Goal: Task Accomplishment & Management: Use online tool/utility

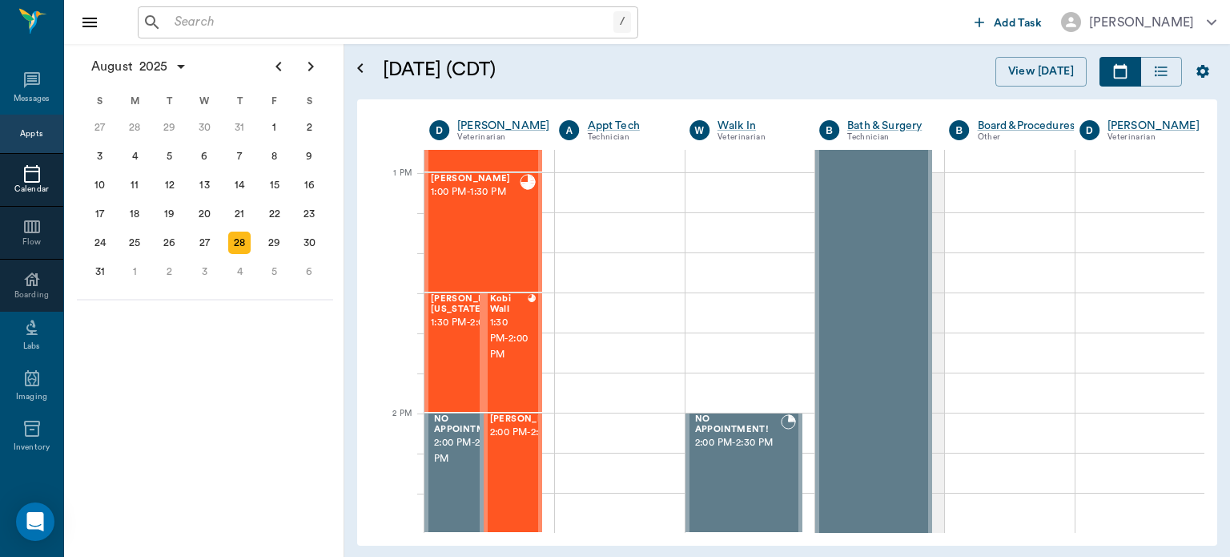
scroll to position [1186, 0]
click at [272, 232] on div "29" at bounding box center [275, 243] width 22 height 22
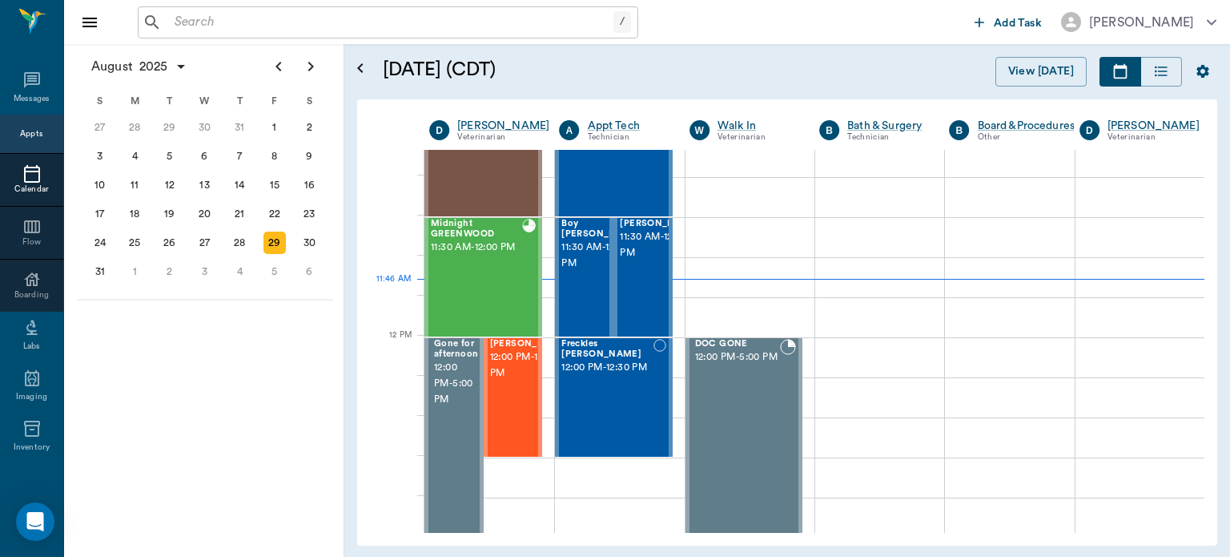
scroll to position [786, 0]
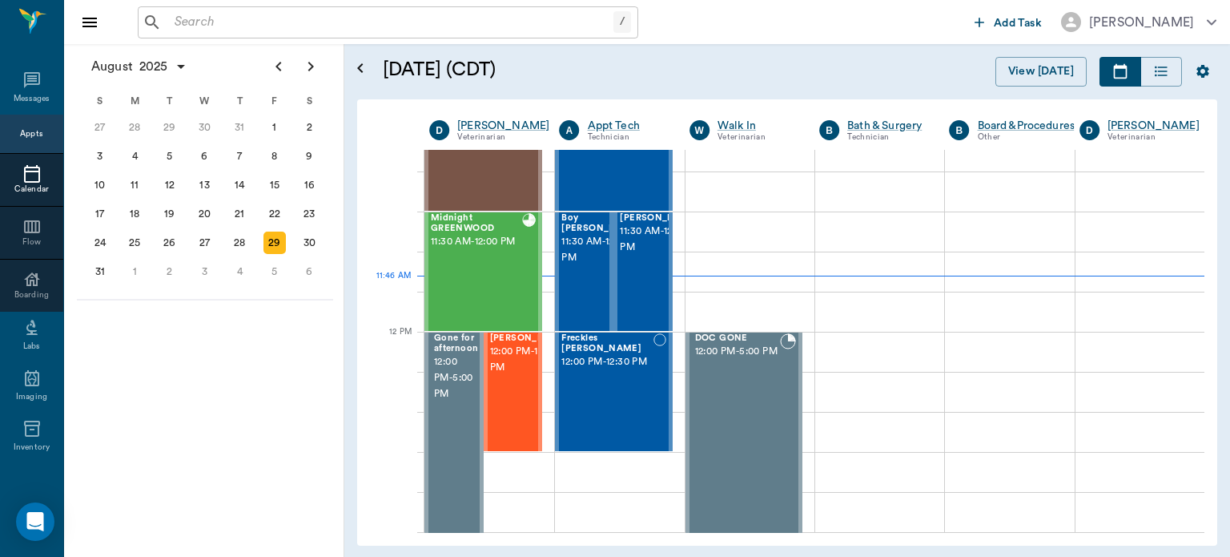
click at [508, 376] on span "12:00 PM - 12:30 PM" at bounding box center [530, 360] width 80 height 32
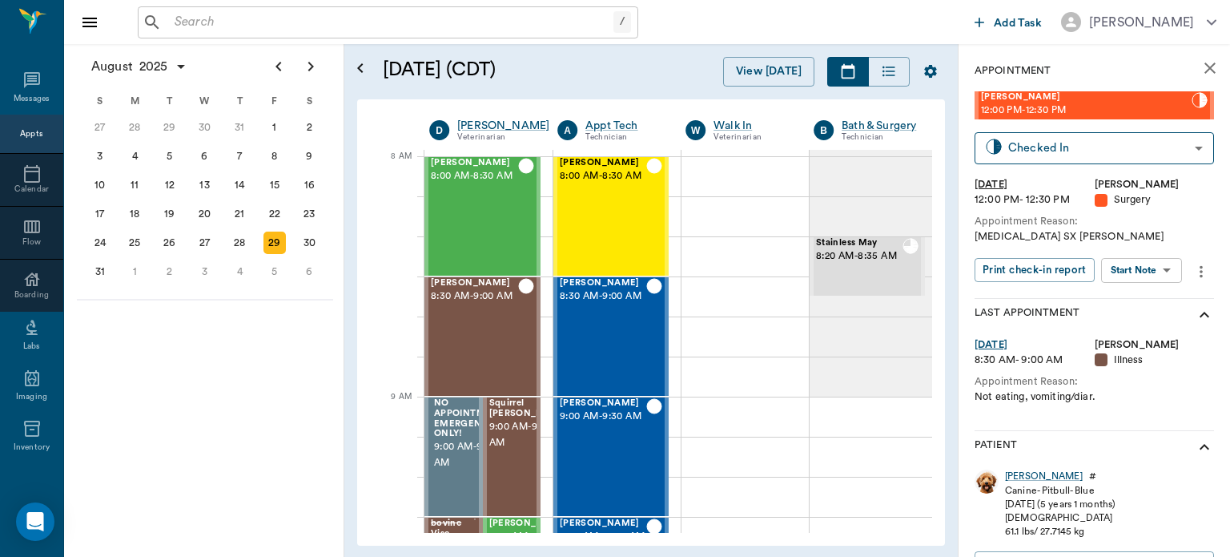
click at [1155, 269] on body "/ ​ Add Task [PERSON_NAME] Nectar Messages Appts Calendar Flow Boarding Labs Im…" at bounding box center [615, 278] width 1230 height 557
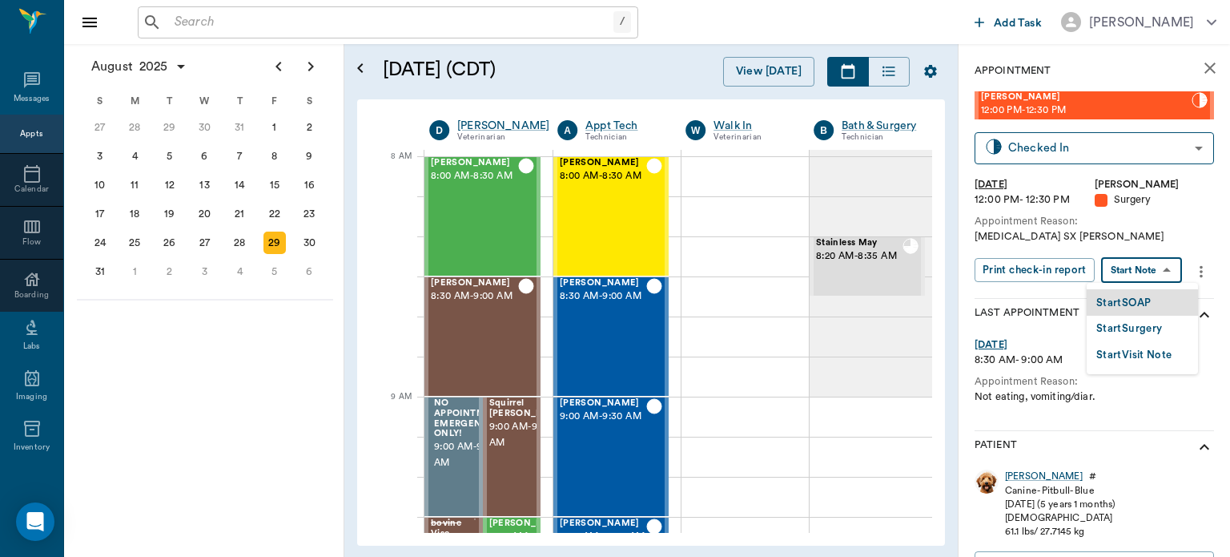
click at [1146, 332] on button "Start Surgery" at bounding box center [1130, 329] width 66 height 18
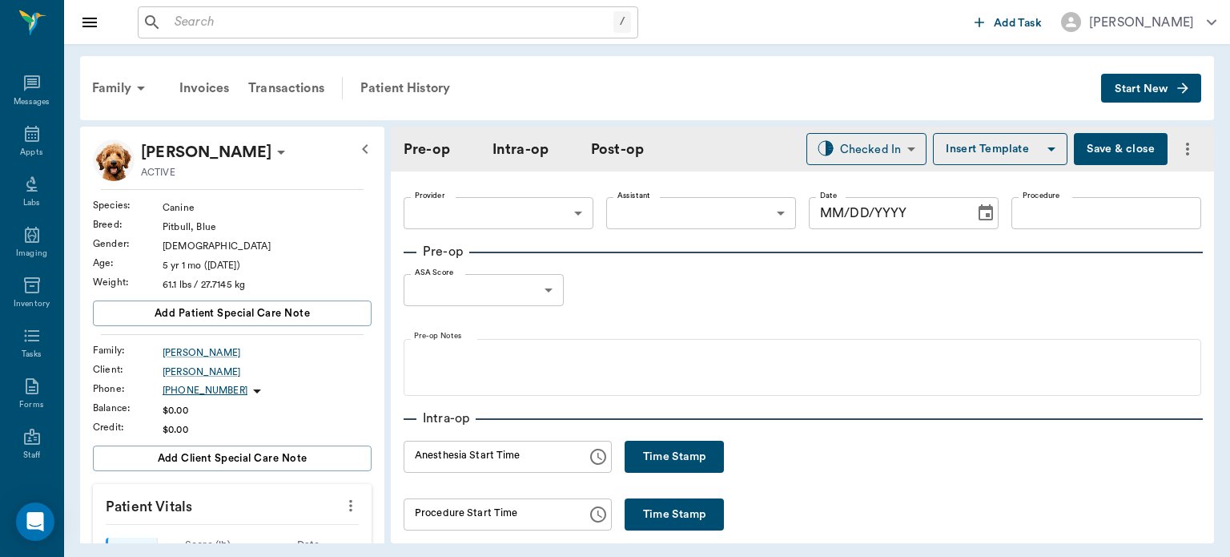
type input "63ec2f075fda476ae8351a4d"
type input "[DATE]"
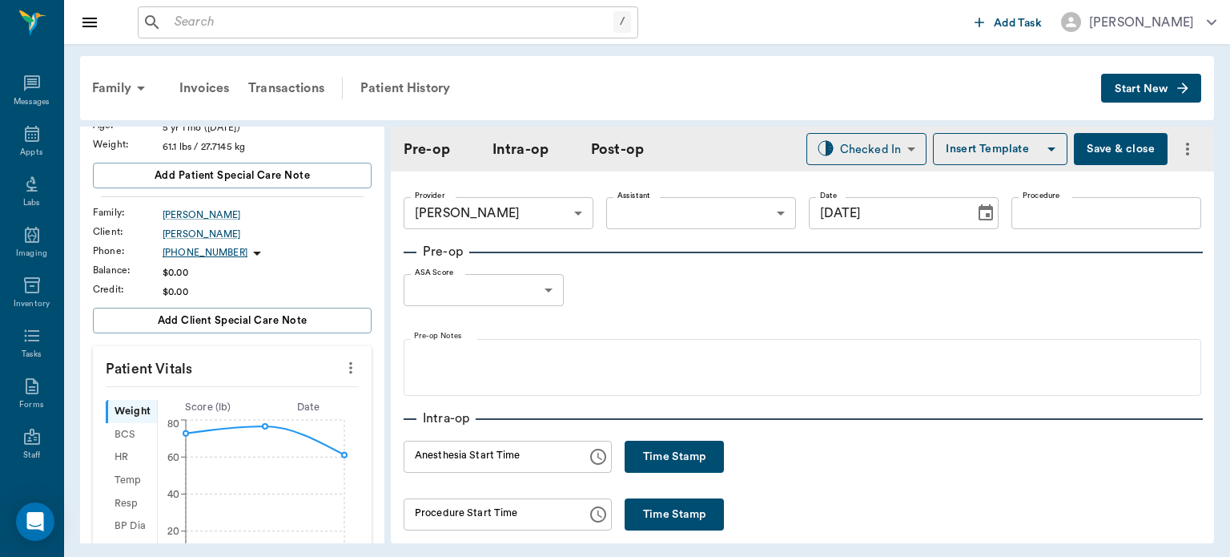
scroll to position [135, 0]
click at [349, 369] on icon "more" at bounding box center [350, 371] width 3 height 12
click at [684, 457] on div at bounding box center [615, 278] width 1230 height 557
click at [695, 441] on button "Time Stamp" at bounding box center [674, 457] width 99 height 32
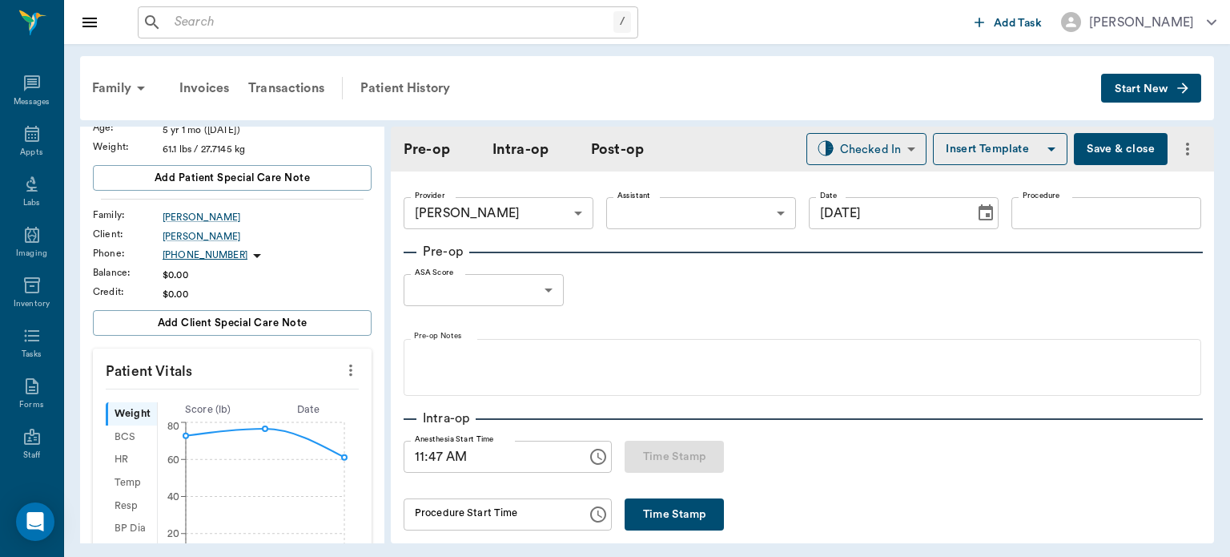
type input "11:47 AM"
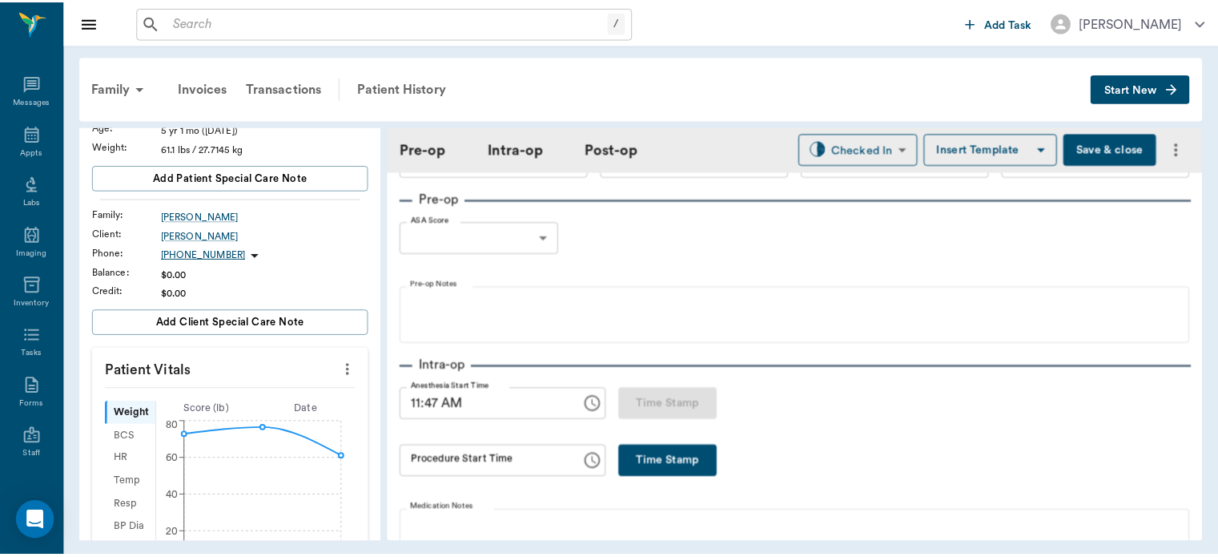
scroll to position [0, 0]
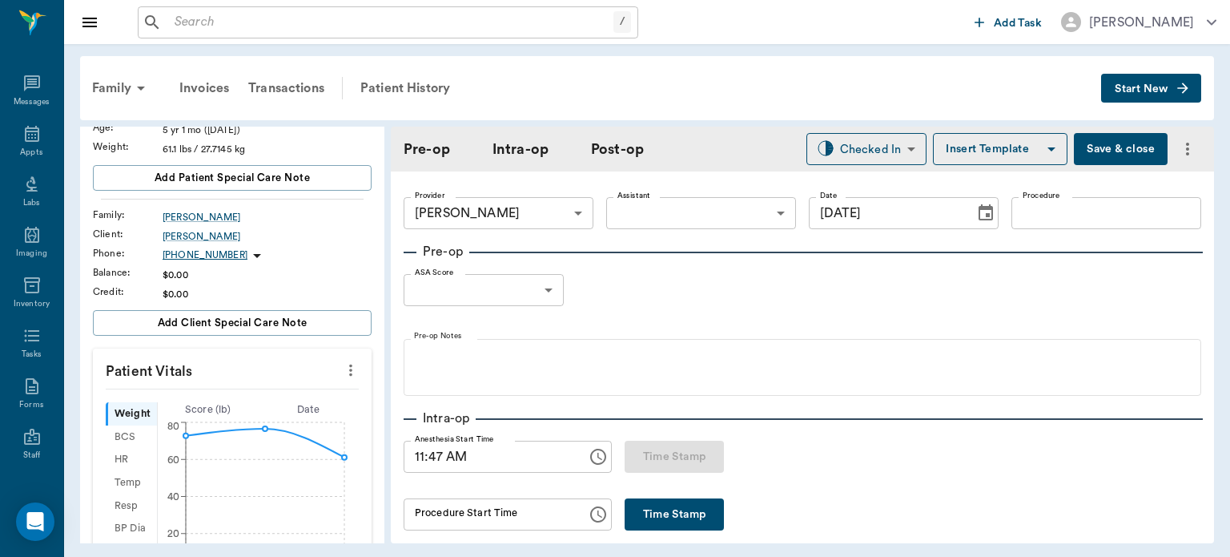
click at [723, 202] on body "/ ​ Add Task [PERSON_NAME] Nectar Messages Appts Labs Imaging Inventory Tasks F…" at bounding box center [615, 278] width 1230 height 557
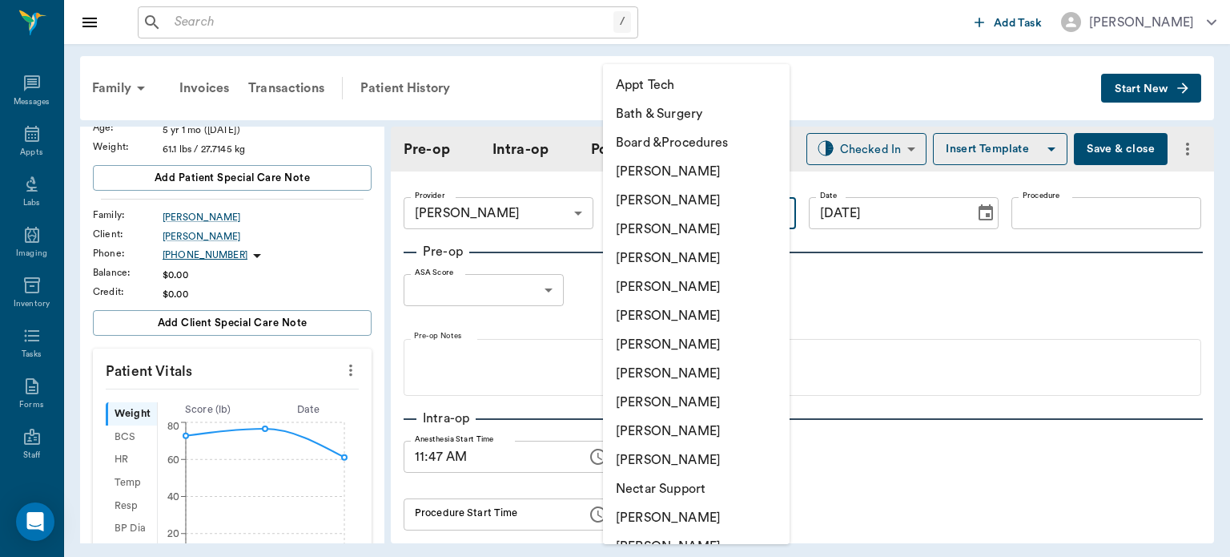
click at [688, 401] on li "[PERSON_NAME]" at bounding box center [696, 402] width 187 height 29
type input "63ec2e7e52e12b0ba117b124"
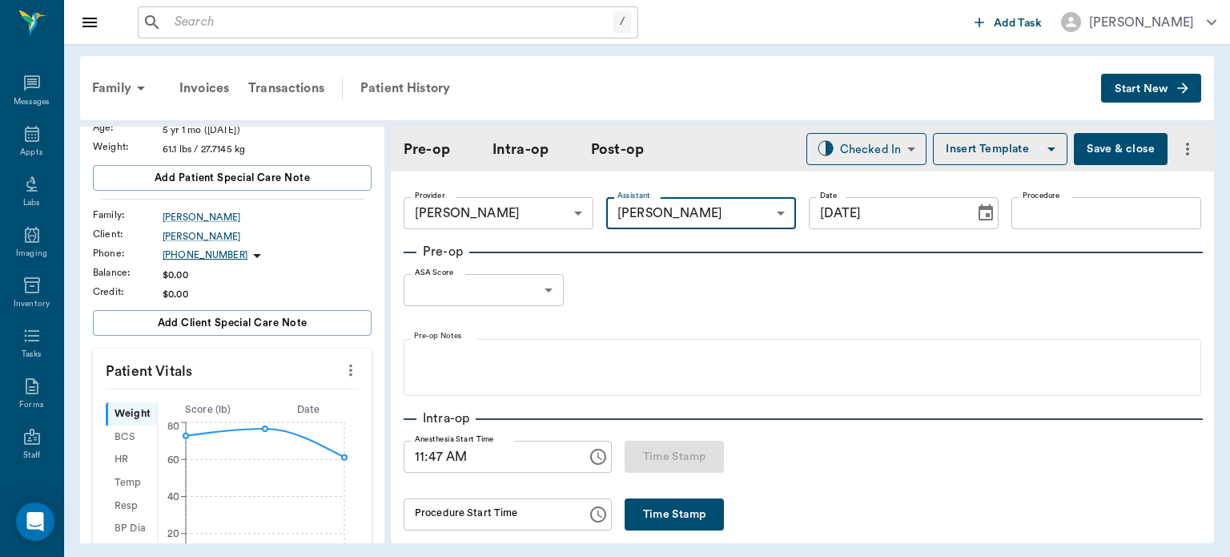
click at [1077, 218] on input "Procedure" at bounding box center [1107, 213] width 190 height 32
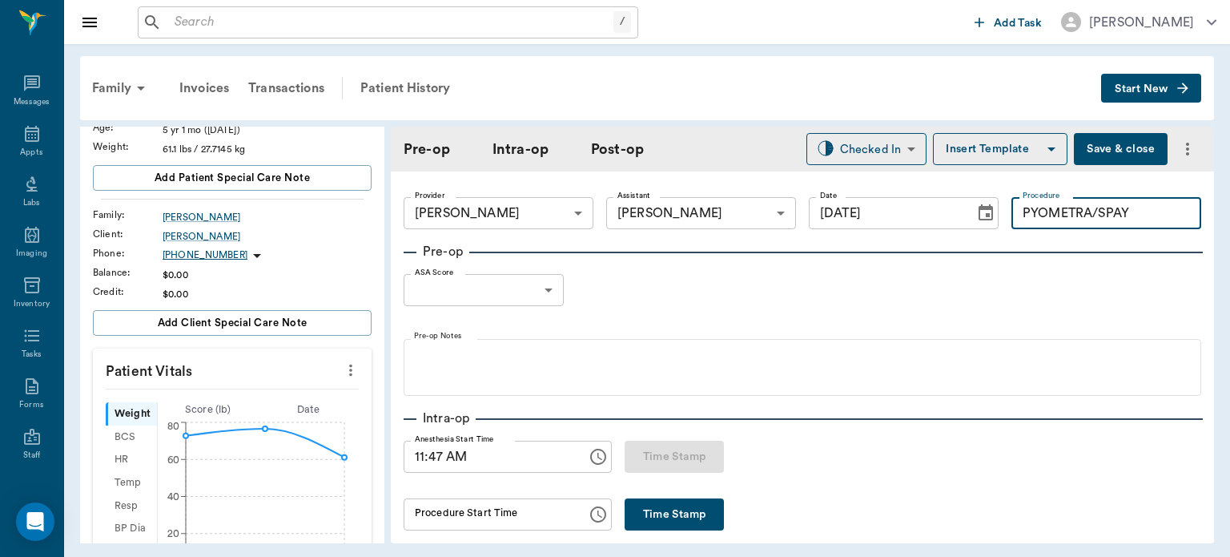
type input "PYOMETRA/SPAY"
click at [972, 142] on button "Insert Template" at bounding box center [1000, 149] width 135 height 32
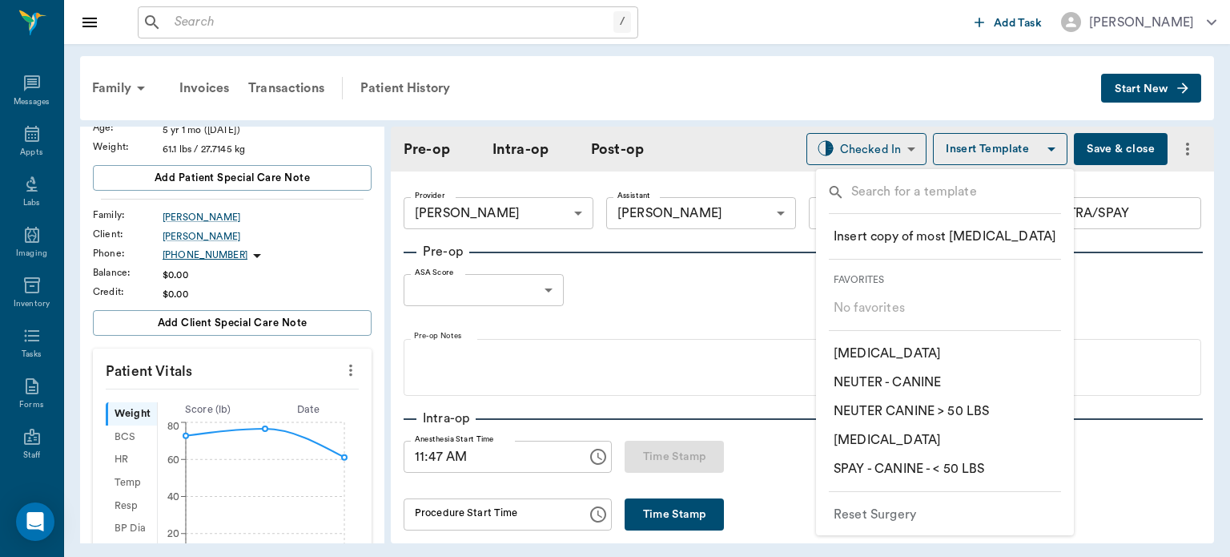
click at [1111, 148] on div at bounding box center [615, 278] width 1230 height 557
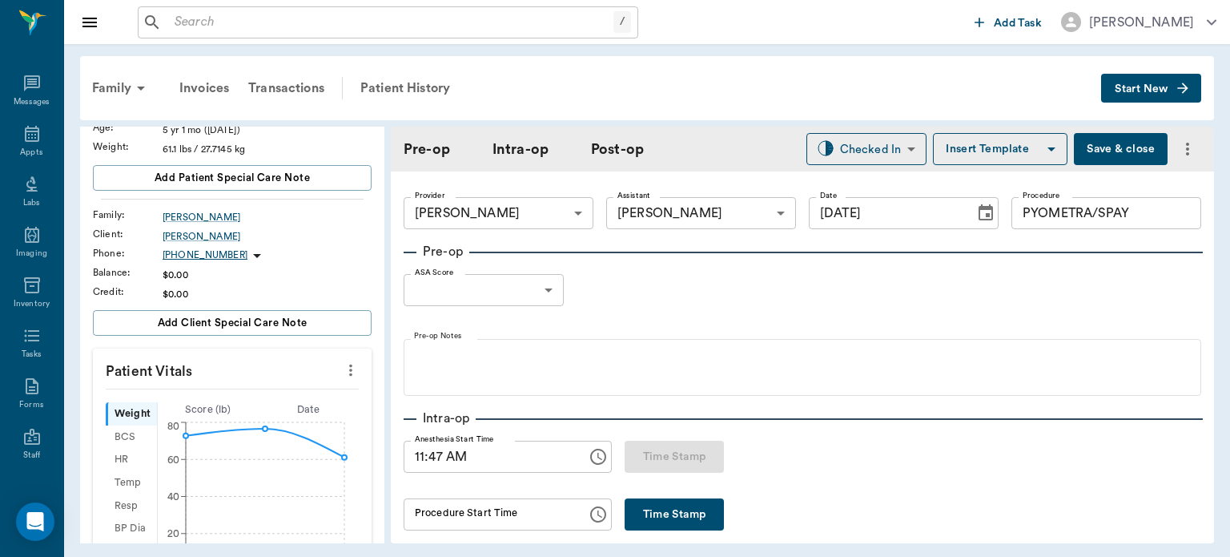
click at [1100, 152] on button "Save & close" at bounding box center [1121, 149] width 94 height 32
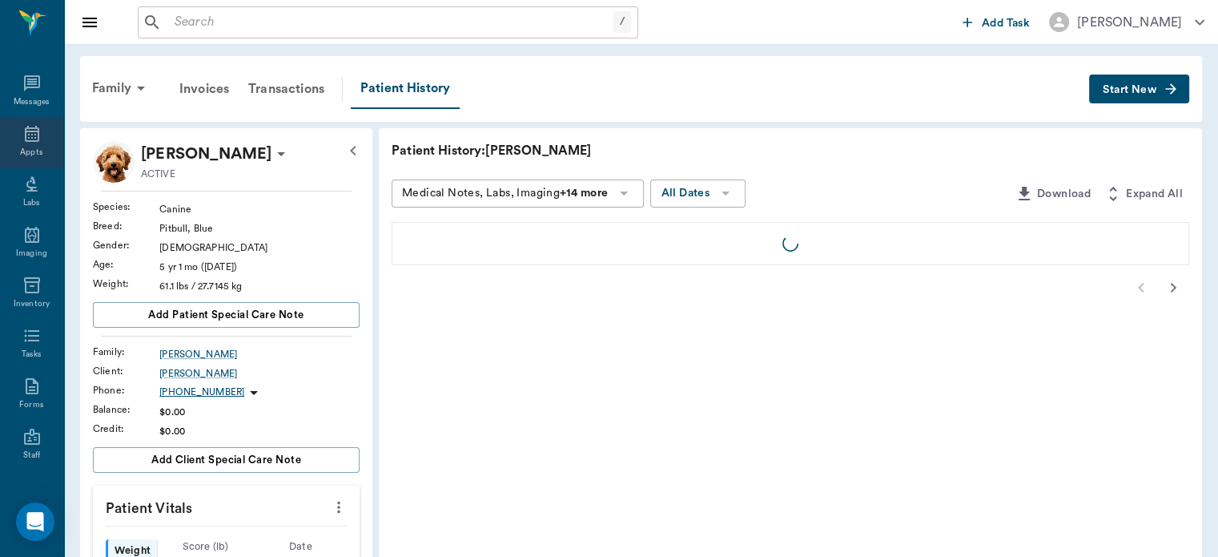
click at [30, 135] on icon at bounding box center [31, 133] width 19 height 19
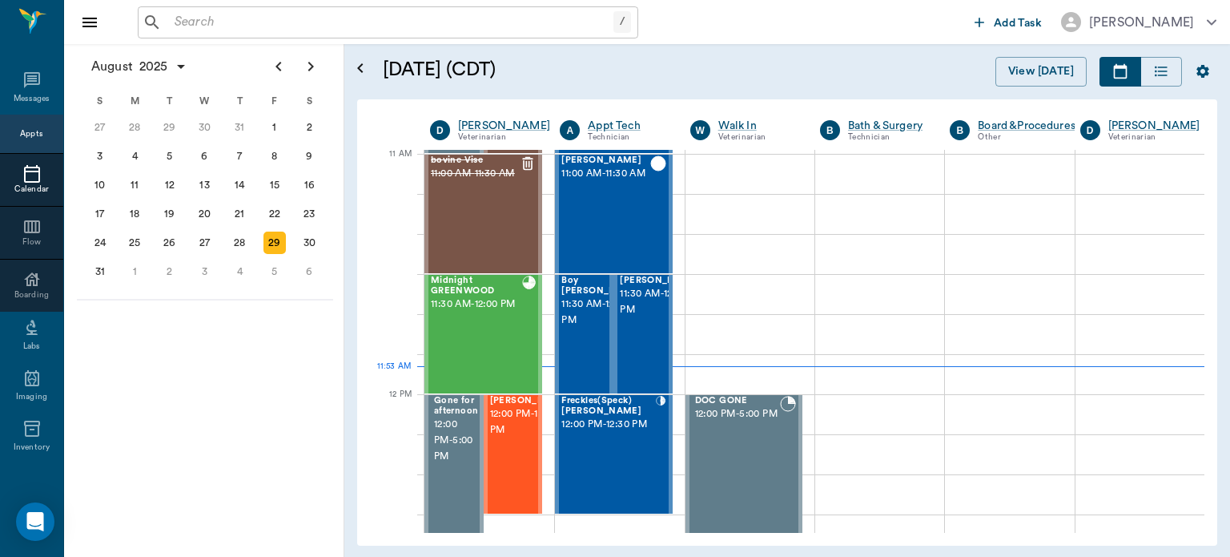
scroll to position [723, 0]
click at [245, 244] on div "28" at bounding box center [239, 243] width 22 height 22
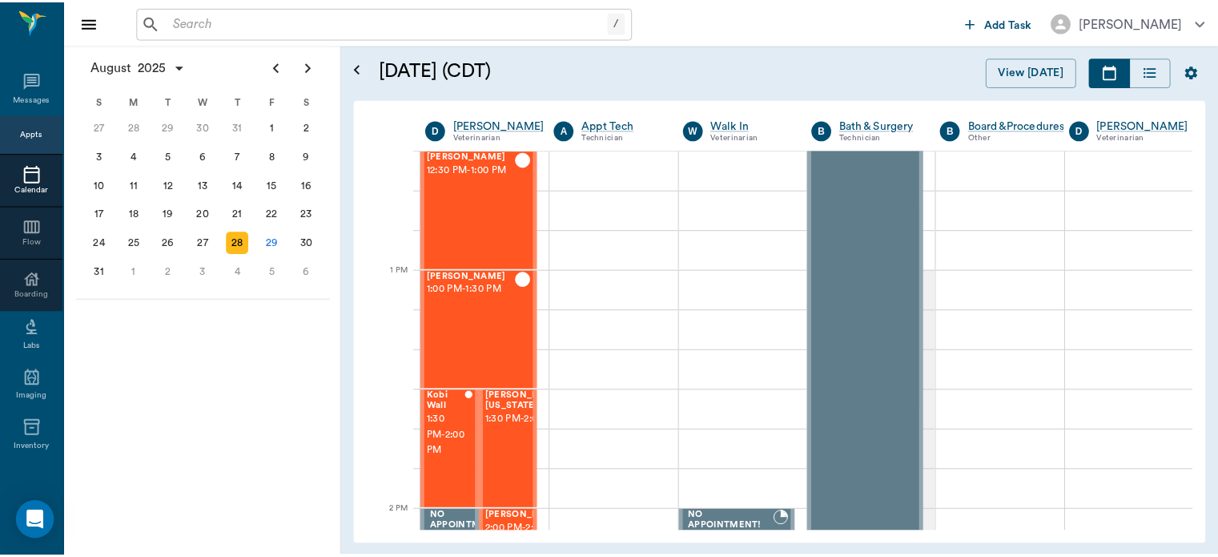
scroll to position [1133, 0]
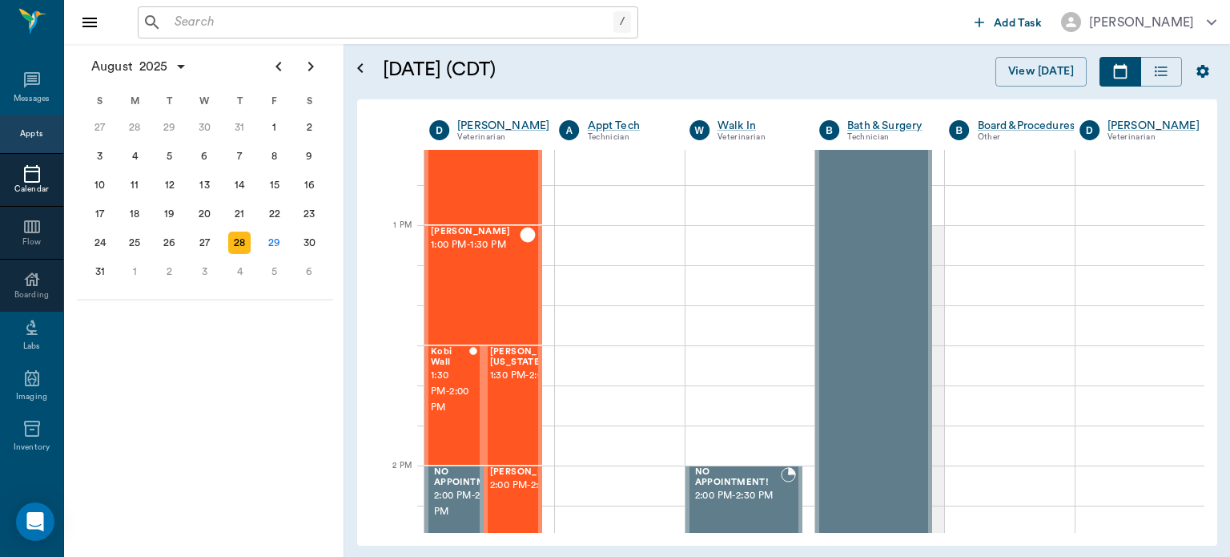
click at [518, 413] on div "[PERSON_NAME][US_STATE] 1:30 PM - 2:00 PM" at bounding box center [530, 405] width 80 height 117
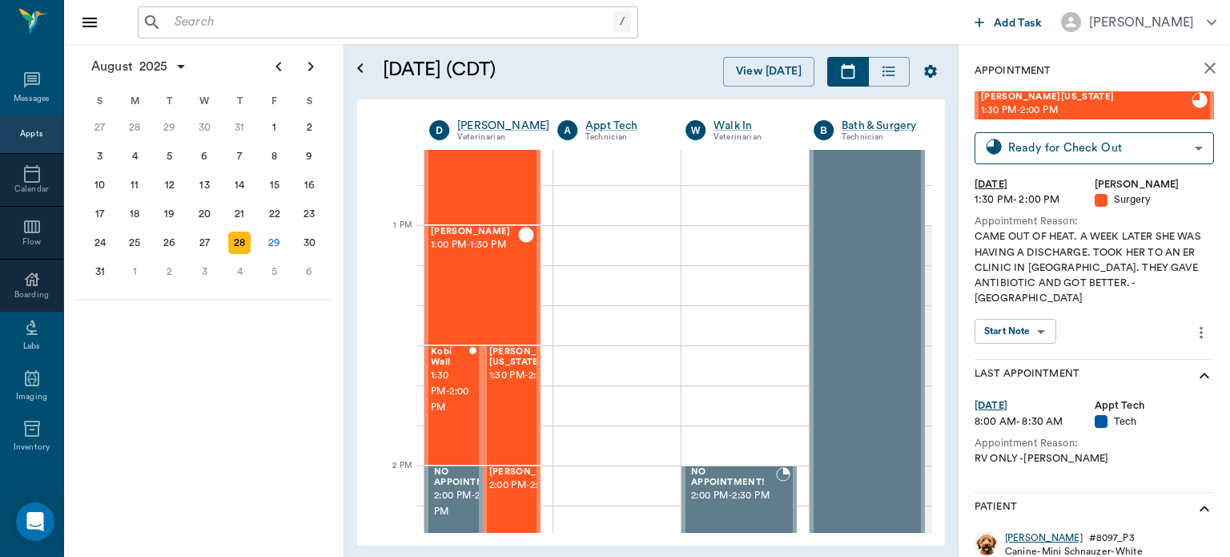
click at [1027, 531] on div "[PERSON_NAME]" at bounding box center [1044, 538] width 78 height 14
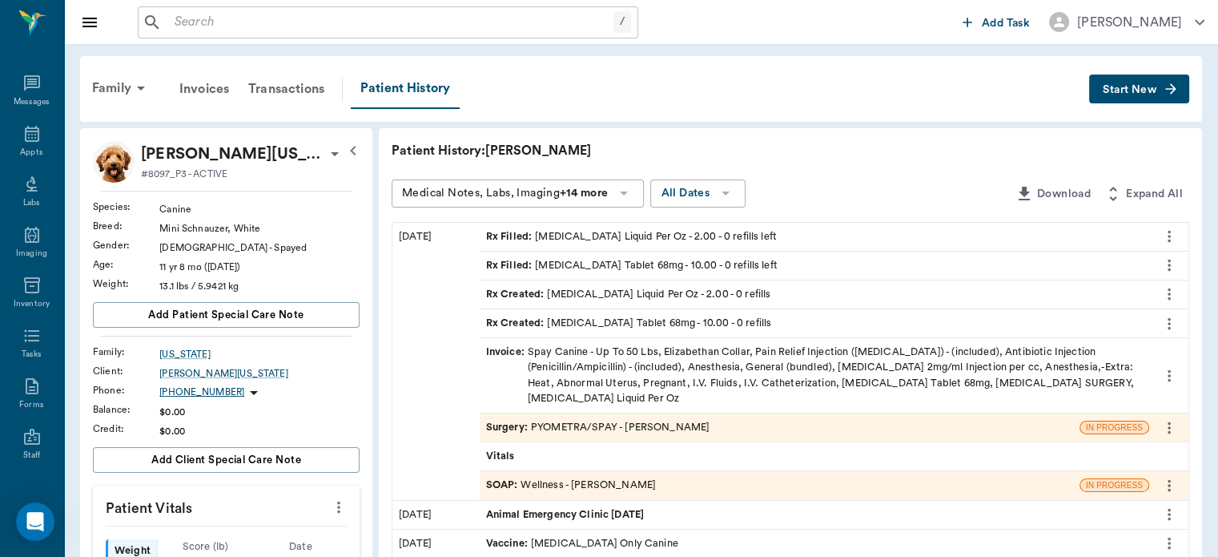
click at [513, 350] on span "Invoice :" at bounding box center [507, 375] width 42 height 62
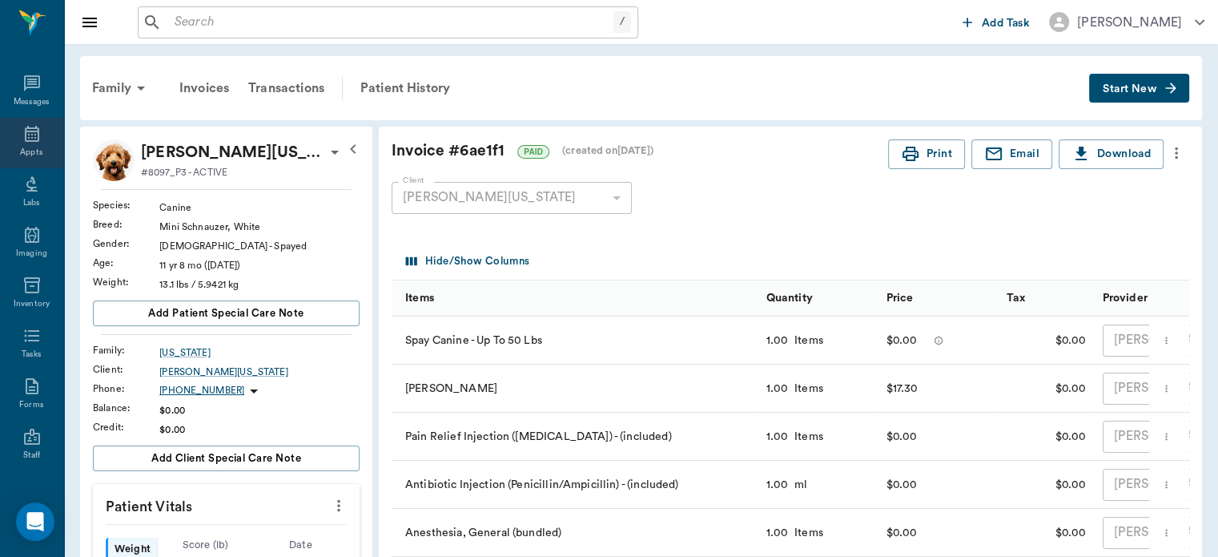
click at [23, 135] on icon at bounding box center [31, 133] width 19 height 19
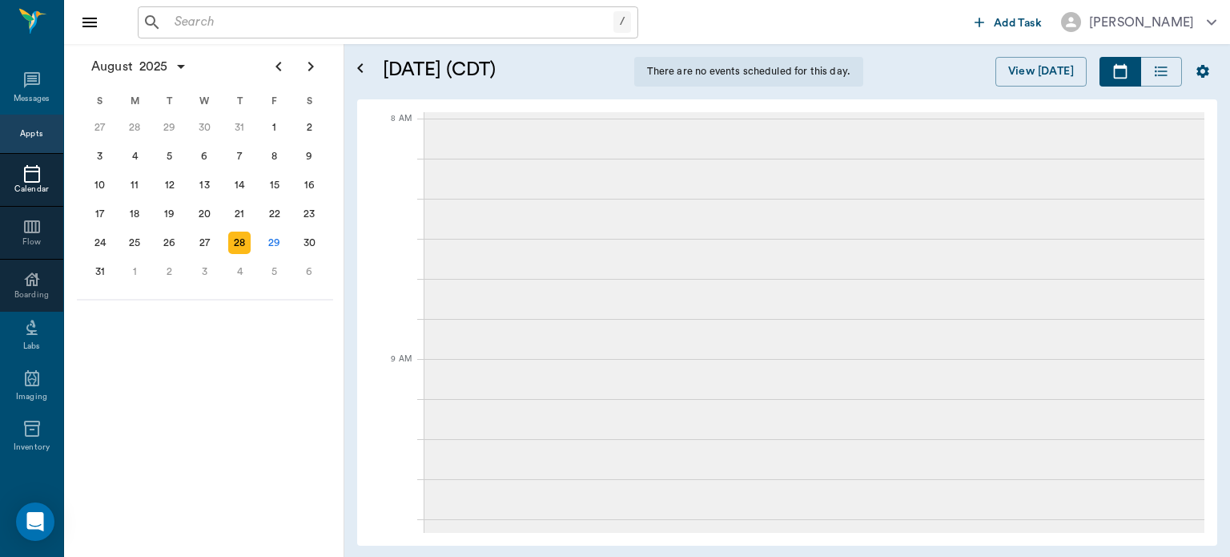
click at [279, 236] on div "29" at bounding box center [275, 243] width 22 height 22
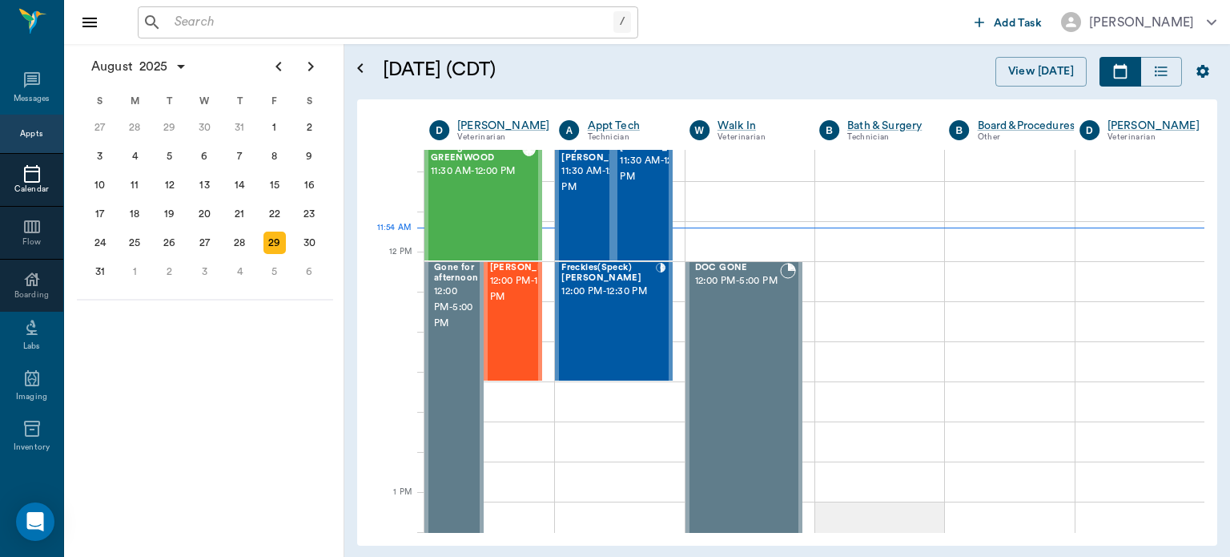
scroll to position [852, 0]
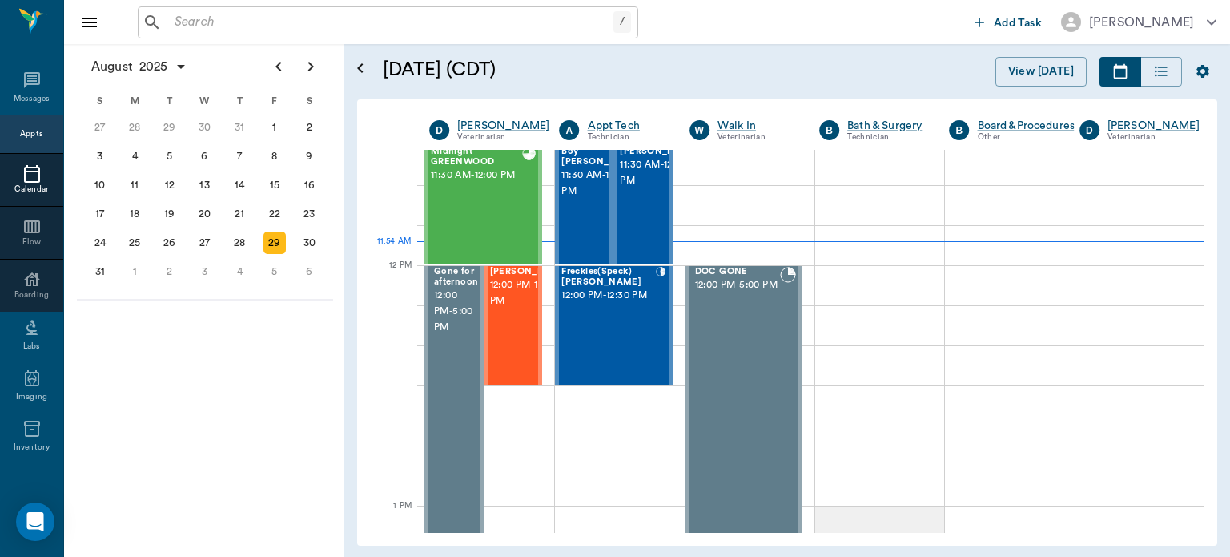
click at [513, 360] on div "[PERSON_NAME] 12:00 PM - 12:30 PM" at bounding box center [530, 325] width 80 height 117
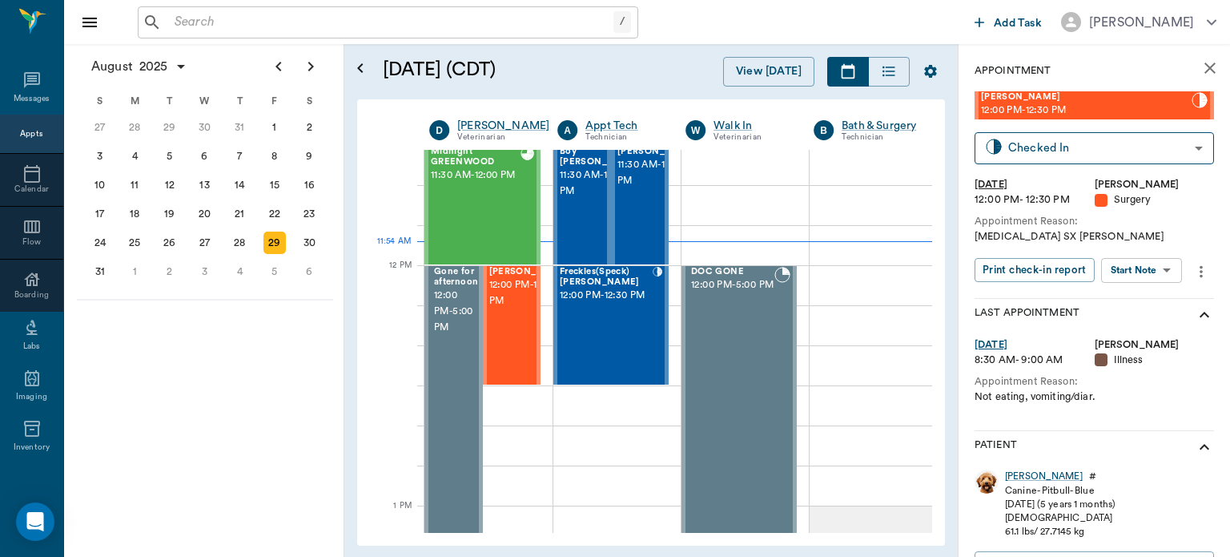
click at [1148, 273] on body "/ ​ Add Task [PERSON_NAME] Nectar Messages Appts Calendar Flow Boarding Labs Im…" at bounding box center [615, 278] width 1230 height 557
click at [1135, 328] on button "View Surgery" at bounding box center [1130, 329] width 66 height 18
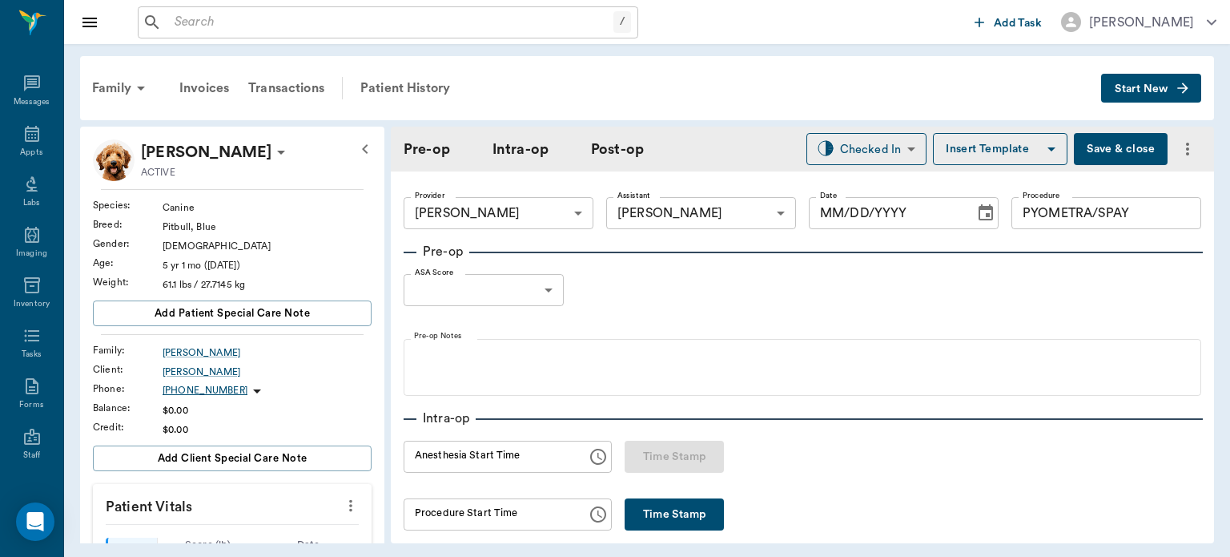
type input "63ec2f075fda476ae8351a4d"
type input "63ec2e7e52e12b0ba117b124"
type input "PYOMETRA/SPAY"
type input "[DATE]"
type input "11:47 AM"
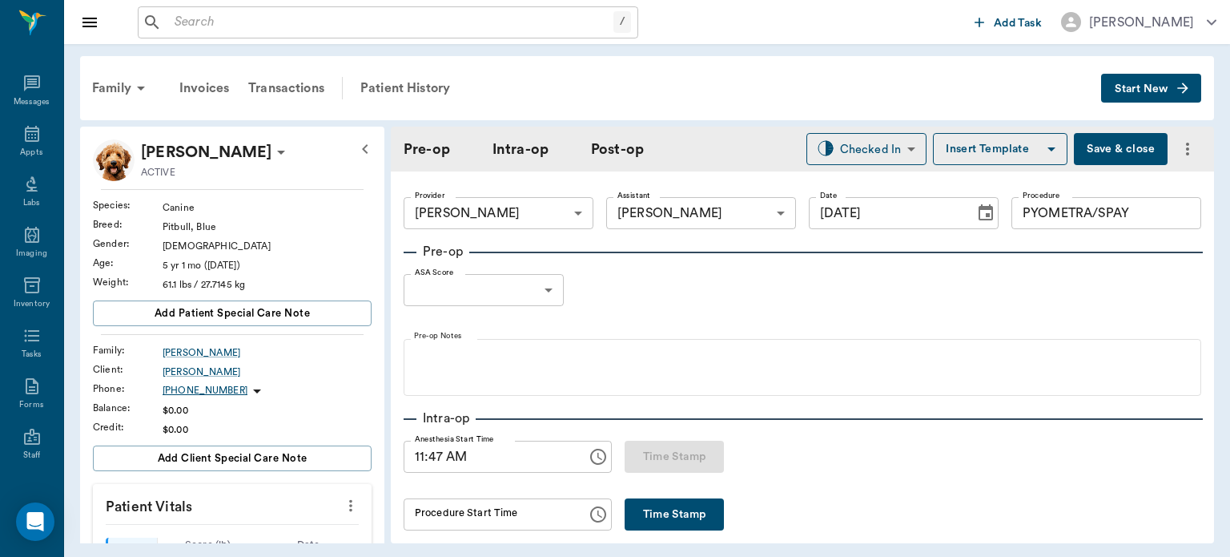
click at [524, 292] on body "/ ​ Add Task [PERSON_NAME] Nectar Messages Appts Labs Imaging Inventory Tasks F…" at bounding box center [615, 278] width 1230 height 557
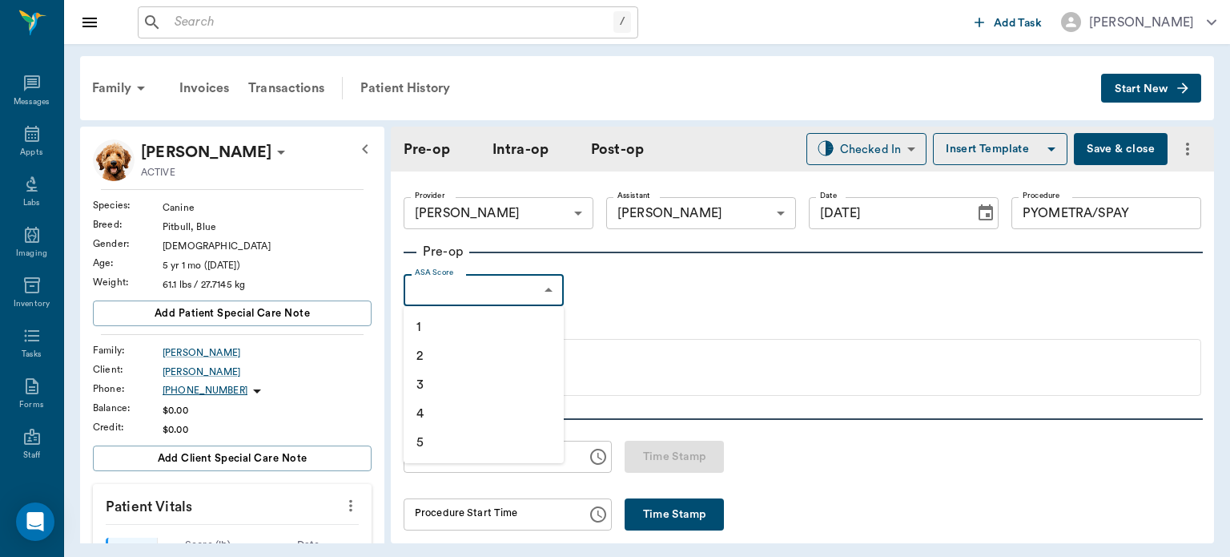
click at [461, 328] on li "1" at bounding box center [484, 326] width 160 height 29
type input "1"
click at [981, 153] on button "Insert Template" at bounding box center [1000, 149] width 135 height 32
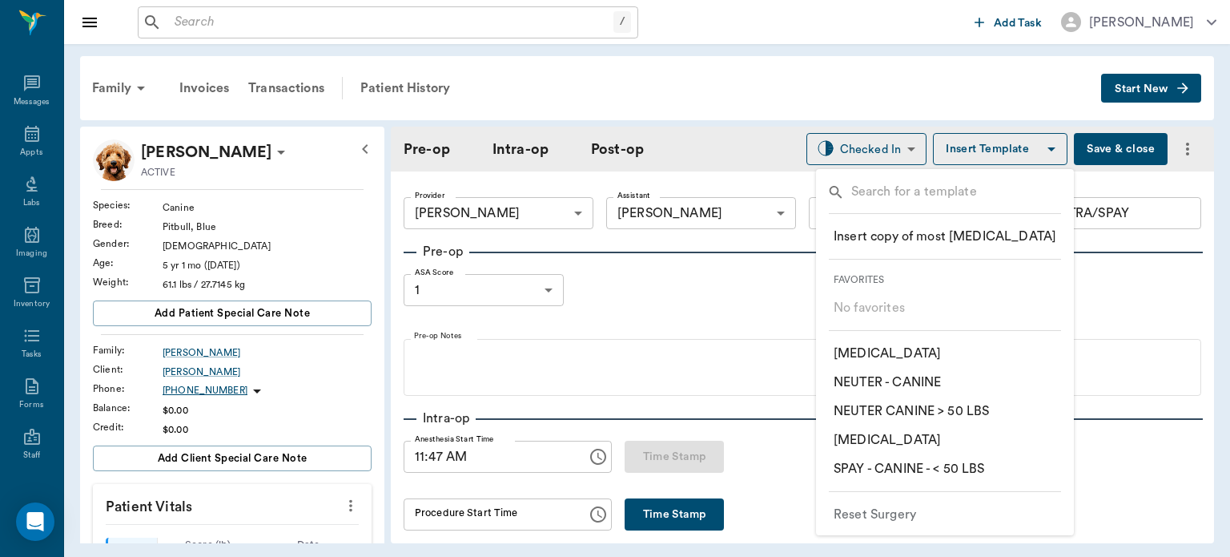
click at [916, 198] on input "text" at bounding box center [958, 193] width 212 height 23
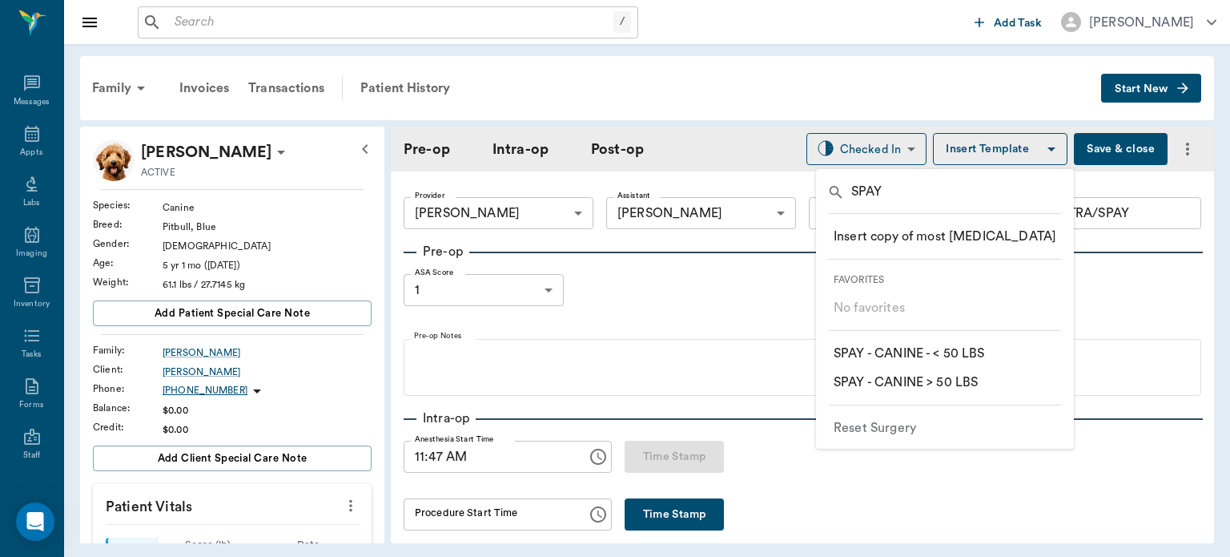
type input "SPAY"
click at [973, 380] on p "​ SPAY - CANINE > 50 LBS" at bounding box center [906, 382] width 144 height 19
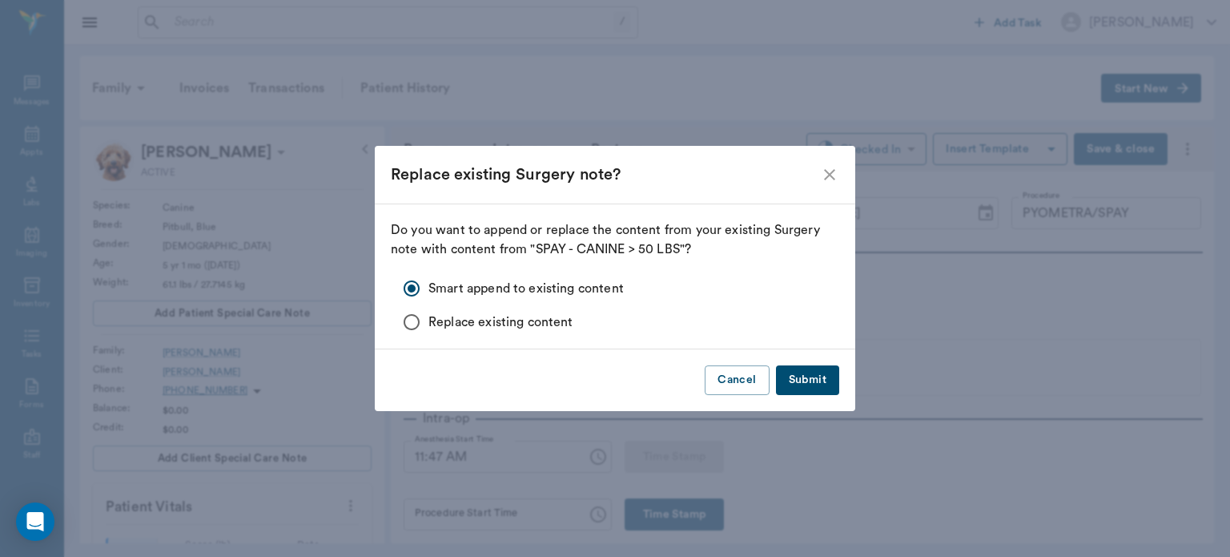
click at [819, 379] on button "Submit" at bounding box center [807, 380] width 63 height 30
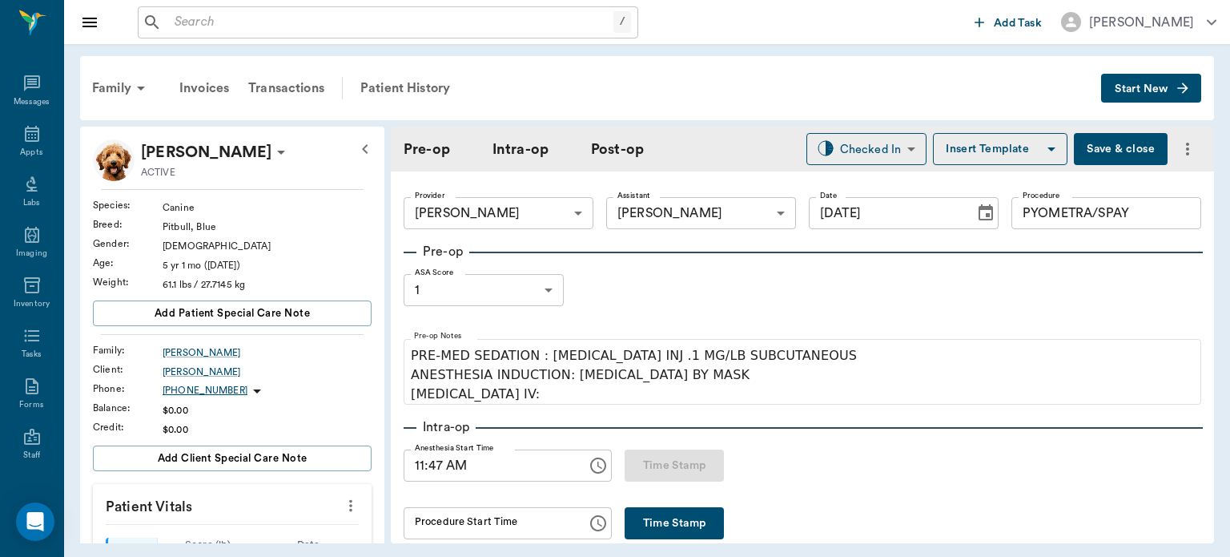
click at [534, 283] on body "/ ​ Add Task [PERSON_NAME] Nectar Messages Appts Labs Imaging Inventory Tasks F…" at bounding box center [615, 278] width 1230 height 557
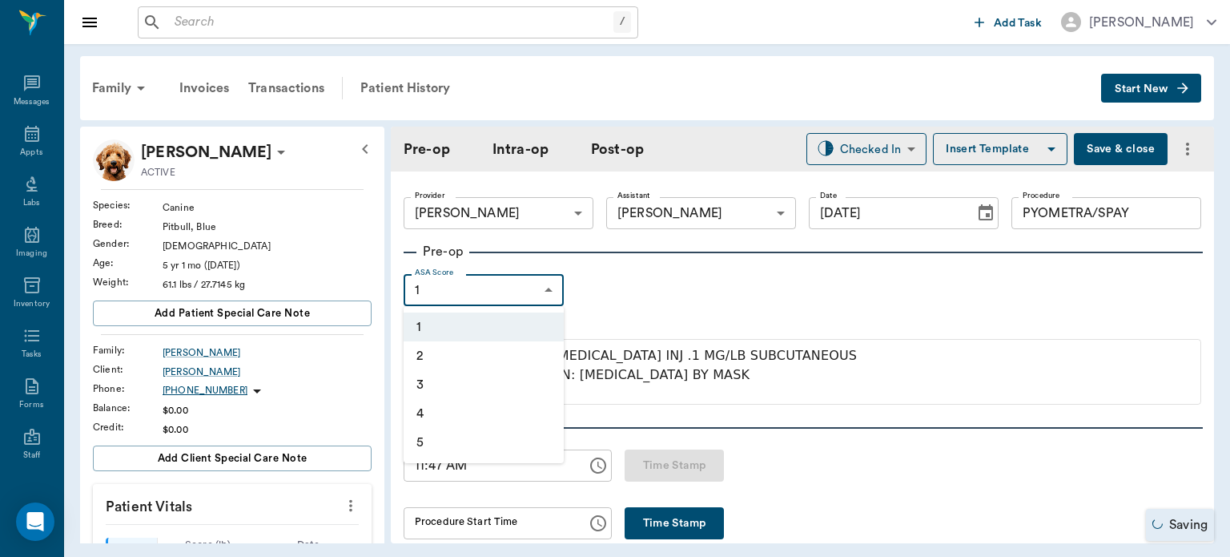
click at [491, 330] on li "1" at bounding box center [484, 326] width 160 height 29
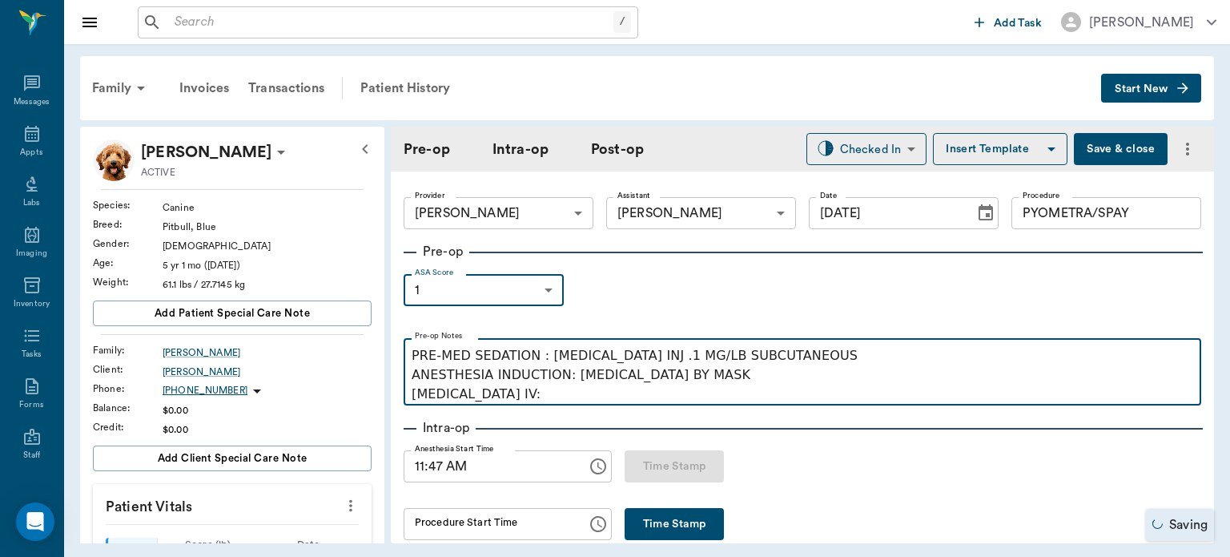
click at [538, 402] on p "PRE-MED SEDATION : [MEDICAL_DATA] INJ .1 MG/LB SUBCUTANEOUS ANESTHESIA INDUCTIO…" at bounding box center [803, 375] width 782 height 58
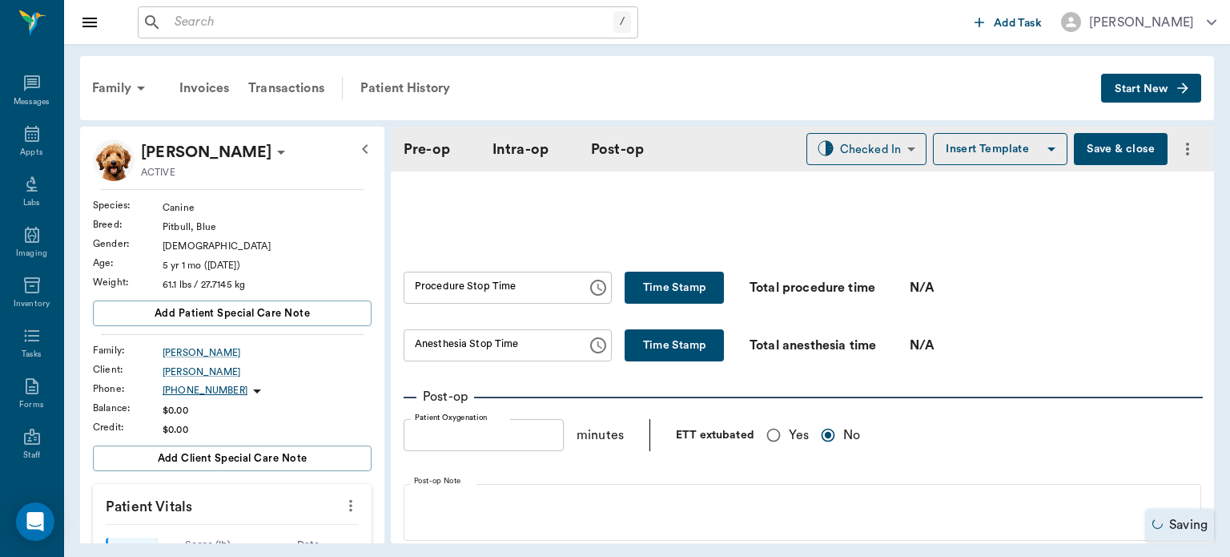
click at [779, 438] on input "Yes" at bounding box center [774, 435] width 30 height 30
radio input "true"
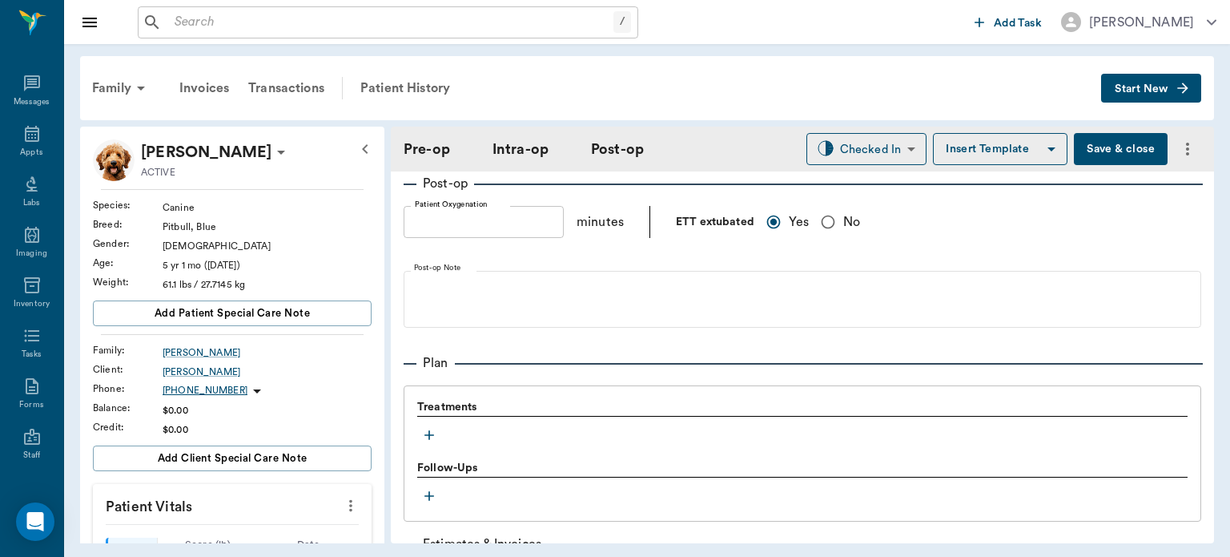
scroll to position [1164, 0]
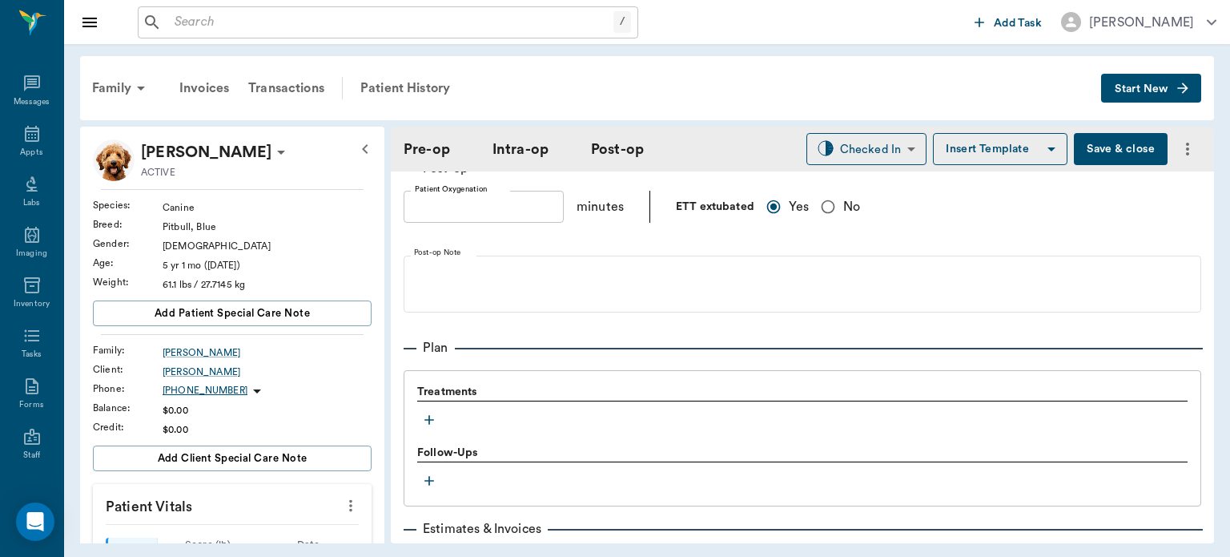
click at [432, 415] on icon "button" at bounding box center [430, 420] width 10 height 10
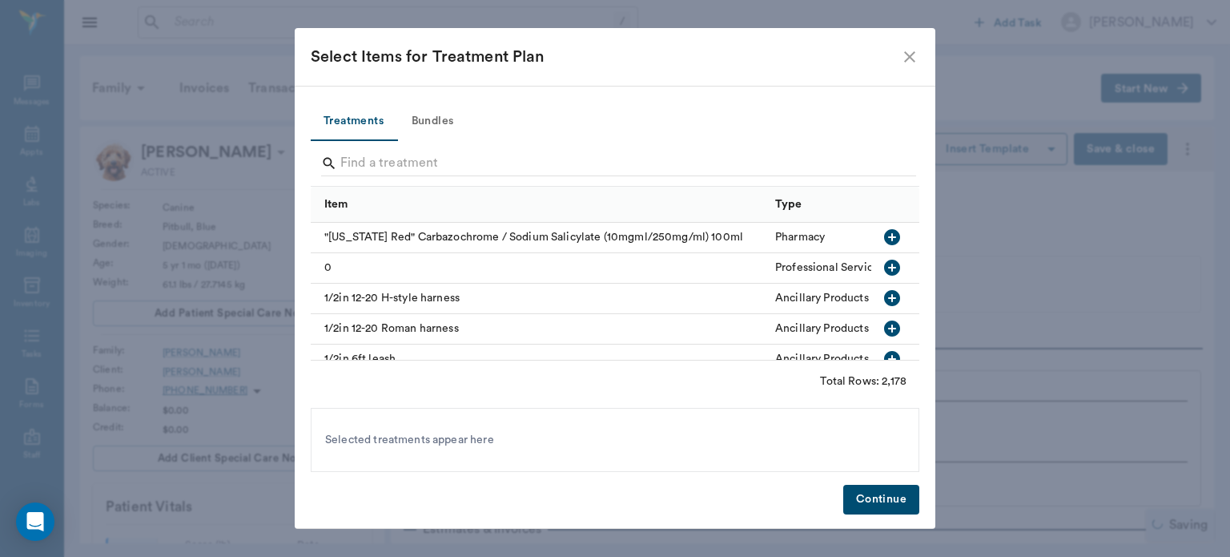
click at [445, 122] on button "Bundles" at bounding box center [433, 122] width 72 height 38
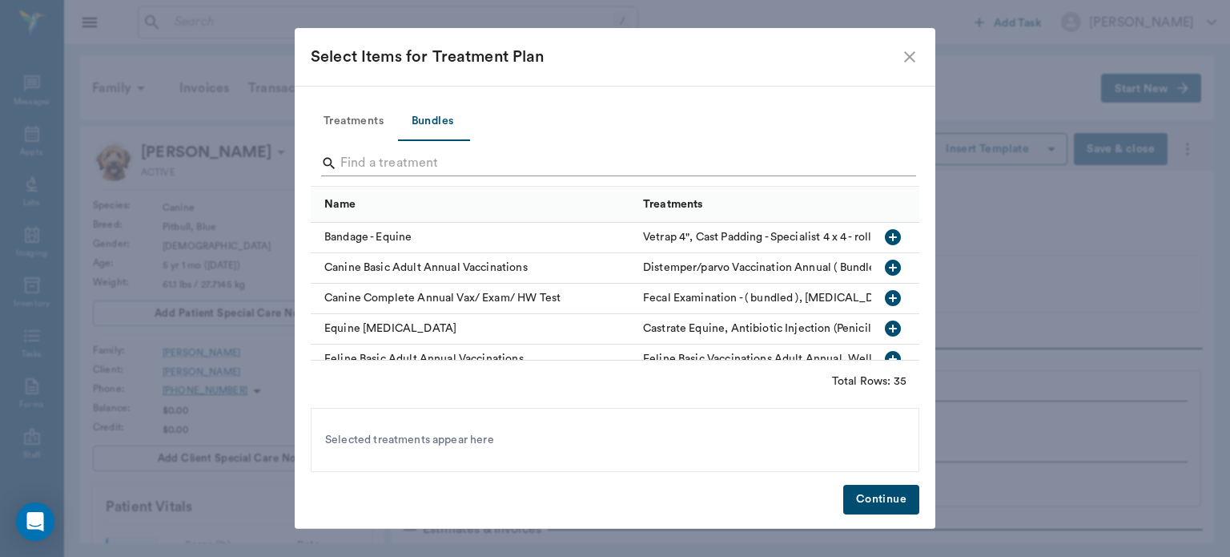
click at [369, 173] on input "Search" at bounding box center [616, 164] width 552 height 26
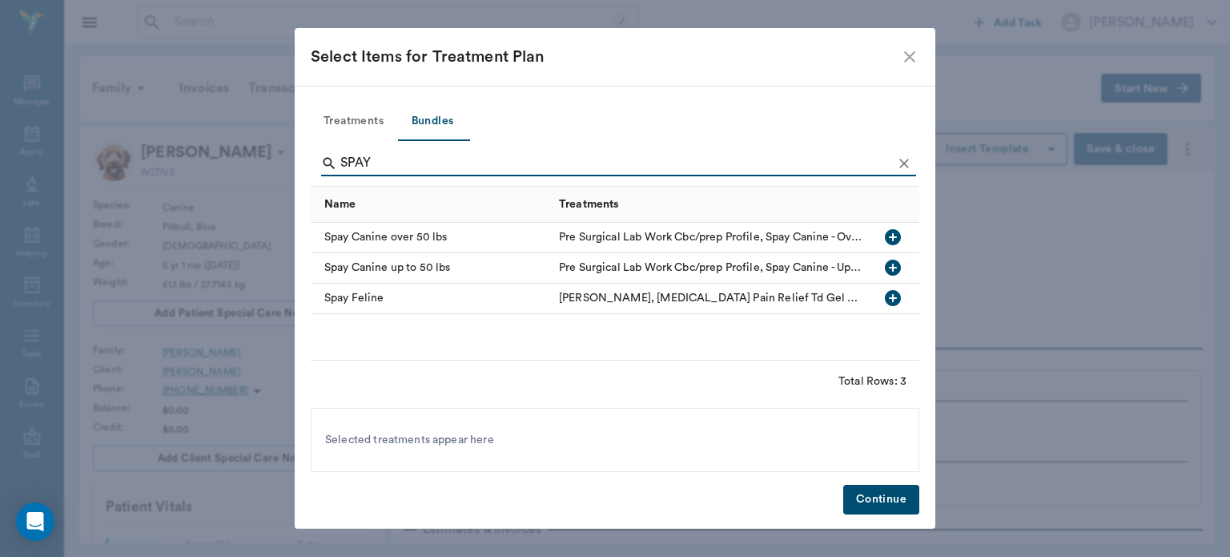
type input "SPAY"
click at [894, 236] on icon "button" at bounding box center [893, 237] width 16 height 16
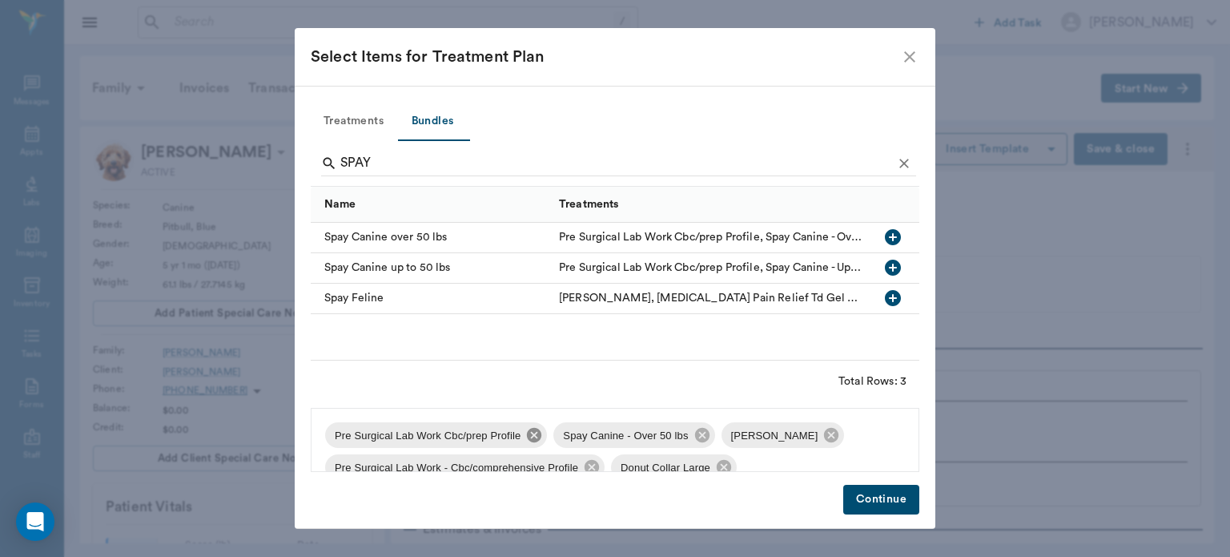
click at [527, 437] on icon at bounding box center [534, 435] width 14 height 14
click at [880, 435] on icon at bounding box center [889, 435] width 18 height 18
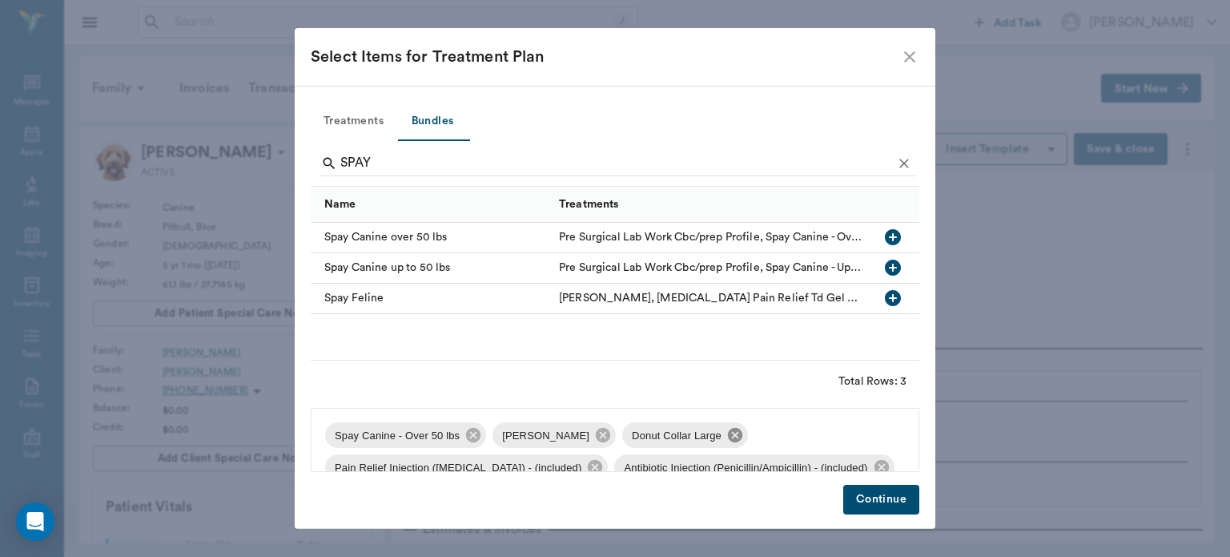
click at [731, 435] on icon at bounding box center [735, 435] width 14 height 14
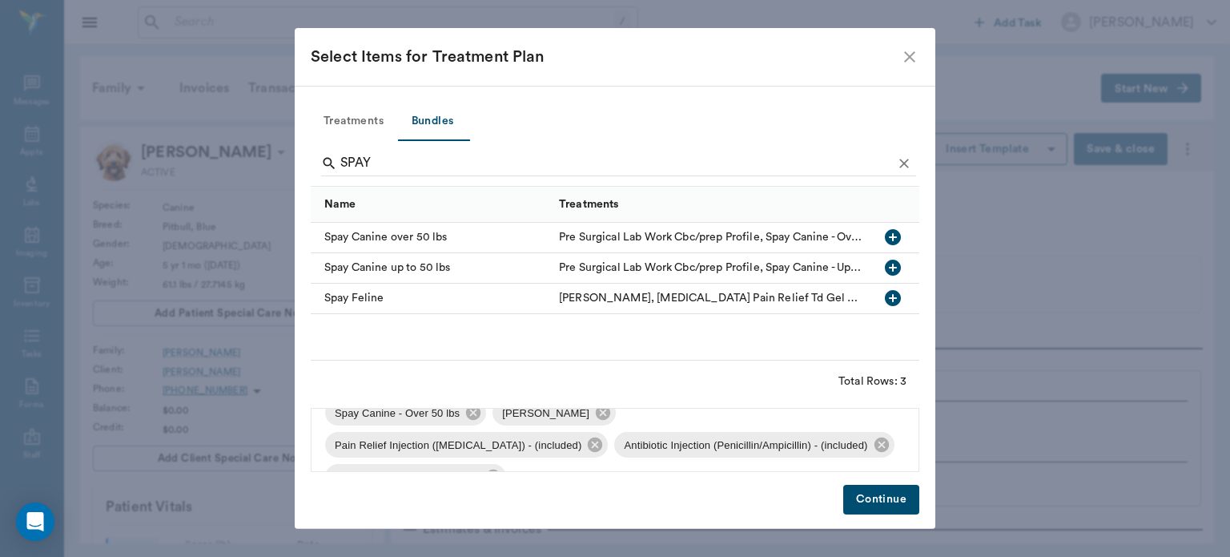
click at [873, 506] on button "Continue" at bounding box center [882, 500] width 76 height 30
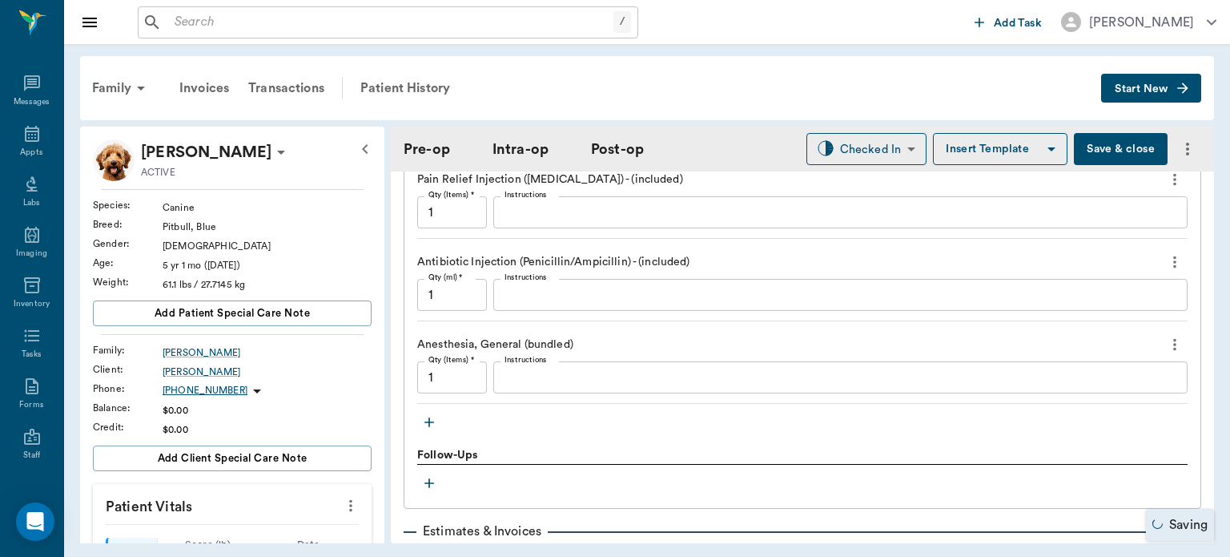
scroll to position [1589, 0]
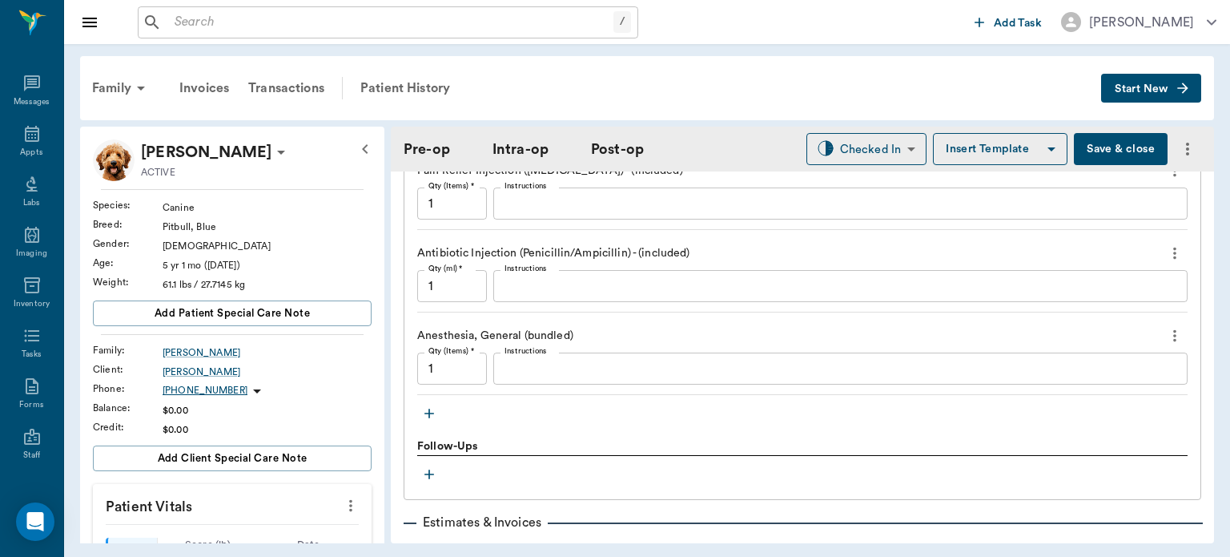
click at [430, 406] on icon "button" at bounding box center [429, 413] width 16 height 16
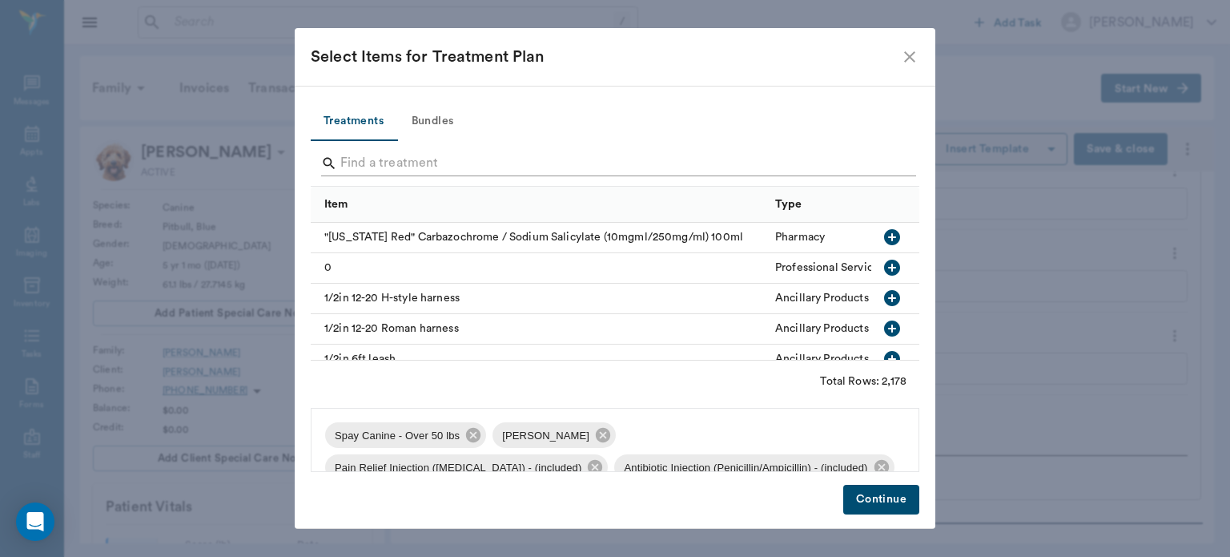
click at [412, 167] on input "Search" at bounding box center [616, 164] width 552 height 26
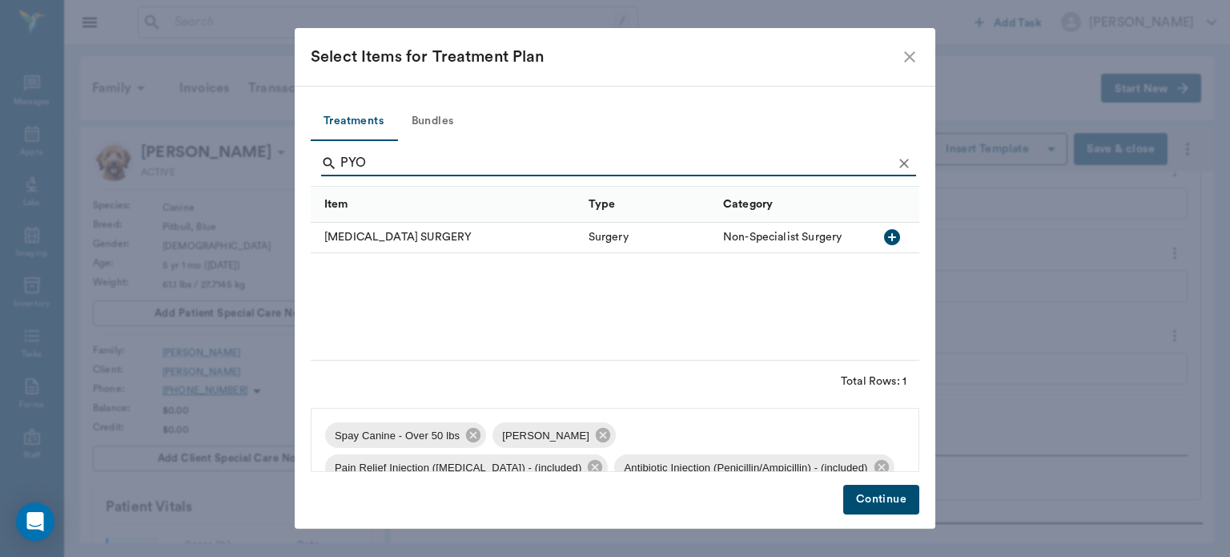
type input "PYO"
click at [896, 240] on icon "button" at bounding box center [892, 237] width 16 height 16
click at [887, 497] on button "Continue" at bounding box center [882, 500] width 76 height 30
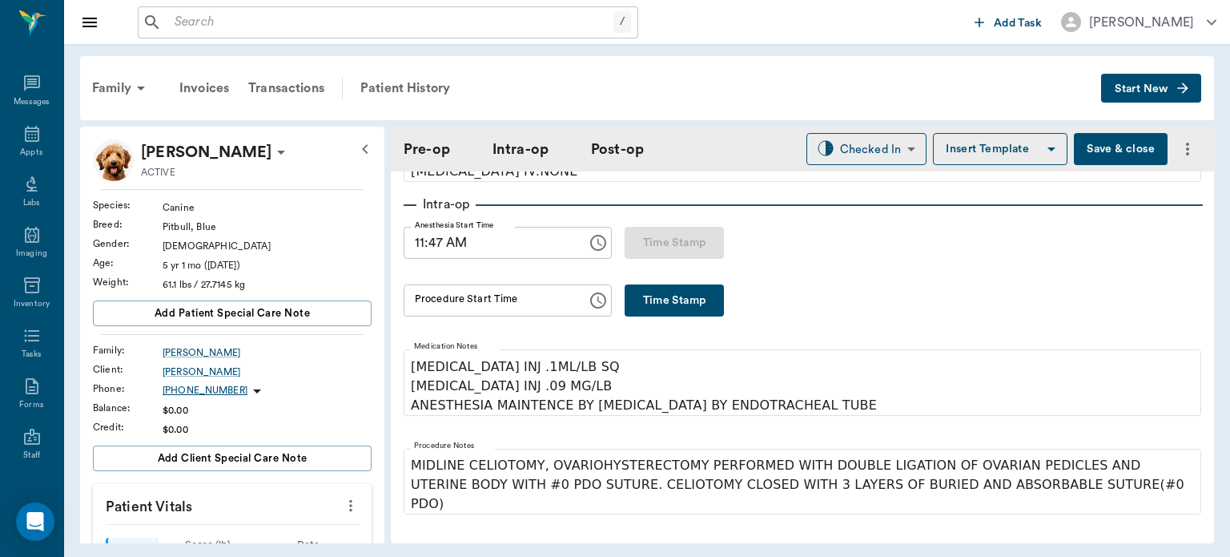
scroll to position [215, 0]
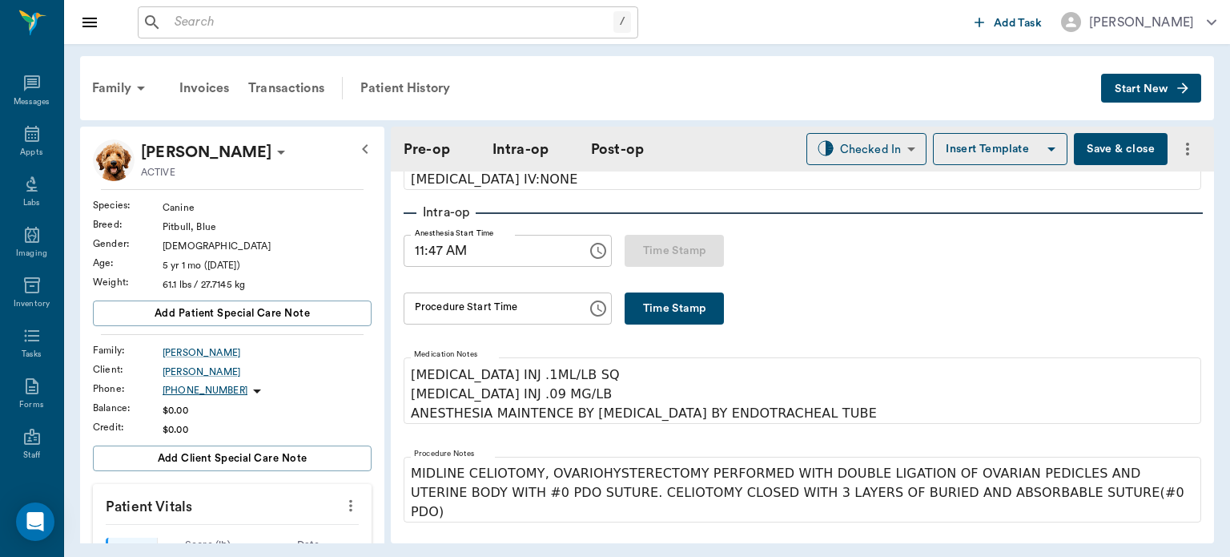
click at [673, 302] on button "Time Stamp" at bounding box center [674, 308] width 99 height 32
type input "11:57 AM"
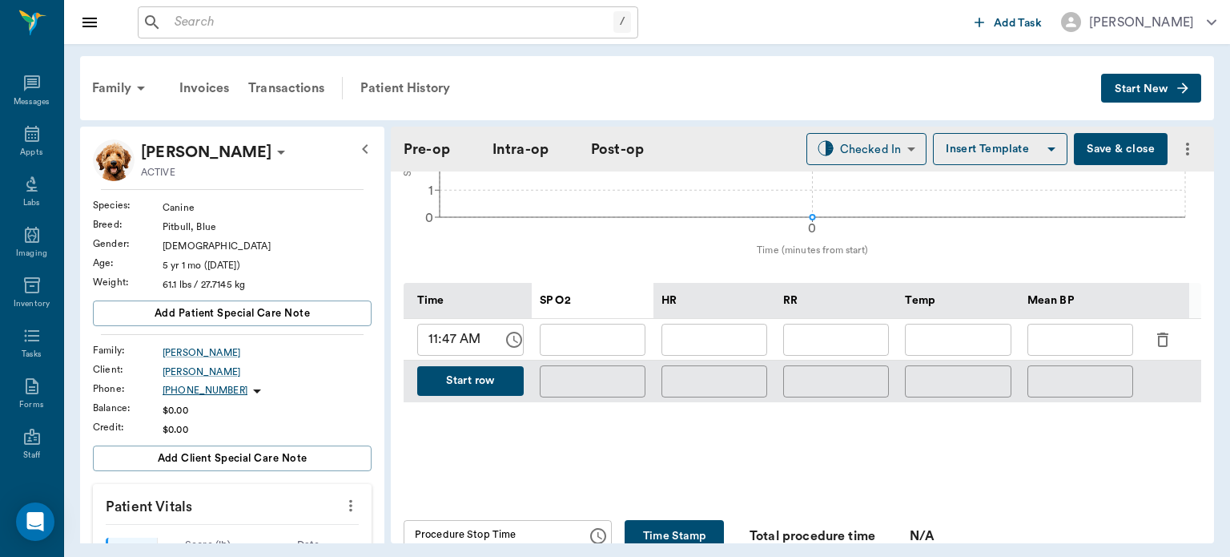
scroll to position [692, 0]
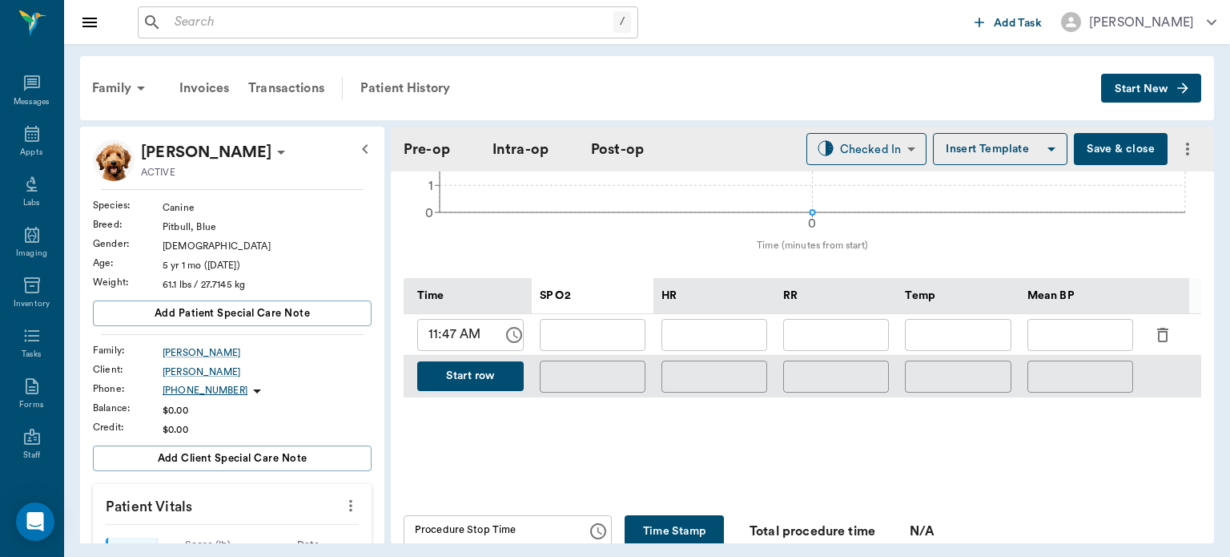
click at [1162, 328] on icon "button" at bounding box center [1163, 334] width 19 height 19
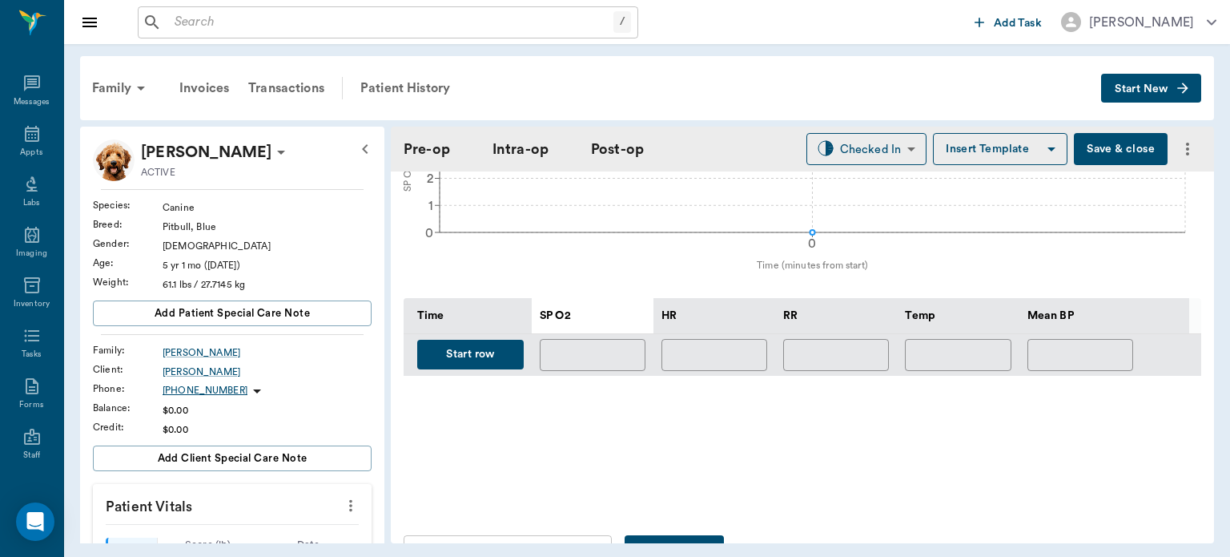
scroll to position [671, 0]
click at [479, 347] on button "Start row" at bounding box center [470, 355] width 107 height 30
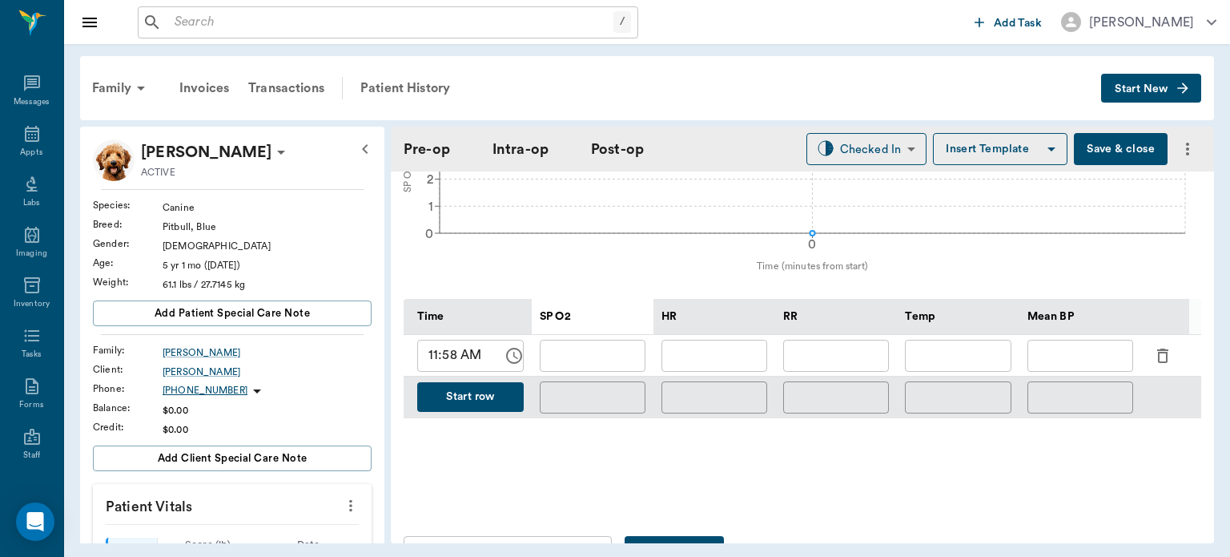
click at [835, 377] on div "​" at bounding box center [836, 398] width 122 height 42
click at [837, 341] on input "text" at bounding box center [836, 356] width 106 height 32
type input "99"
click at [708, 340] on input "text" at bounding box center [715, 356] width 106 height 32
type input "137"
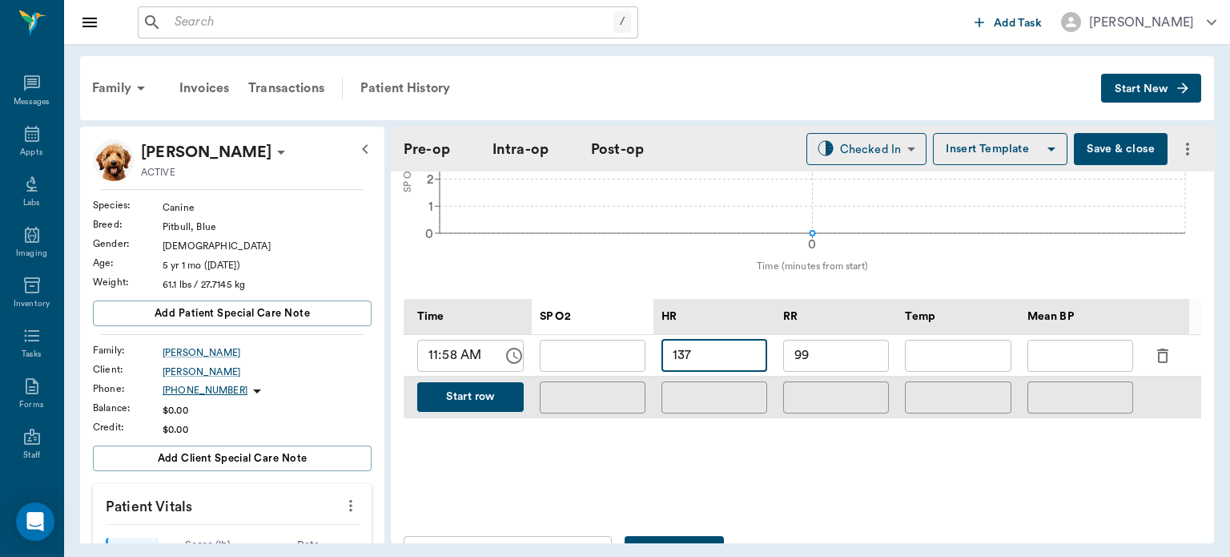
click at [585, 352] on input "text" at bounding box center [593, 356] width 106 height 32
type input "8"
type input "98"
click at [1073, 342] on input "text" at bounding box center [1081, 356] width 106 height 32
type input "97"
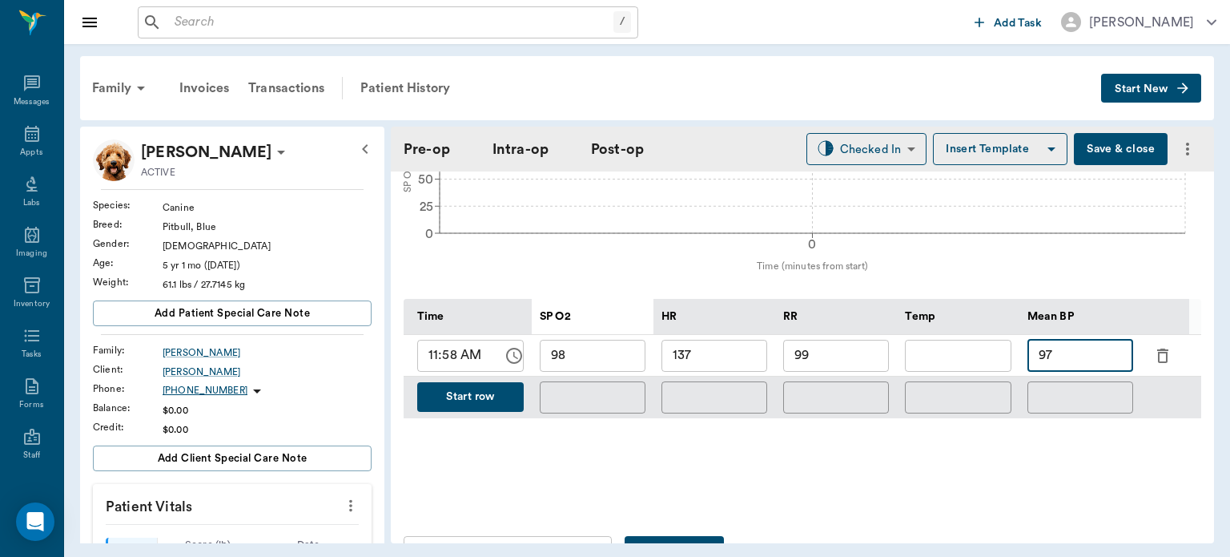
click at [510, 395] on button "Start row" at bounding box center [470, 397] width 107 height 30
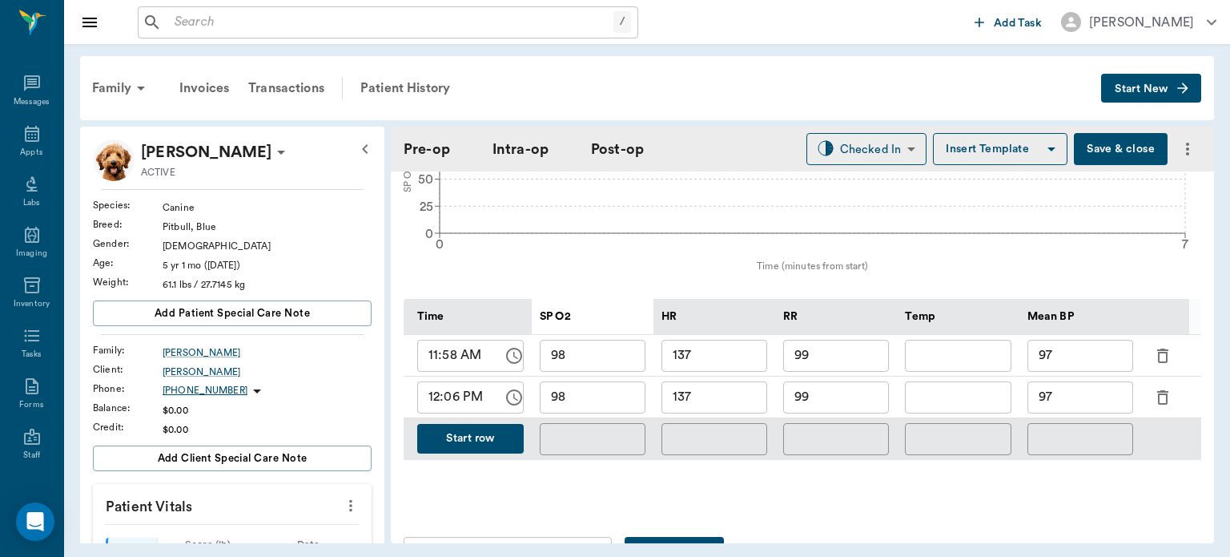
click at [849, 351] on input "99" at bounding box center [836, 356] width 106 height 32
type input "9"
click at [836, 391] on input "99" at bounding box center [836, 397] width 106 height 32
type input "9"
type input "7"
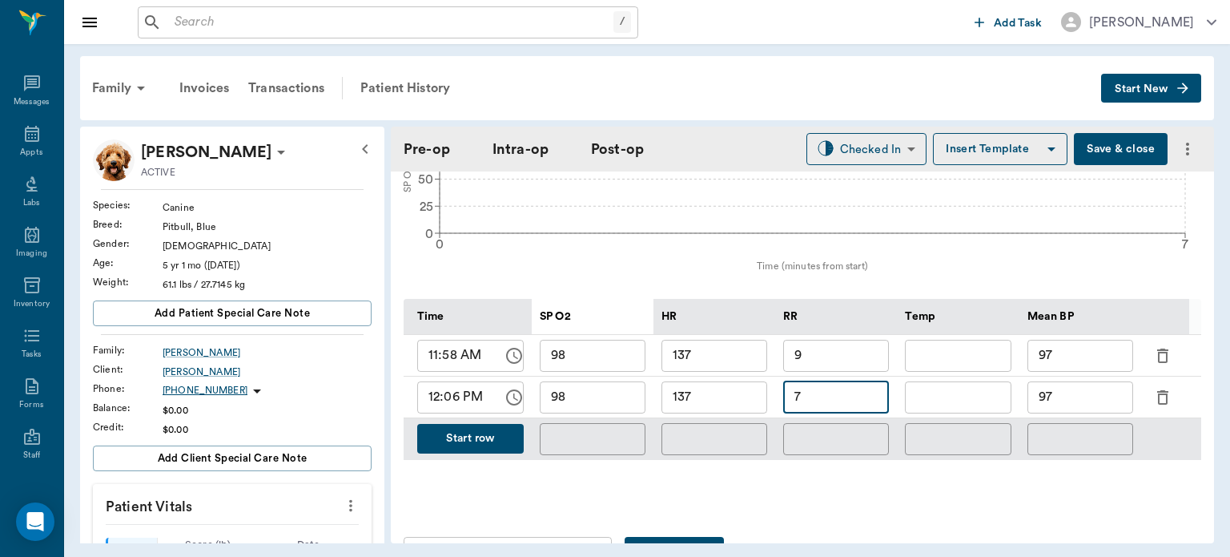
click at [731, 392] on input "137" at bounding box center [715, 397] width 106 height 32
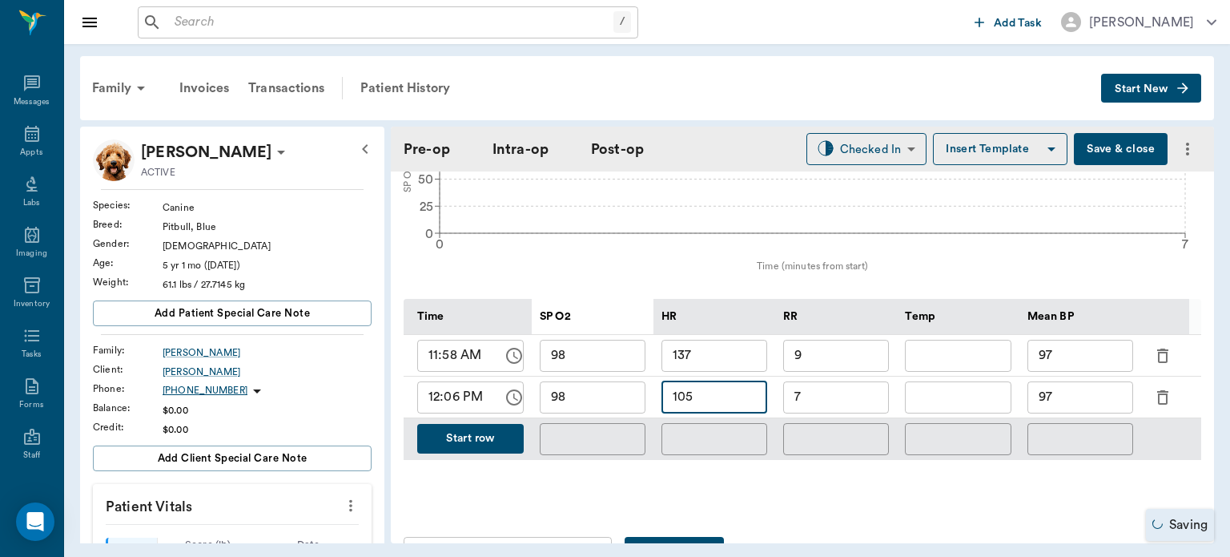
type input "105"
click at [1096, 388] on input "97" at bounding box center [1081, 397] width 106 height 32
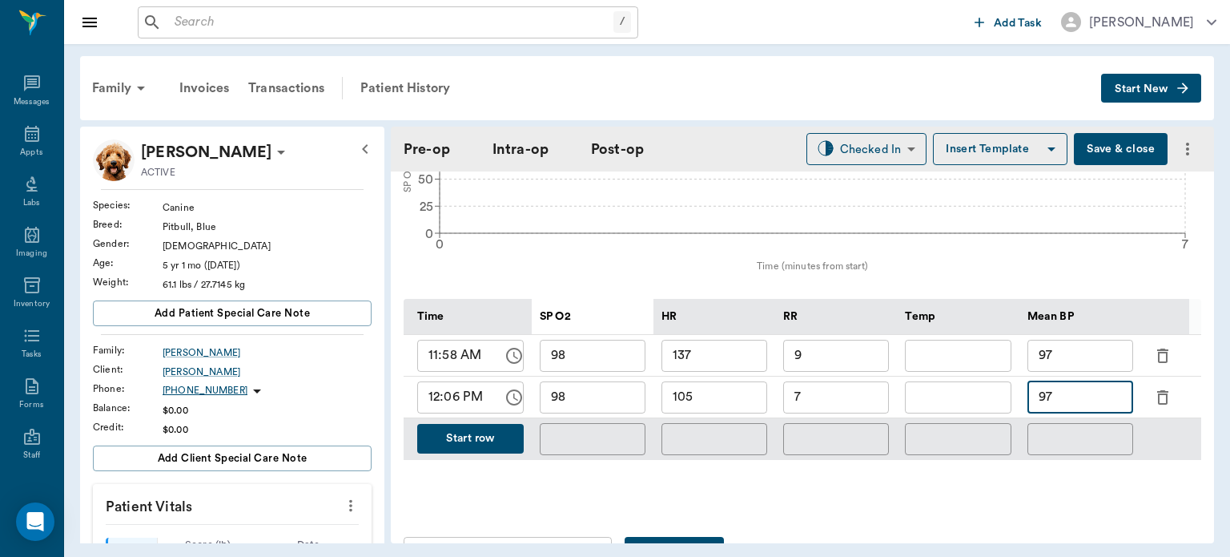
type input "9"
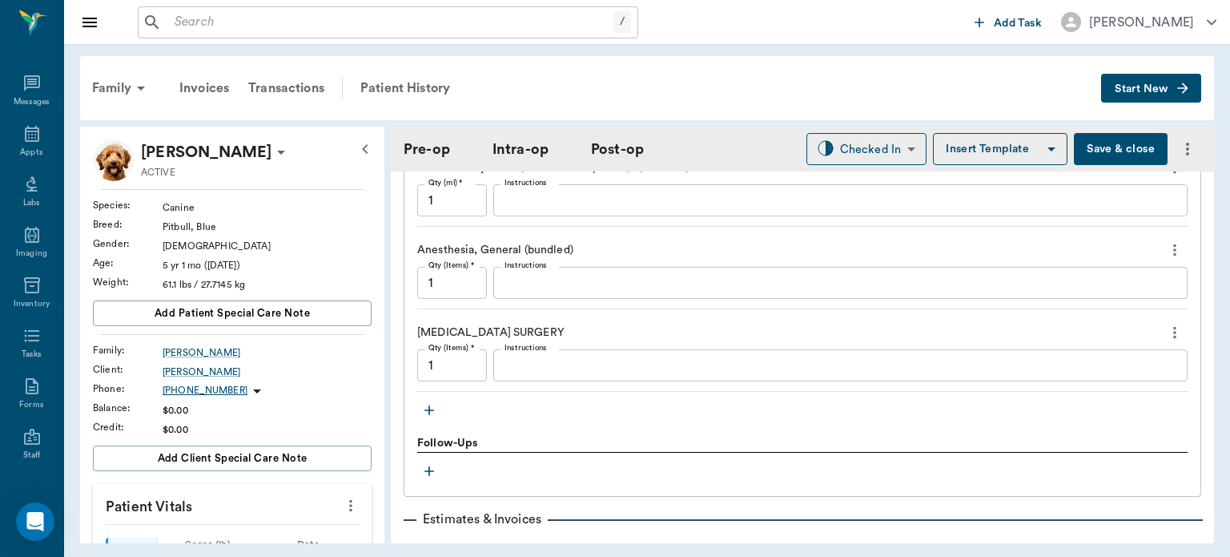
scroll to position [1646, 0]
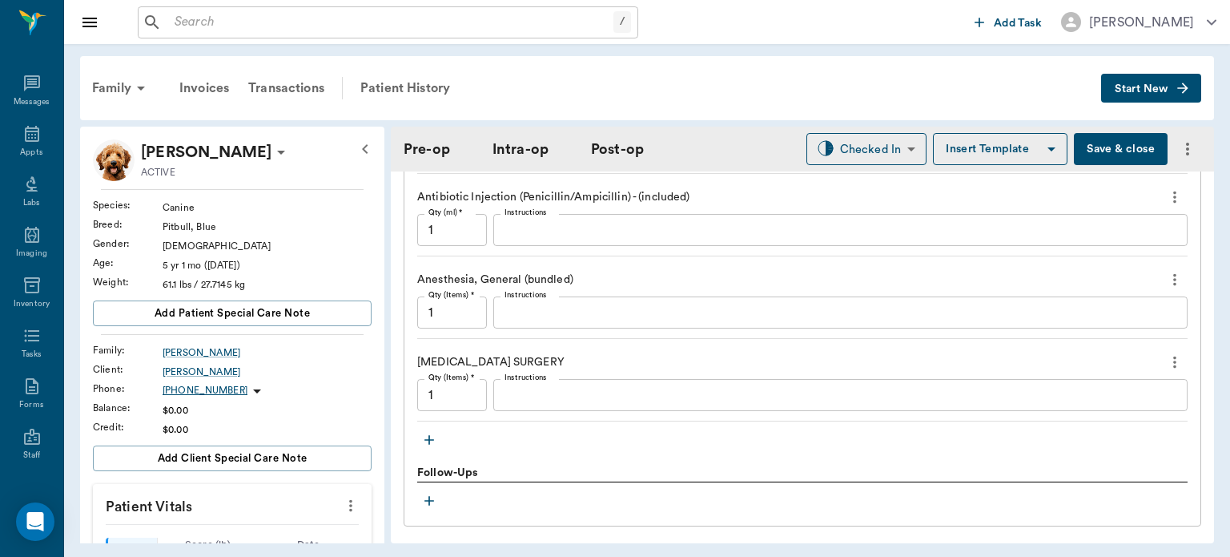
type input "100"
click at [429, 435] on icon "button" at bounding box center [430, 440] width 10 height 10
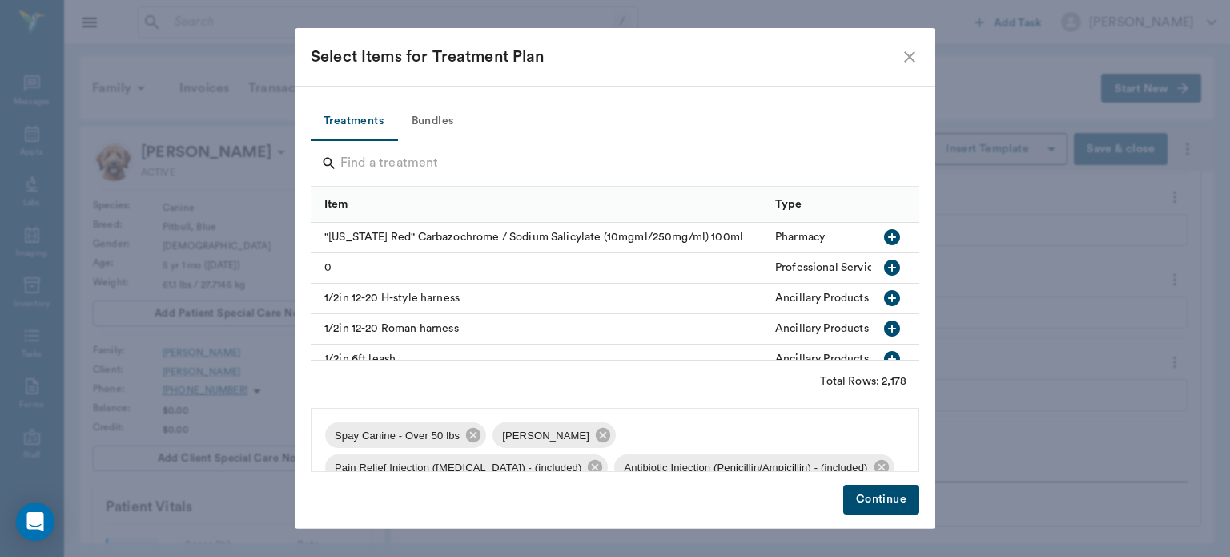
click at [905, 58] on icon "close" at bounding box center [909, 56] width 19 height 19
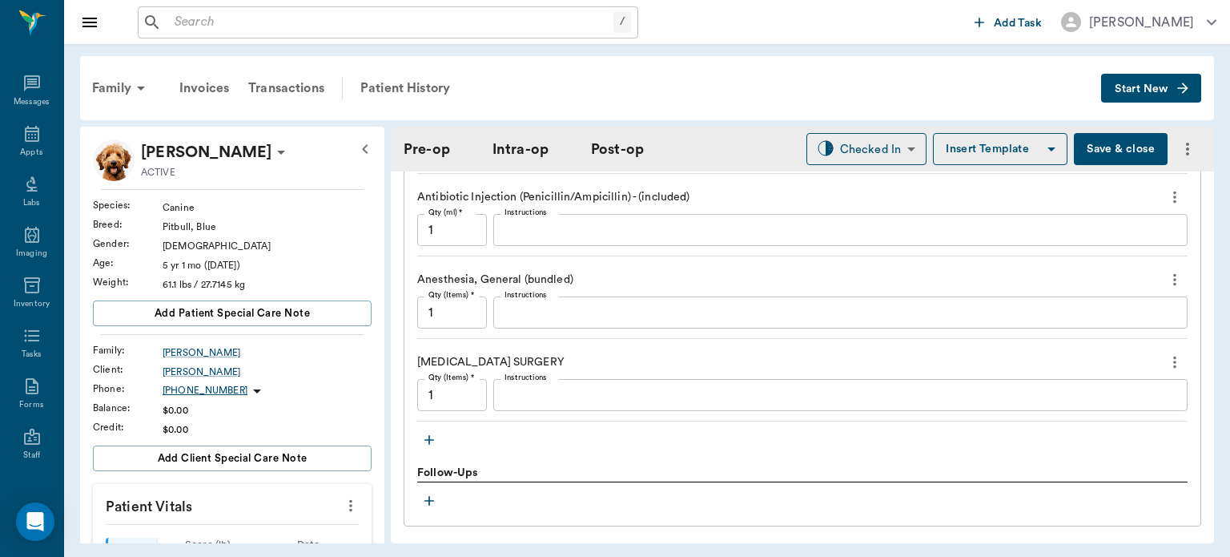
click at [445, 465] on div "Follow-Ups" at bounding box center [802, 474] width 771 height 18
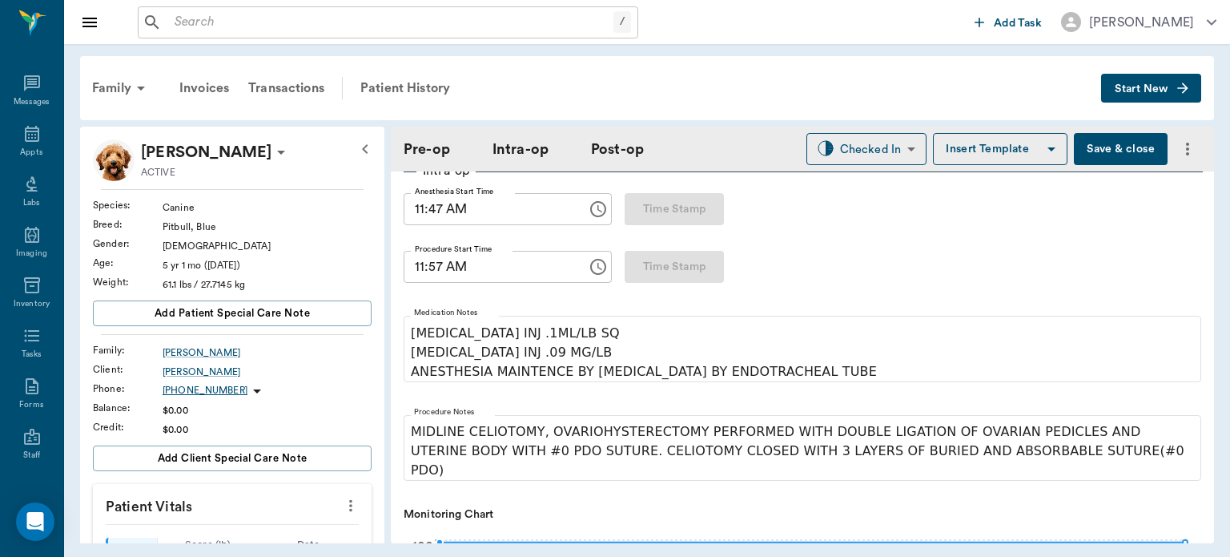
scroll to position [208, 0]
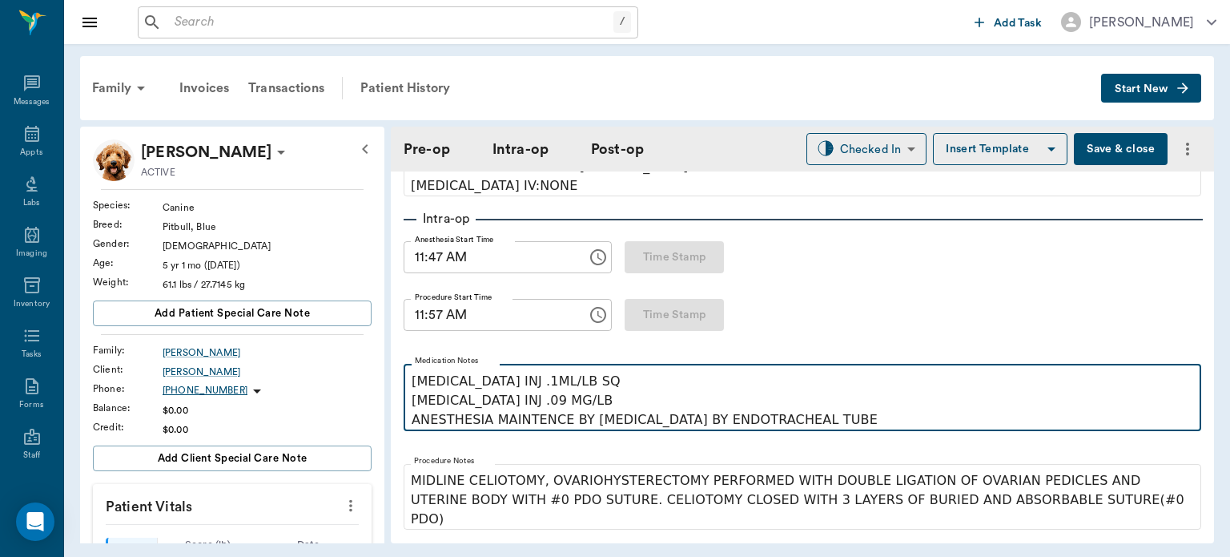
click at [578, 387] on p "[MEDICAL_DATA] INJ .1ML/LB SQ [MEDICAL_DATA] INJ .09 MG/LB ANESTHESIA MAINTENCE…" at bounding box center [803, 401] width 782 height 58
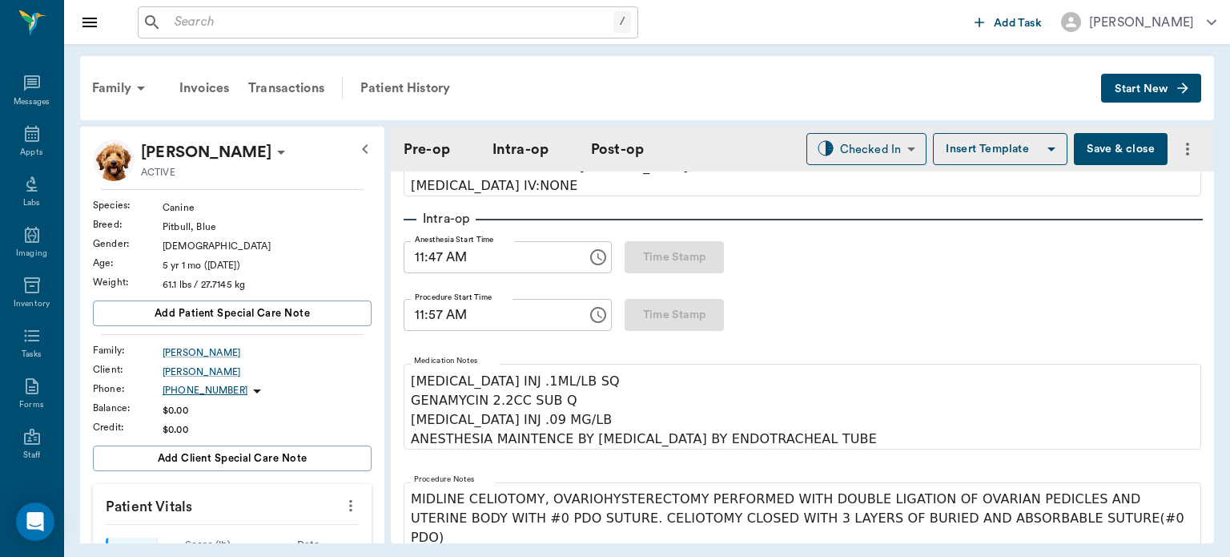
drag, startPoint x: 452, startPoint y: 403, endPoint x: 423, endPoint y: 342, distance: 67.4
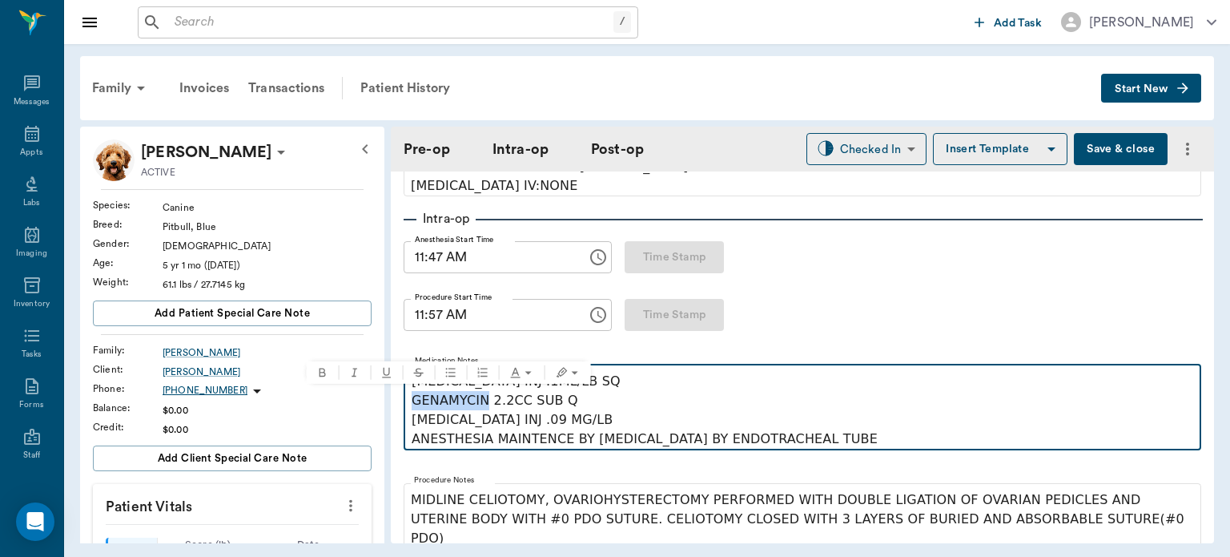
drag, startPoint x: 484, startPoint y: 403, endPoint x: 403, endPoint y: 396, distance: 81.2
click at [622, 409] on p "GENAMYCIN 2.2CC SUB Q [MEDICAL_DATA] INJ .09 MG/LB ANESTHESIA MAINTENCE BY [MED…" at bounding box center [803, 420] width 782 height 58
click at [481, 404] on p "GENAMYCIN 2.2CC SUB Q [MEDICAL_DATA] INJ .09 MG/LB ANESTHESIA MAINTENCE BY [MED…" at bounding box center [803, 420] width 782 height 58
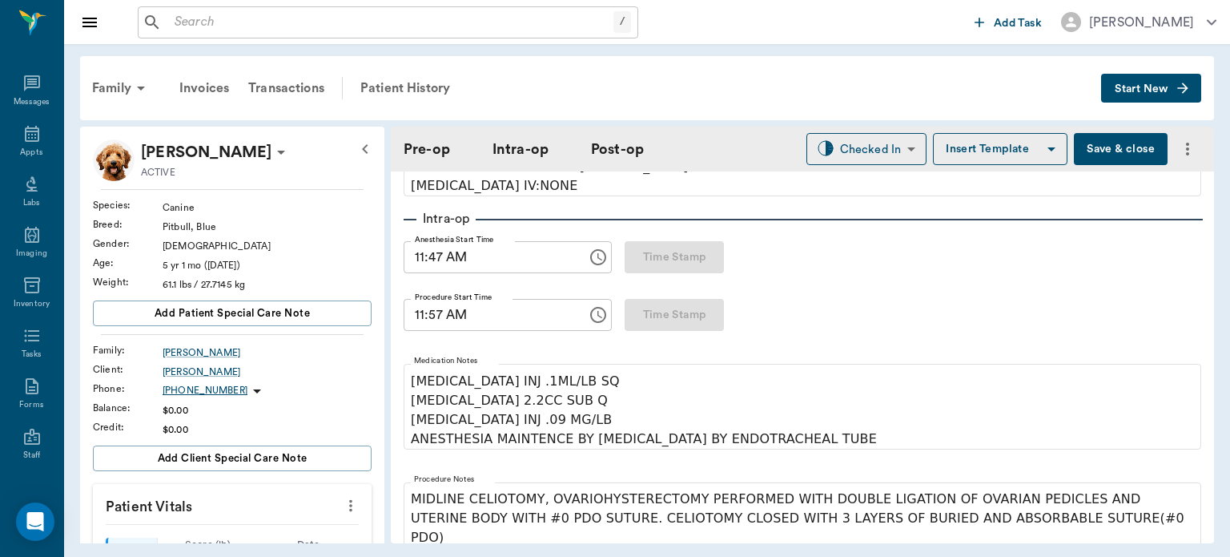
click at [1178, 153] on icon "more" at bounding box center [1187, 148] width 19 height 19
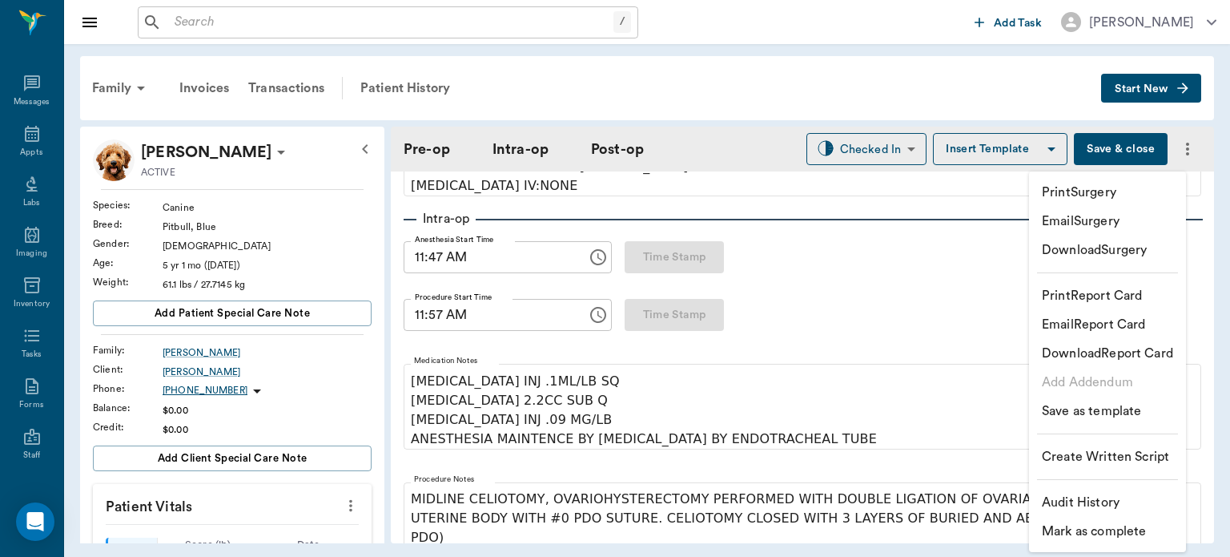
click at [904, 341] on div at bounding box center [615, 278] width 1230 height 557
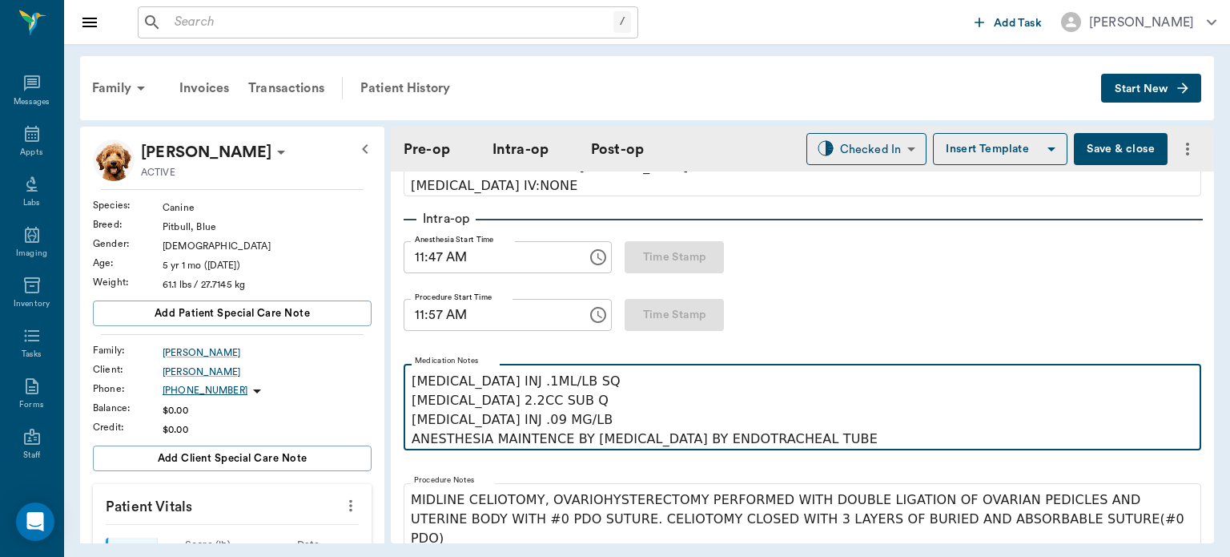
drag, startPoint x: 598, startPoint y: 370, endPoint x: 594, endPoint y: 391, distance: 21.2
click at [594, 391] on p "[MEDICAL_DATA] 2.2CC SUB Q [MEDICAL_DATA] INJ .09 MG/LB ANESTHESIA MAINTENCE BY…" at bounding box center [803, 420] width 782 height 58
click at [468, 403] on p "[MEDICAL_DATA] 2.2CC SUB Q [MEDICAL_DATA] INJ .09 MG/LB ANESTHESIA MAINTENCE BY…" at bounding box center [803, 420] width 782 height 58
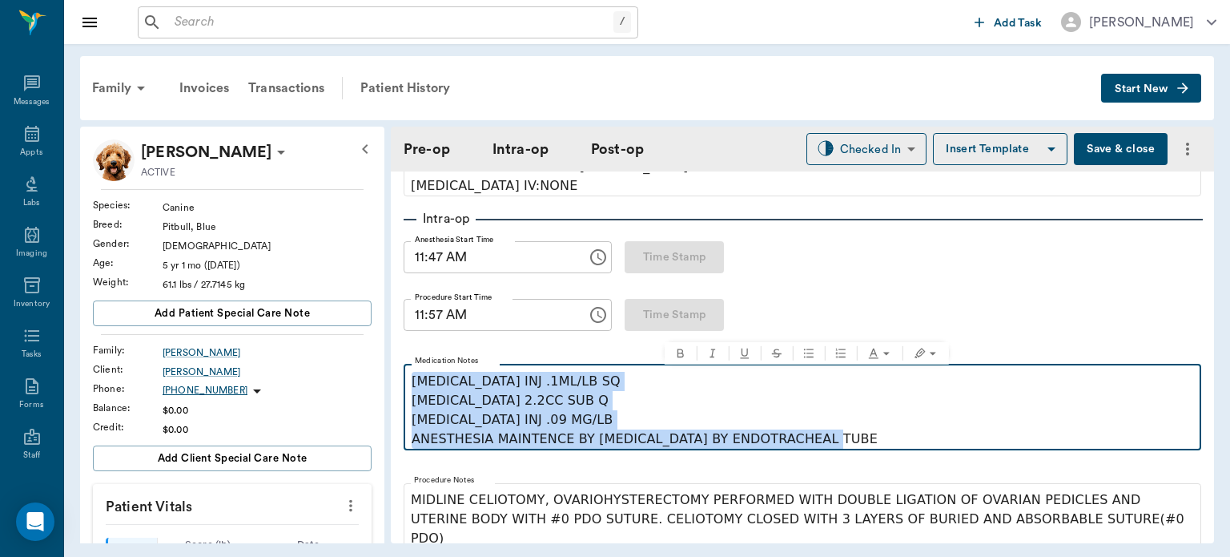
click at [651, 391] on p "[MEDICAL_DATA] 2.2CC SUB Q [MEDICAL_DATA] INJ .09 MG/LB ANESTHESIA MAINTENCE BY…" at bounding box center [803, 420] width 782 height 58
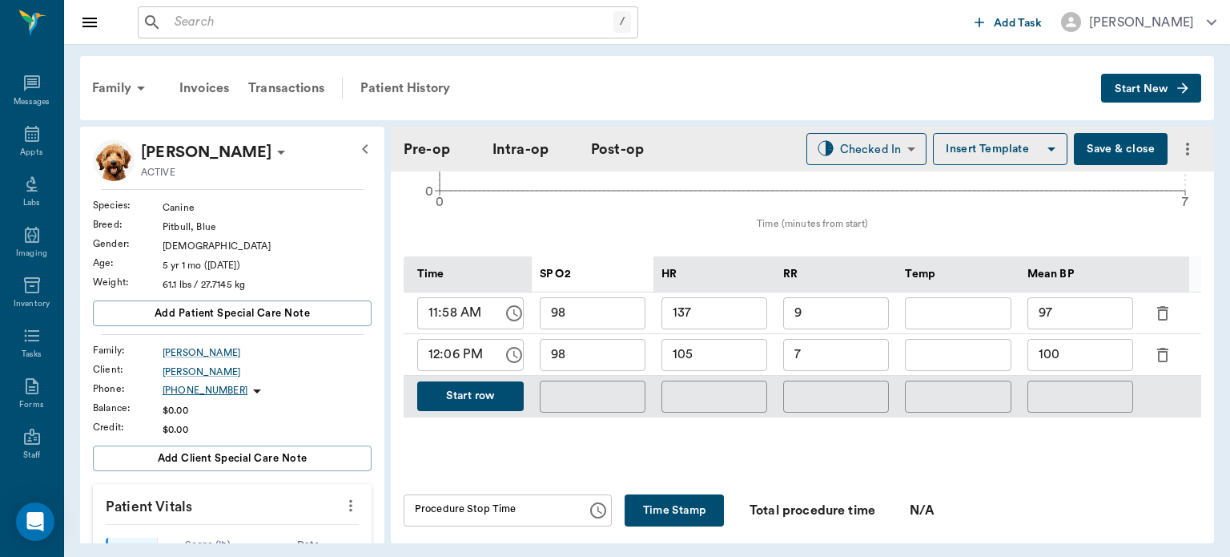
scroll to position [736, 0]
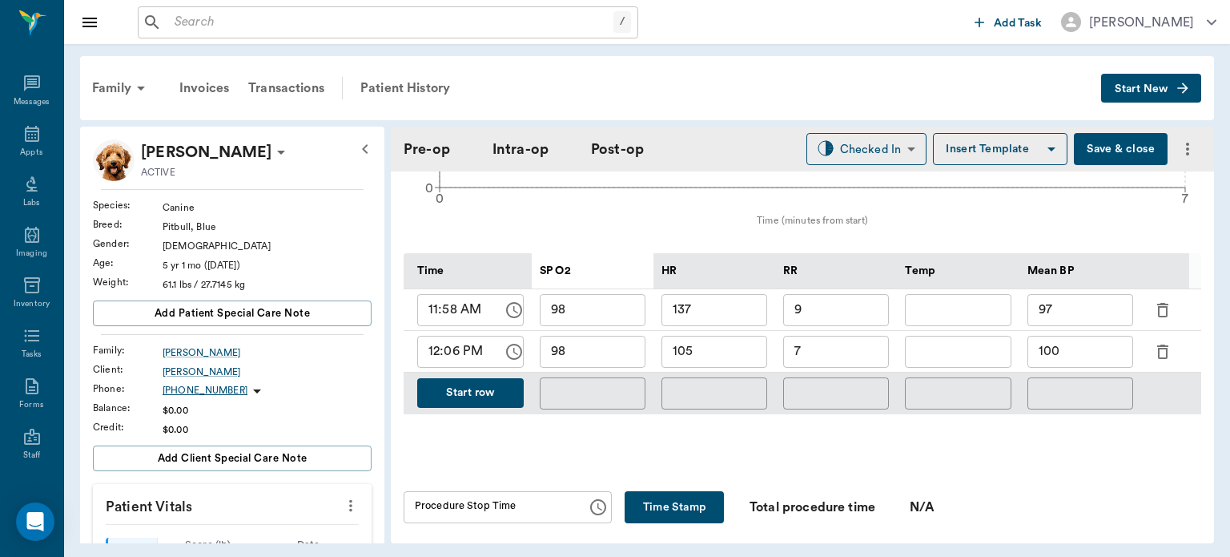
click at [481, 382] on button "Start row" at bounding box center [470, 393] width 107 height 30
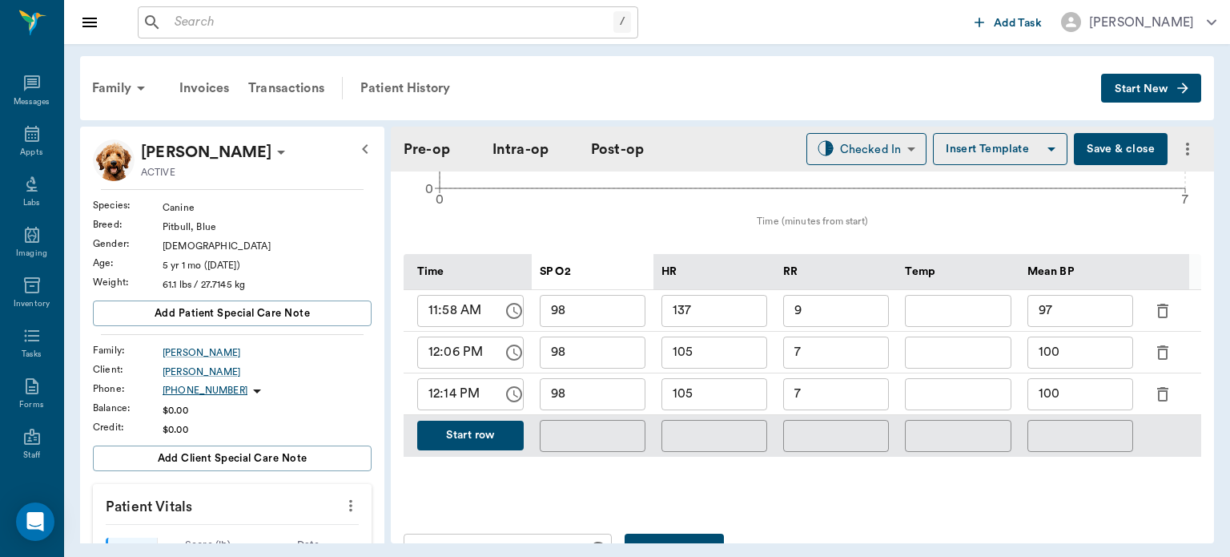
click at [836, 385] on input "7" at bounding box center [836, 394] width 106 height 32
type input "9"
click at [723, 386] on input "105" at bounding box center [715, 394] width 106 height 32
type input "100"
click at [619, 381] on input "98" at bounding box center [593, 394] width 106 height 32
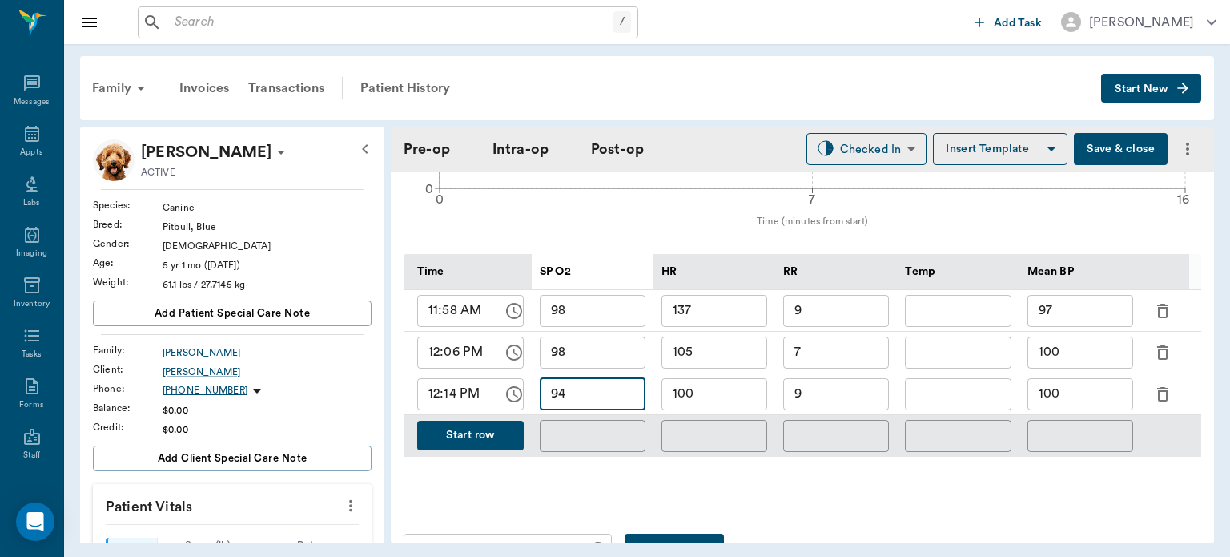
type input "94"
click at [1083, 386] on input "100" at bounding box center [1081, 394] width 106 height 32
type input "1"
type input "90"
click at [1108, 151] on button "Save & close" at bounding box center [1121, 149] width 94 height 32
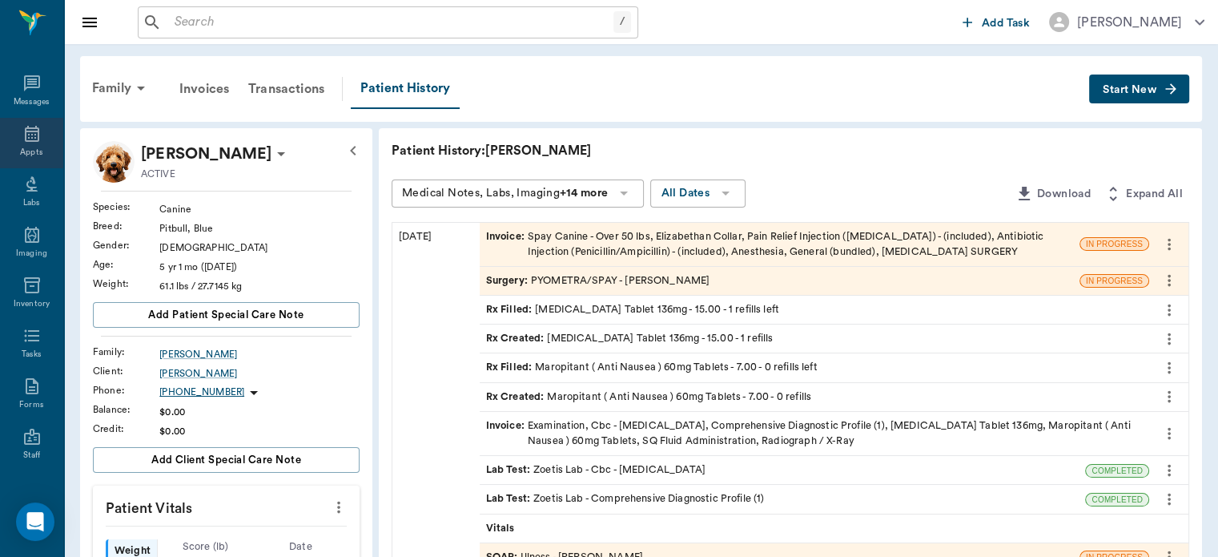
click at [22, 155] on div "Appts" at bounding box center [31, 153] width 22 height 12
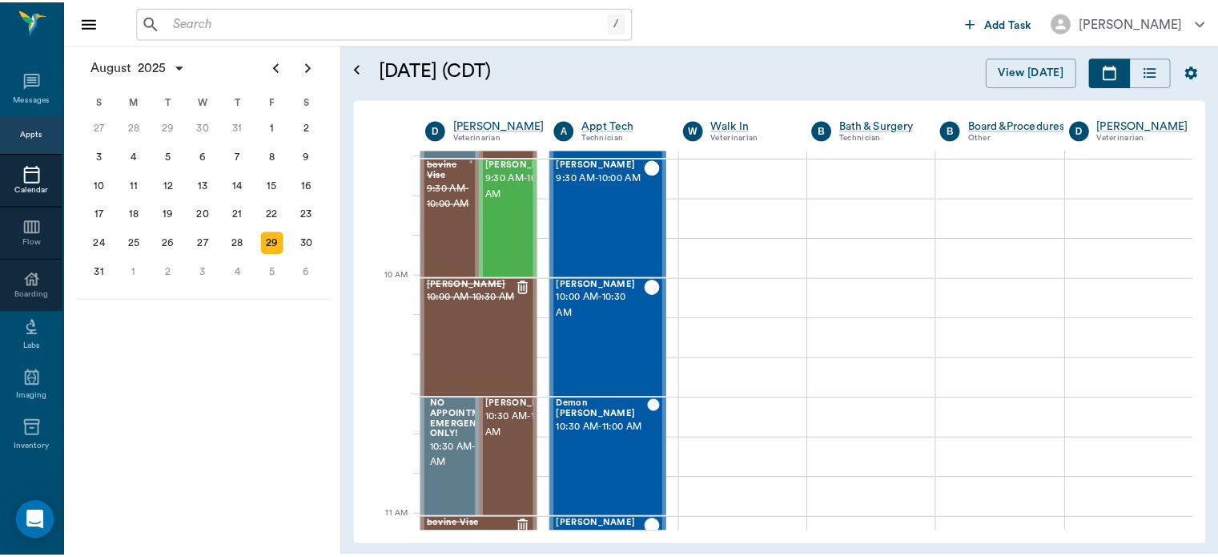
scroll to position [362, 0]
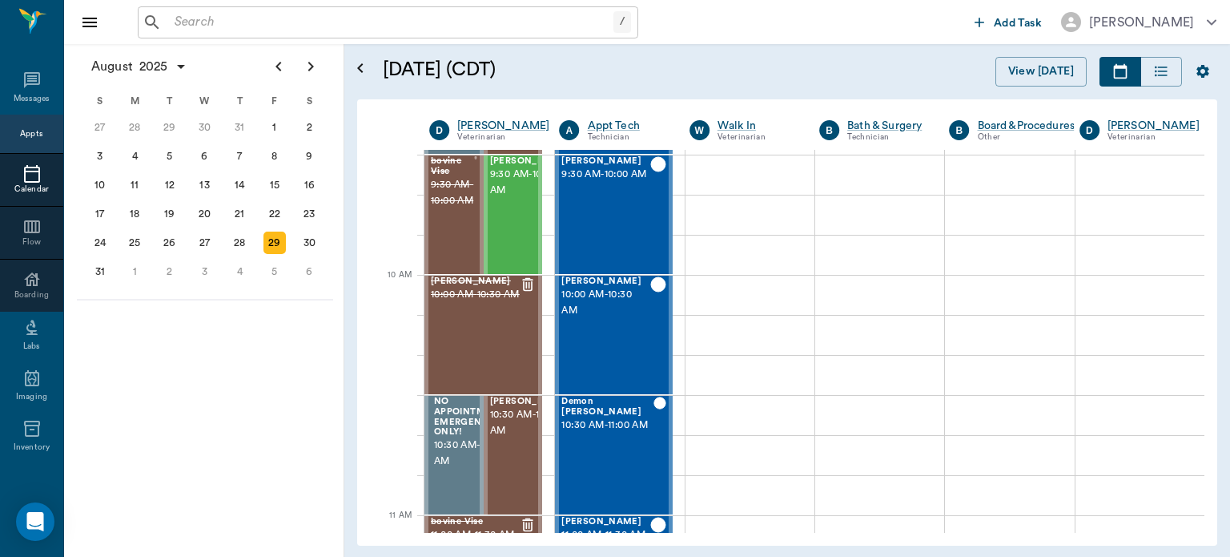
click at [498, 439] on span "10:30 AM - 11:00 AM" at bounding box center [530, 423] width 80 height 32
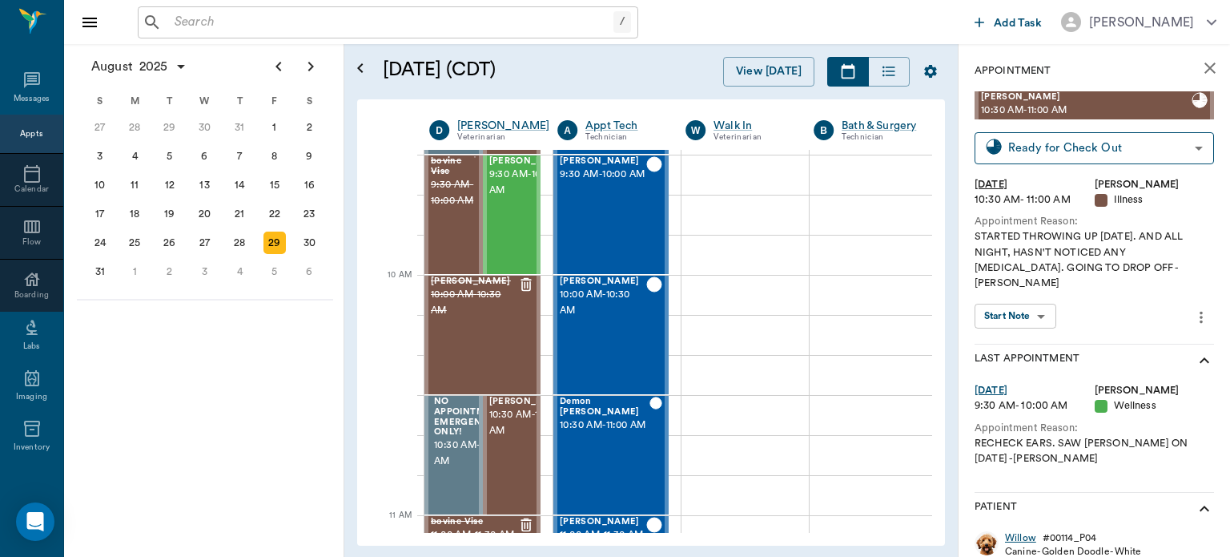
click at [1027, 531] on div "Willow" at bounding box center [1020, 538] width 31 height 14
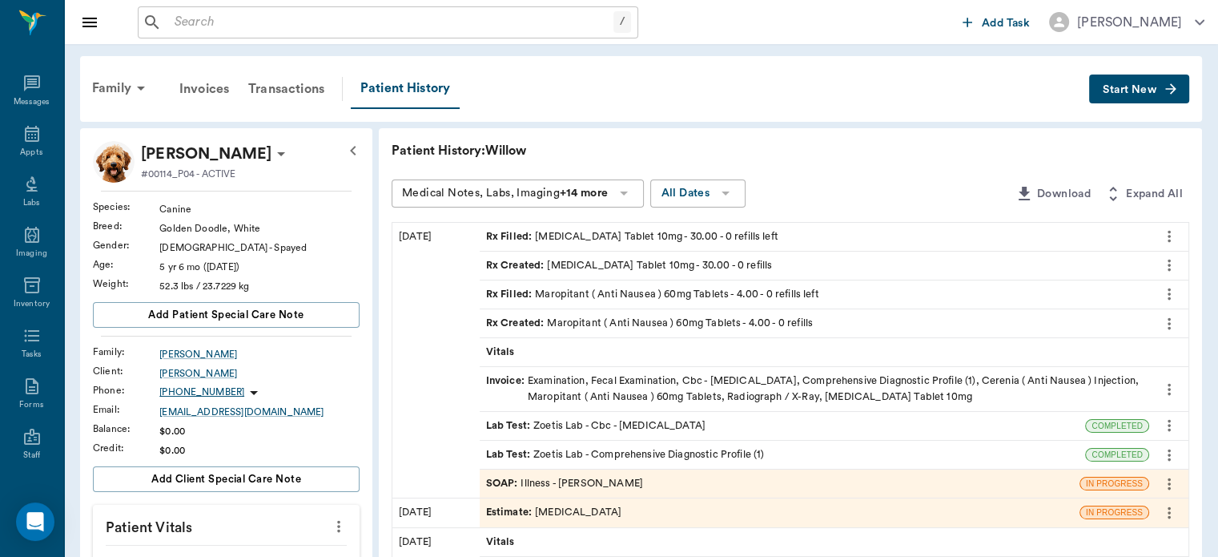
click at [500, 377] on span "Invoice :" at bounding box center [507, 388] width 42 height 30
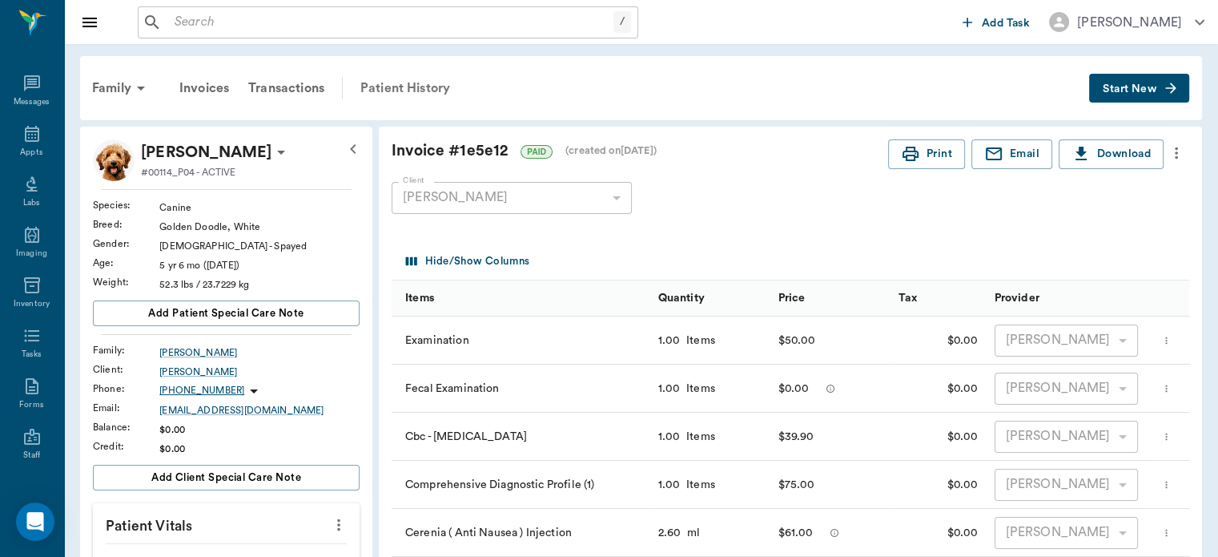
click at [407, 78] on div "Patient History" at bounding box center [405, 88] width 109 height 38
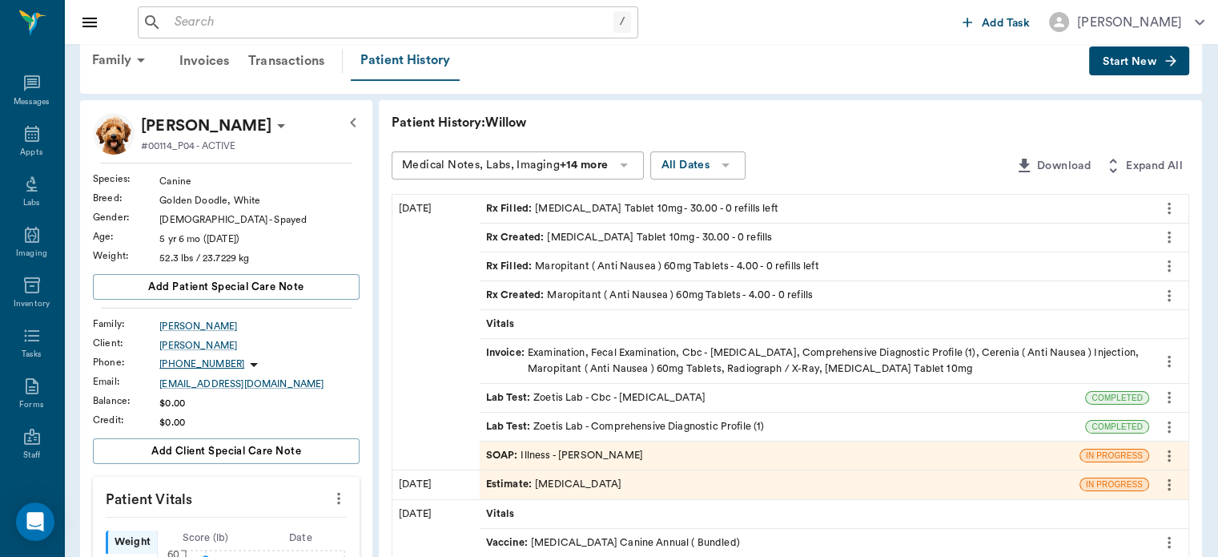
scroll to position [44, 0]
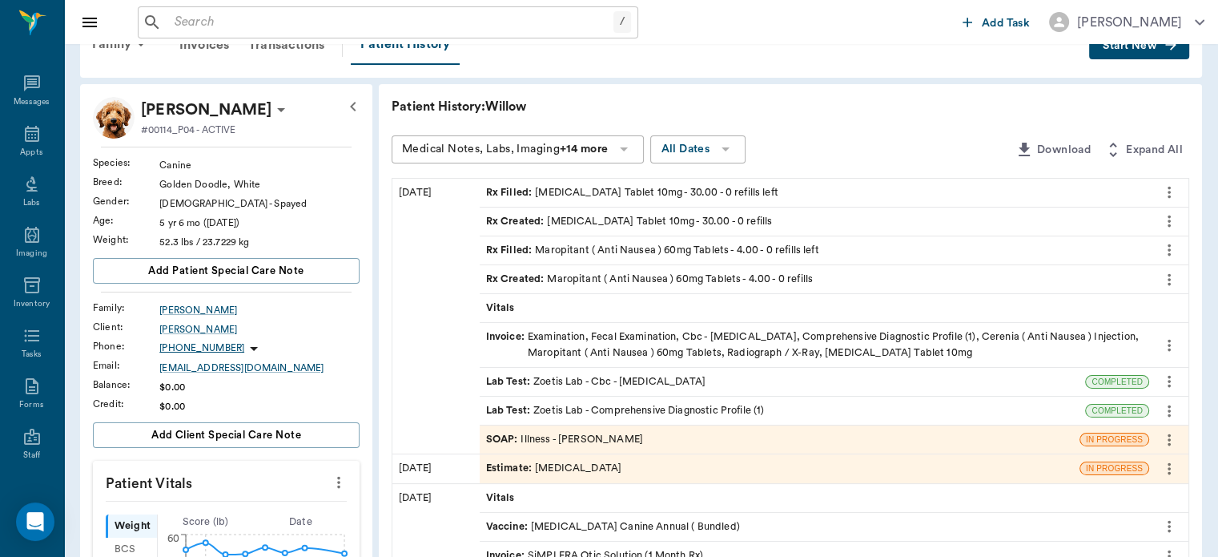
click at [503, 332] on span "Invoice :" at bounding box center [507, 344] width 42 height 30
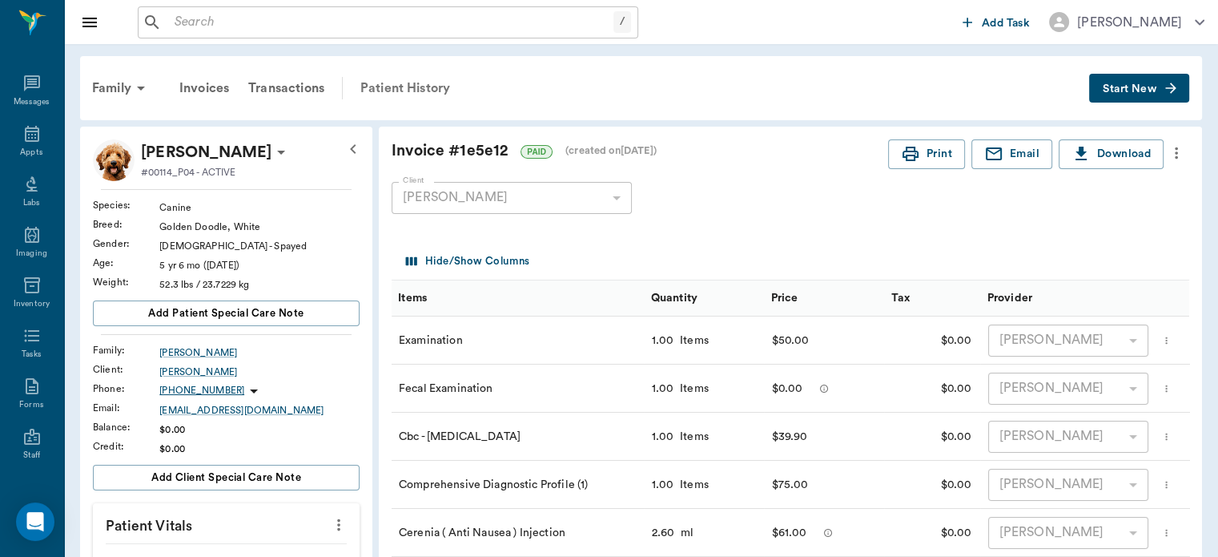
click at [433, 84] on div "Patient History" at bounding box center [405, 88] width 109 height 38
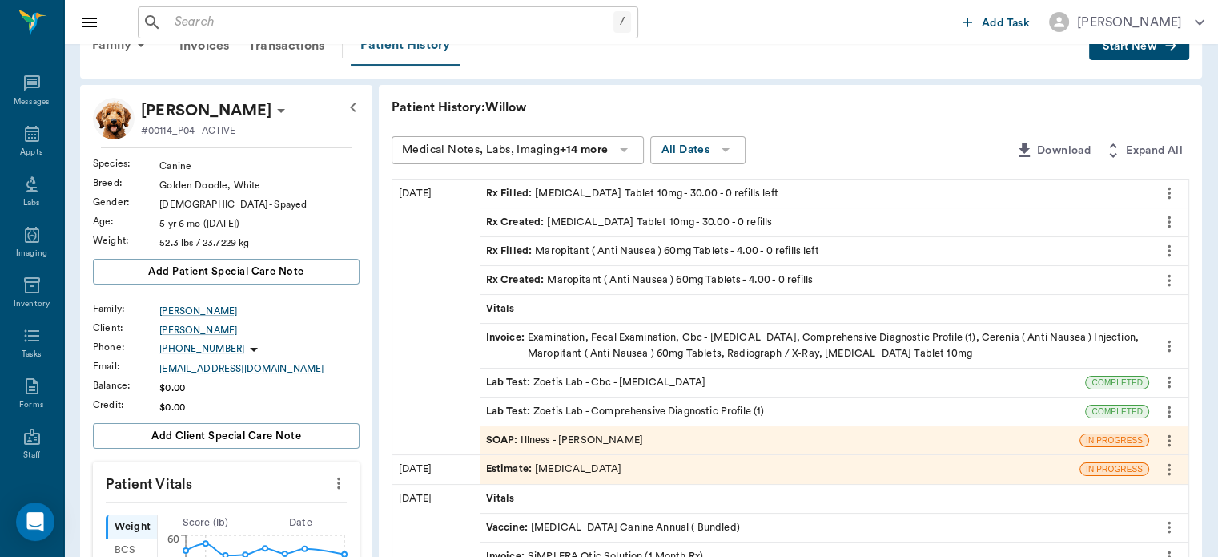
scroll to position [45, 0]
click at [503, 431] on span "SOAP :" at bounding box center [503, 438] width 35 height 15
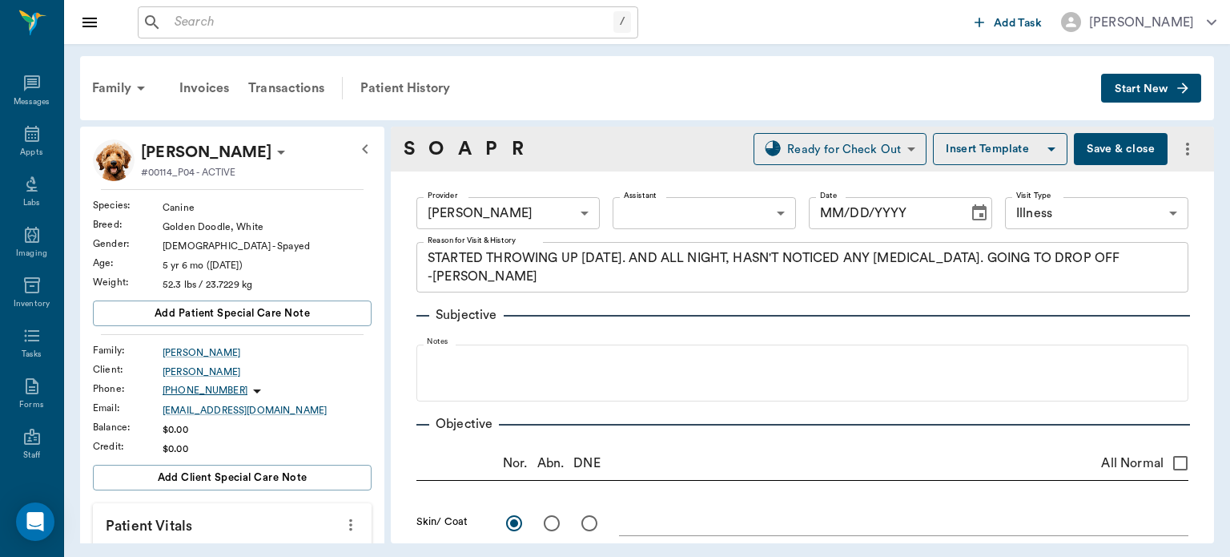
type input "63ec2f075fda476ae8351a4d"
type input "65d2be4f46e3a538d89b8c15"
type textarea "STARTED THROWING UP [DATE]. AND ALL NIGHT, HASN'T NOTICED ANY [MEDICAL_DATA]. G…"
radio input "true"
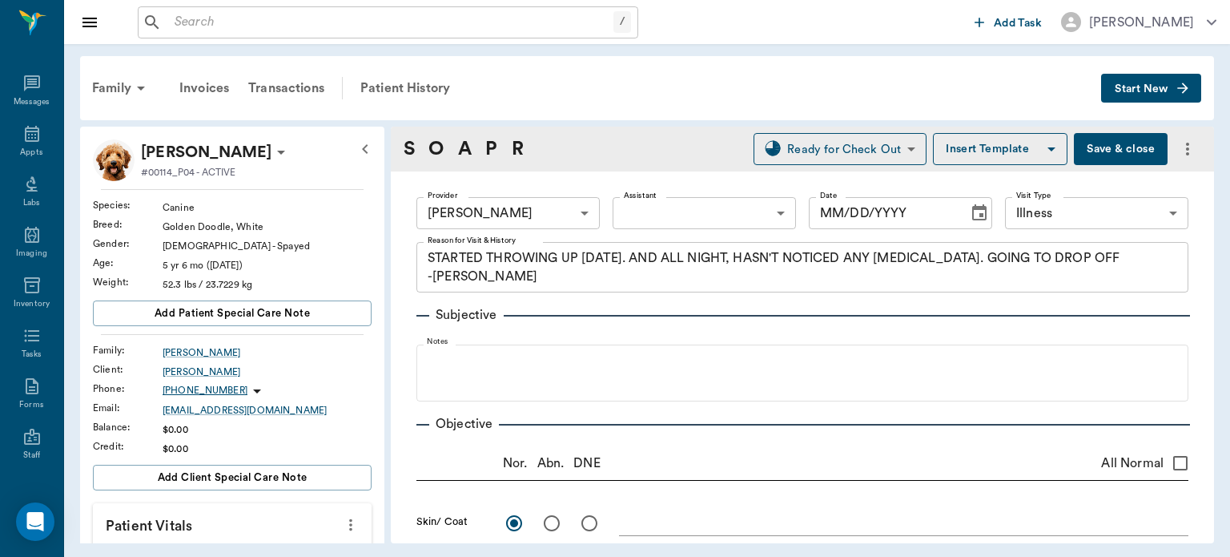
radio input "true"
type textarea "No pain on [MEDICAL_DATA] or any abnormality noted"
radio input "true"
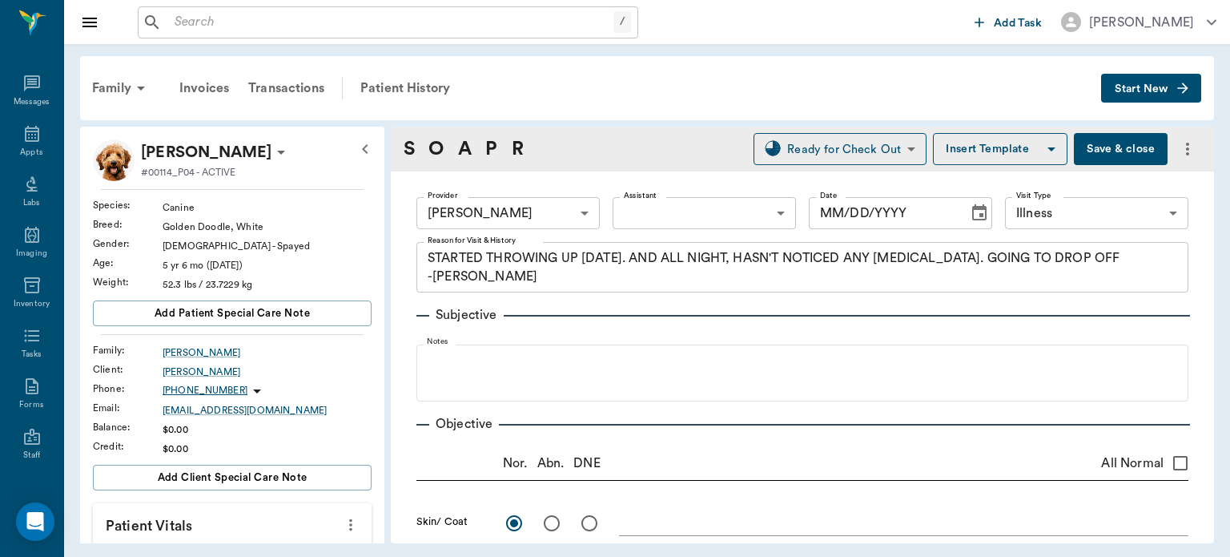
radio input "true"
type textarea "Fecal: neg"
type input "[DATE]"
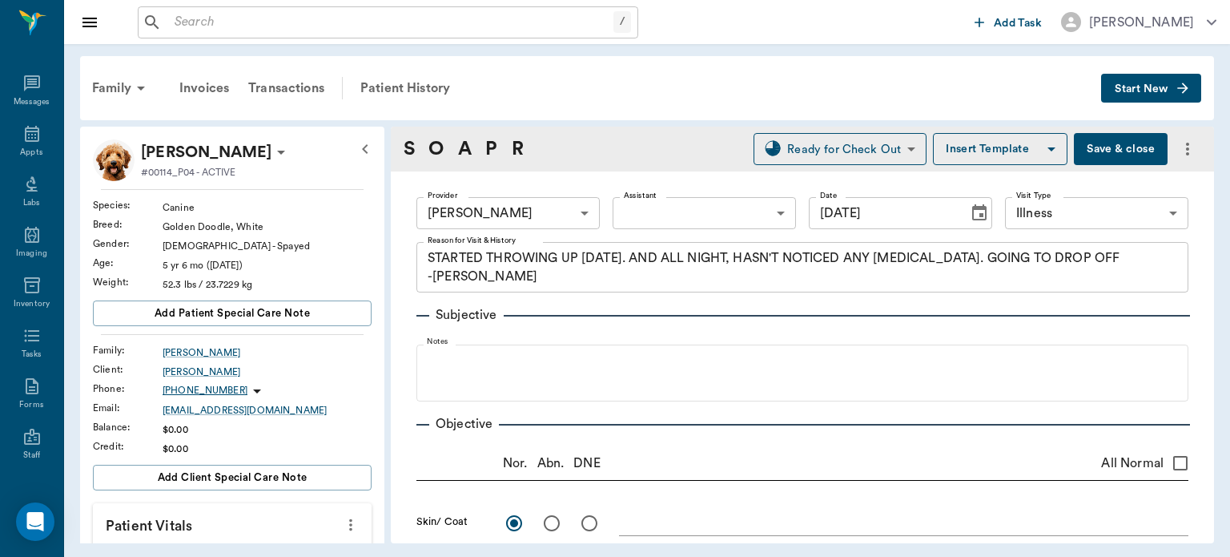
click at [1102, 151] on button "Save & close" at bounding box center [1121, 149] width 94 height 32
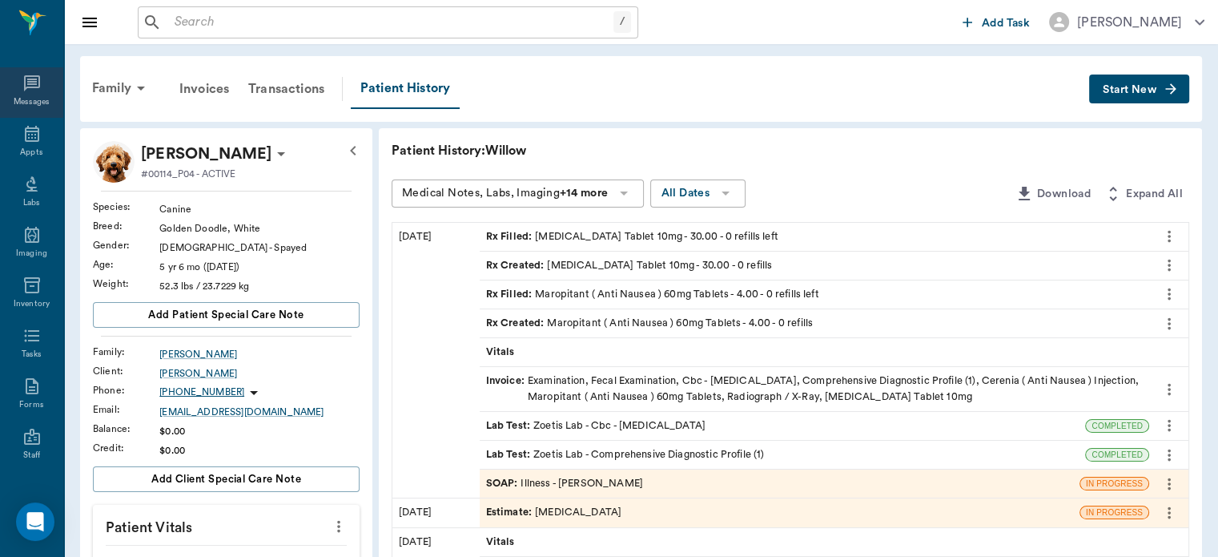
click at [18, 115] on div "Messages" at bounding box center [31, 92] width 63 height 50
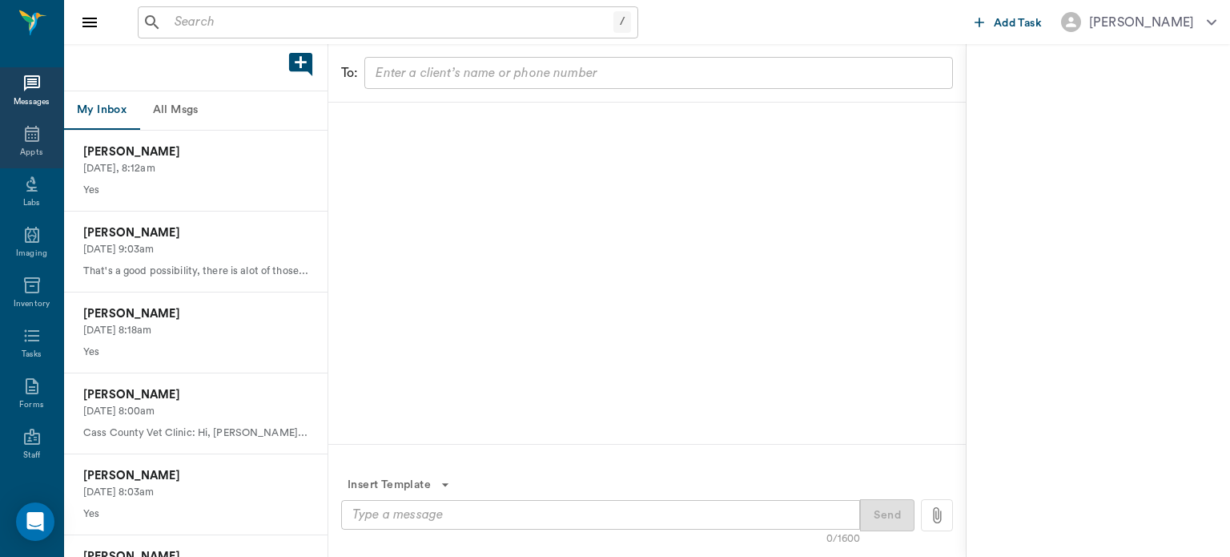
click at [29, 135] on icon at bounding box center [32, 134] width 14 height 16
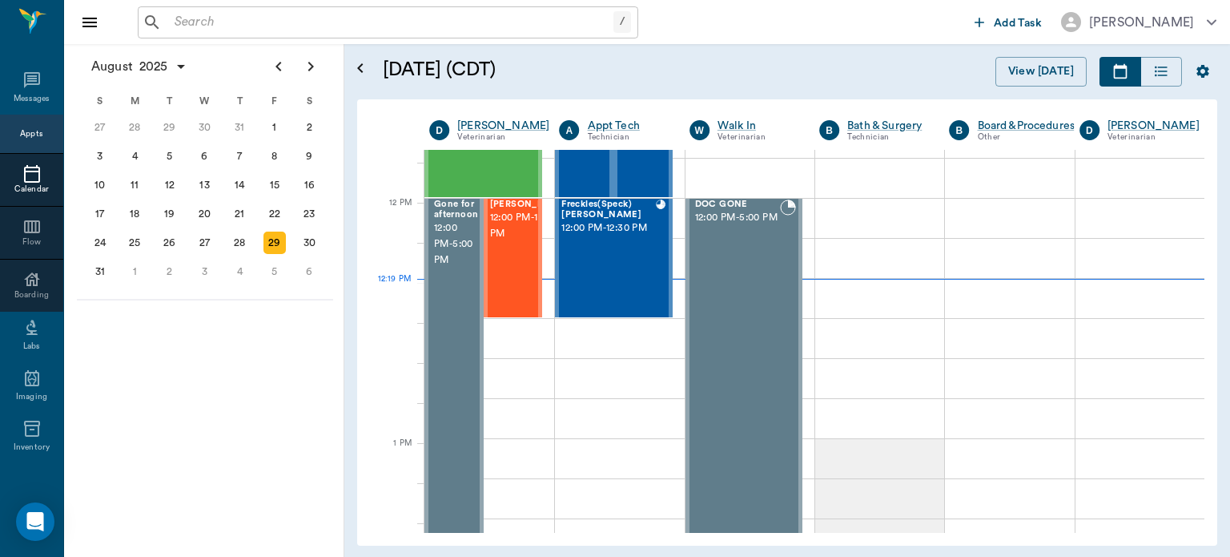
scroll to position [915, 0]
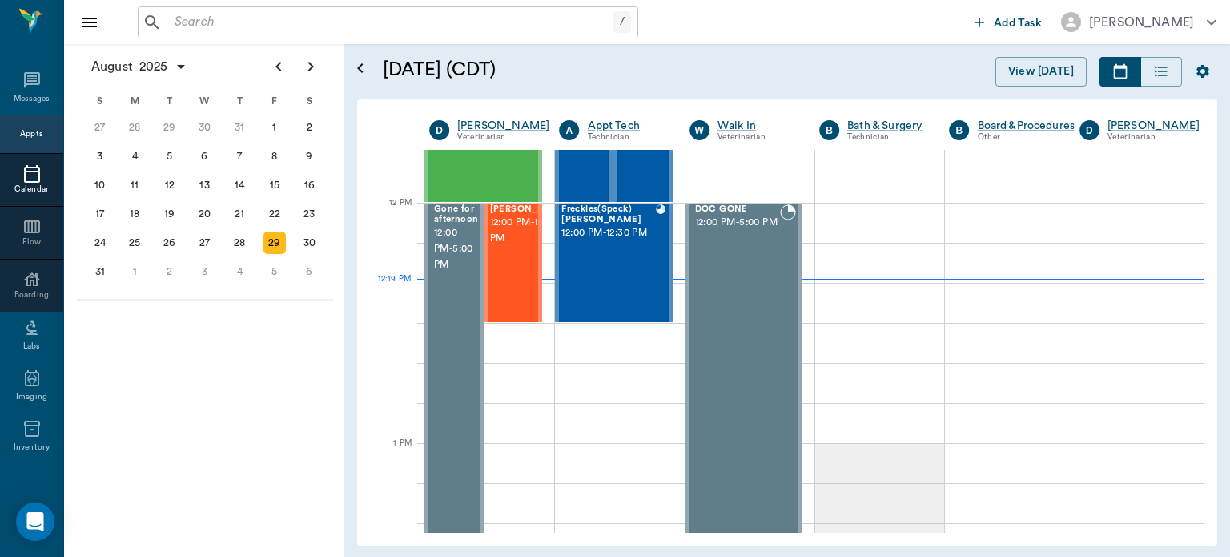
click at [558, 360] on div at bounding box center [619, 343] width 129 height 40
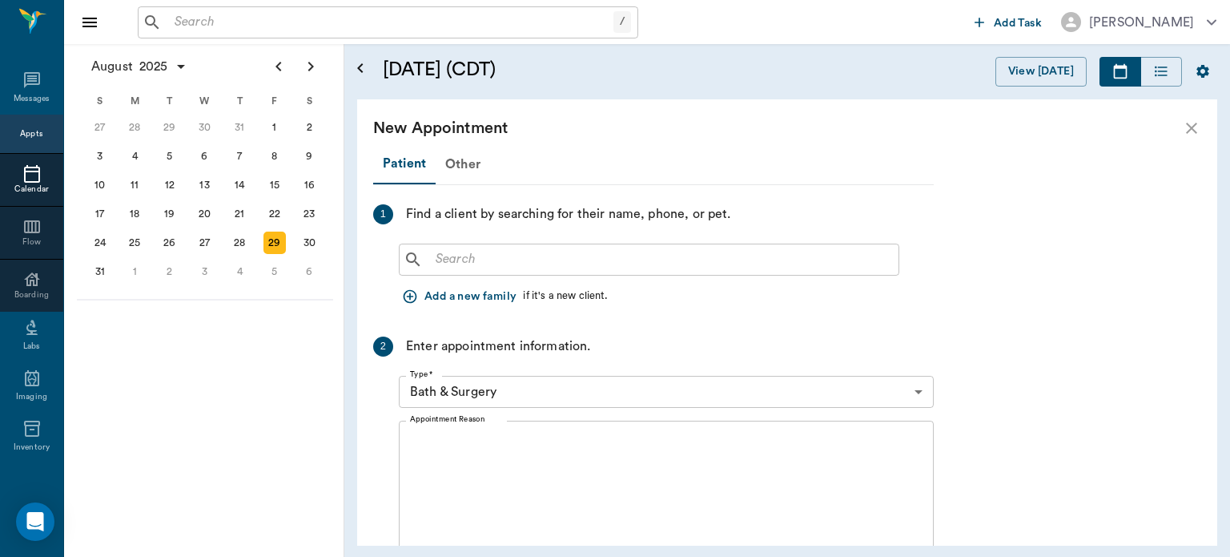
click at [500, 255] on input "text" at bounding box center [660, 259] width 463 height 22
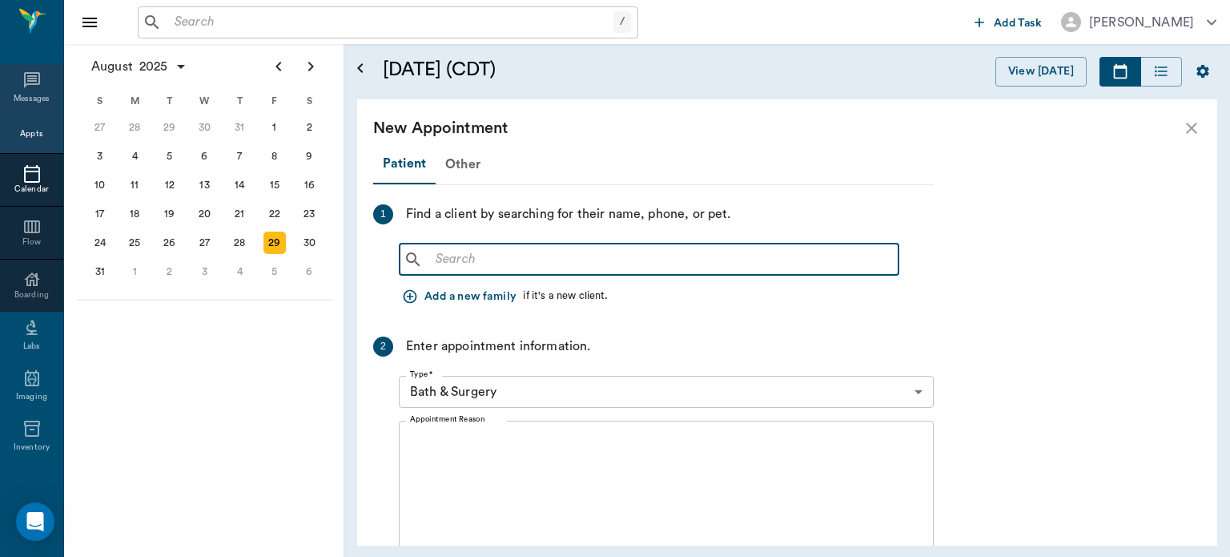
click at [31, 83] on icon at bounding box center [32, 80] width 16 height 16
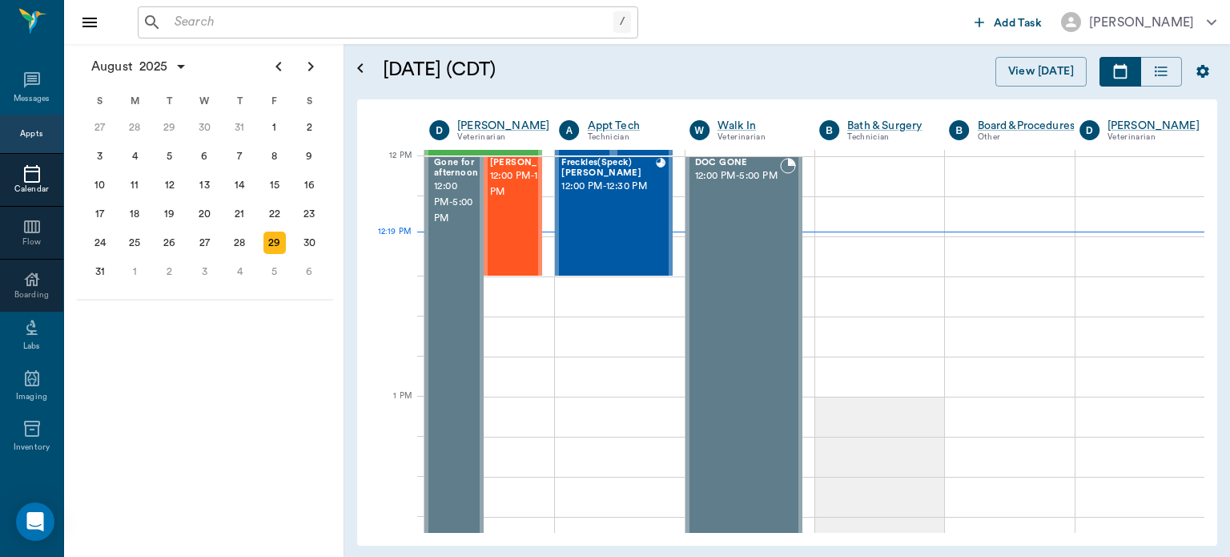
scroll to position [961, 0]
click at [500, 200] on span "12:00 PM - 12:30 PM" at bounding box center [530, 184] width 80 height 32
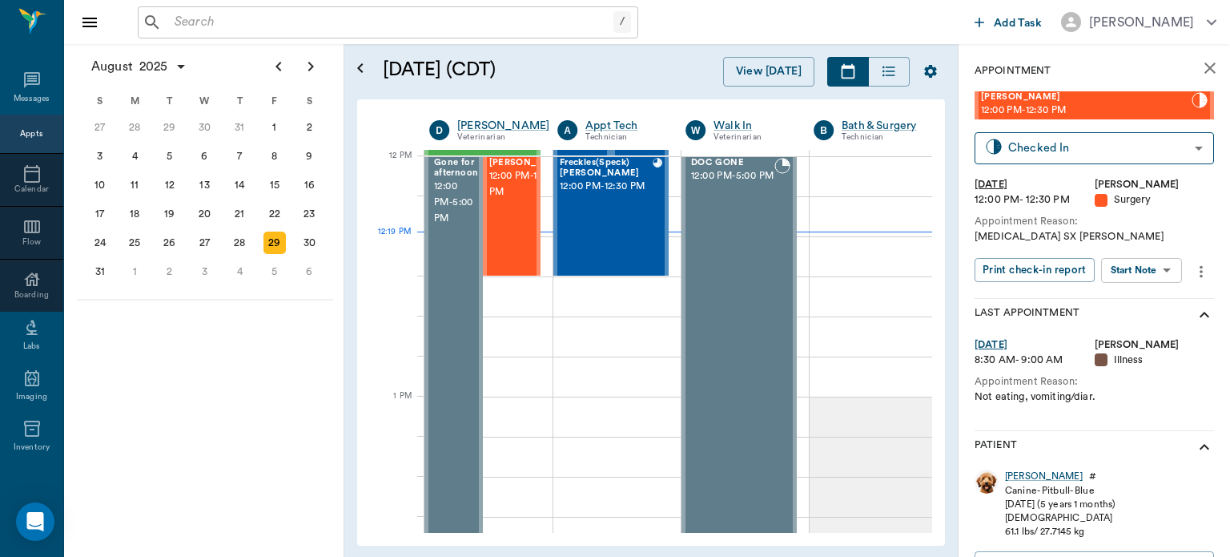
click at [1147, 269] on body "/ ​ Add Task [PERSON_NAME] Nectar Messages Appts Calendar Flow Boarding Labs Im…" at bounding box center [615, 278] width 1230 height 557
click at [1141, 336] on button "View Surgery" at bounding box center [1130, 329] width 66 height 18
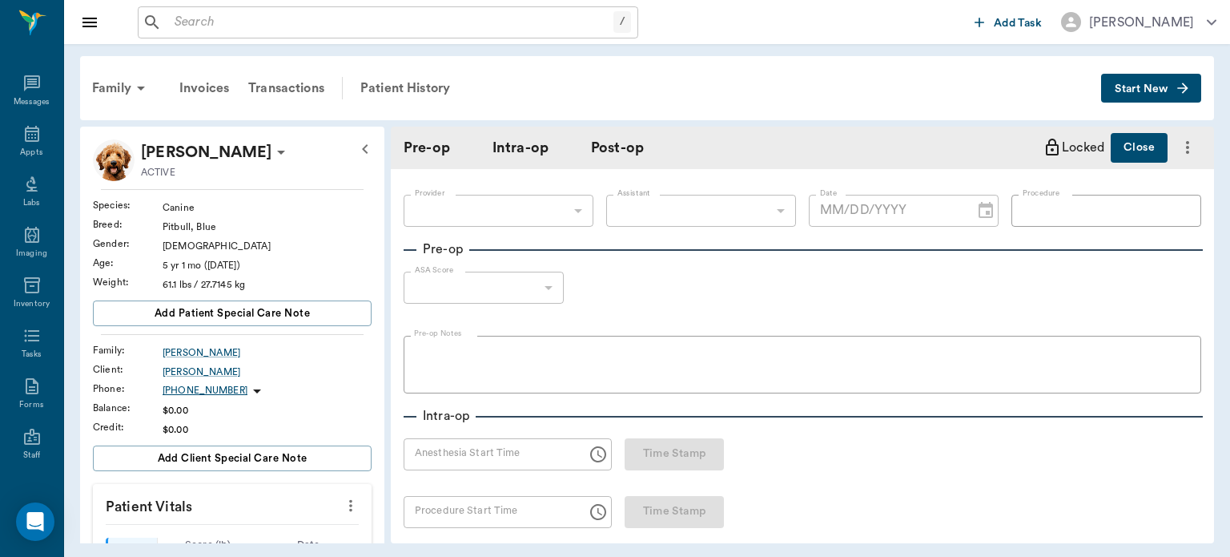
type input "63ec2f075fda476ae8351a4d"
type input "63ec2e7e52e12b0ba117b124"
type input "PYOMETRA/SPAY"
type input "1"
radio input "true"
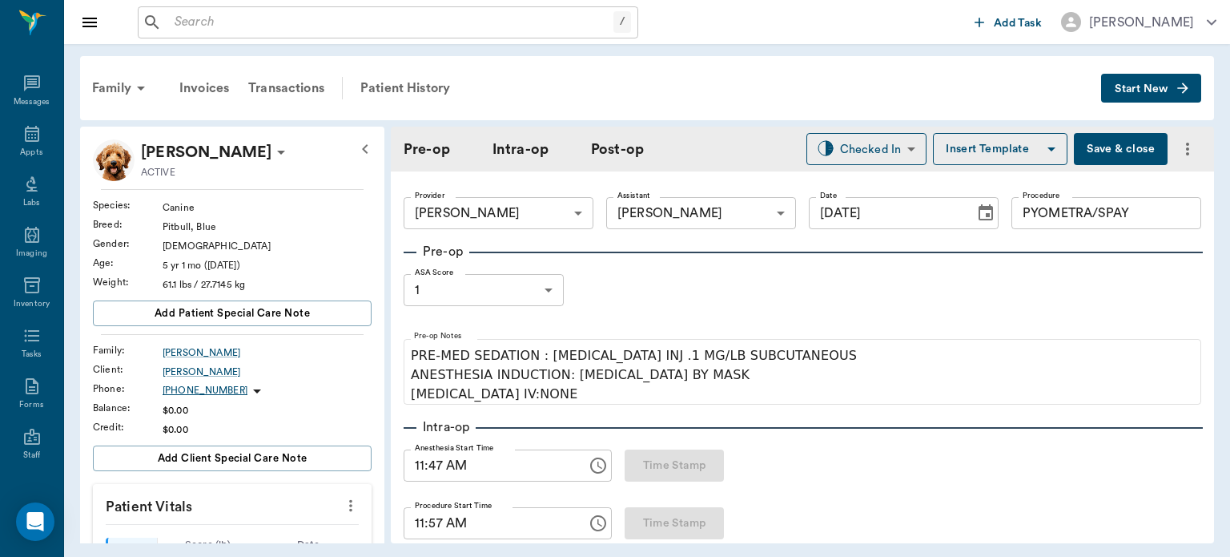
type input "[DATE]"
type input "11:47 AM"
type input "11:57 AM"
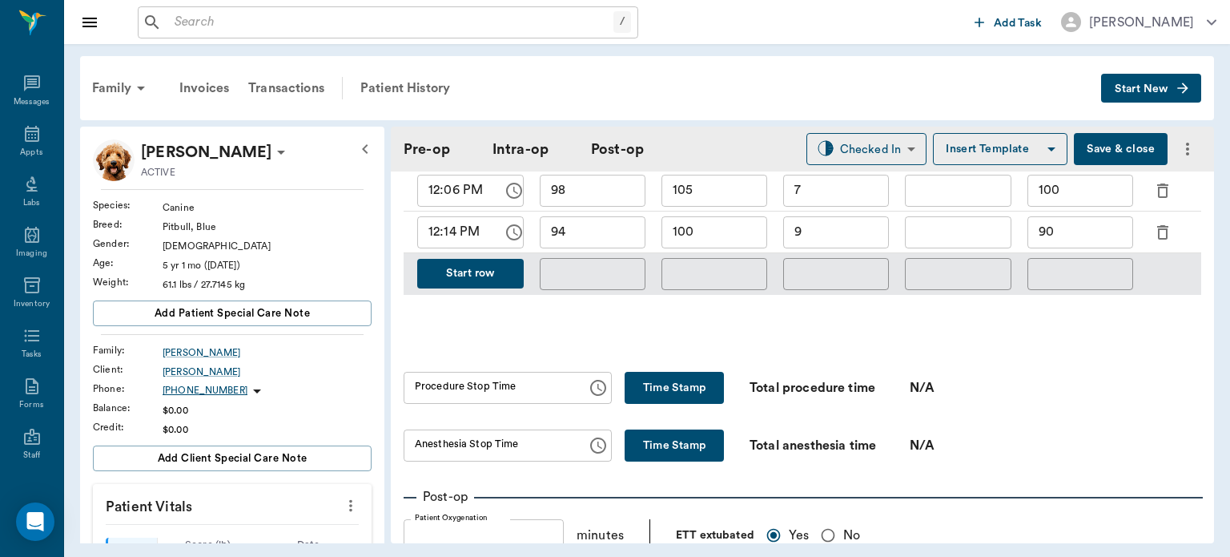
scroll to position [906, 0]
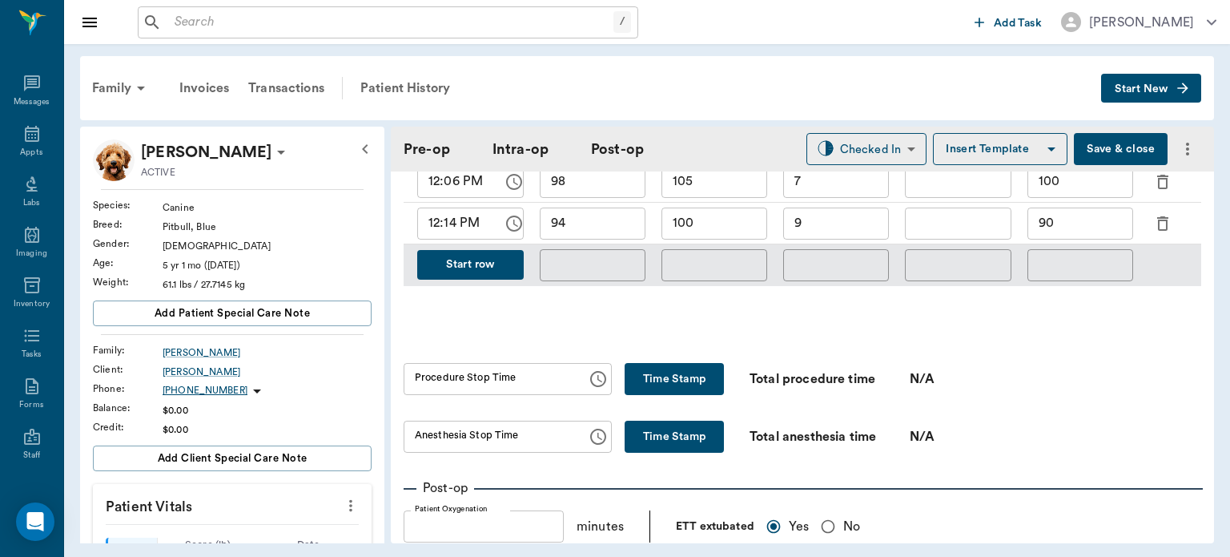
click at [474, 251] on button "Start row" at bounding box center [470, 265] width 107 height 30
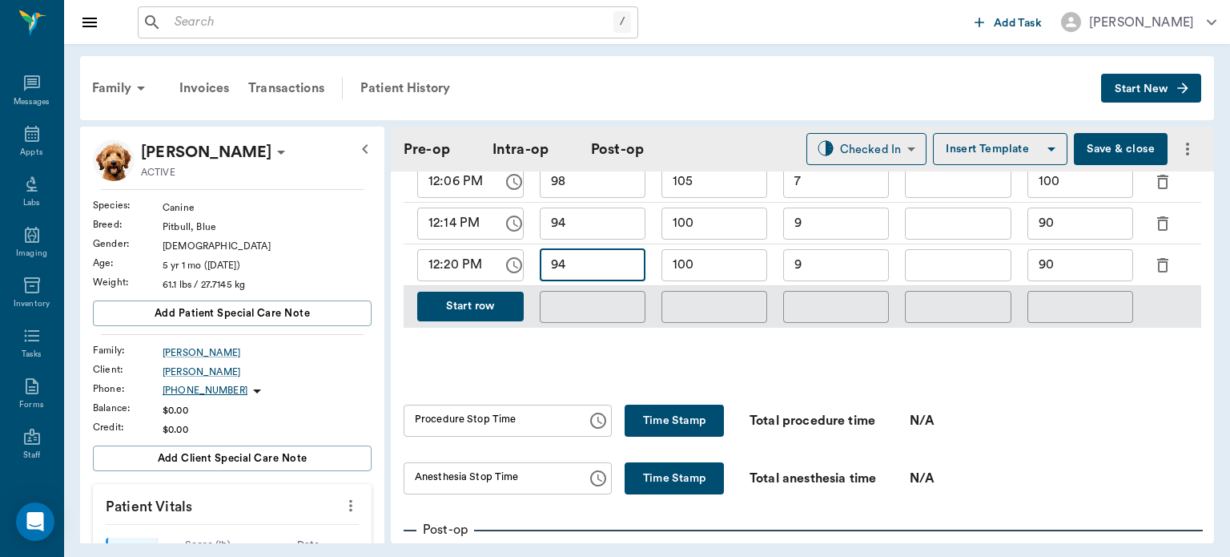
click at [631, 255] on input "94" at bounding box center [593, 265] width 106 height 32
type input "92"
click at [702, 253] on input "100" at bounding box center [715, 265] width 106 height 32
type input "108"
click at [812, 256] on input "9" at bounding box center [836, 265] width 106 height 32
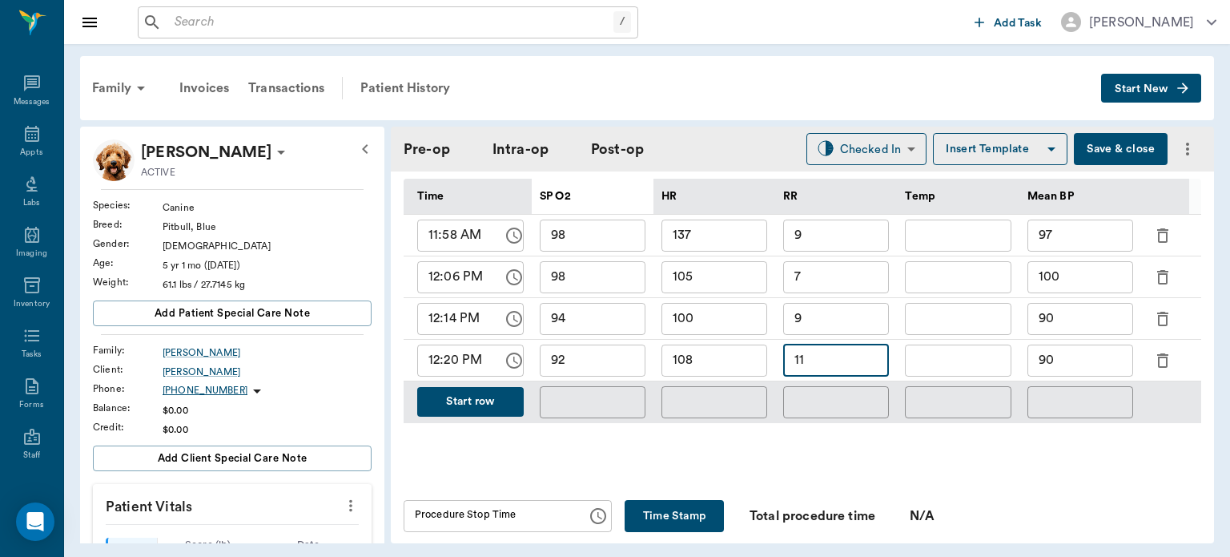
scroll to position [810, 0]
type input "11"
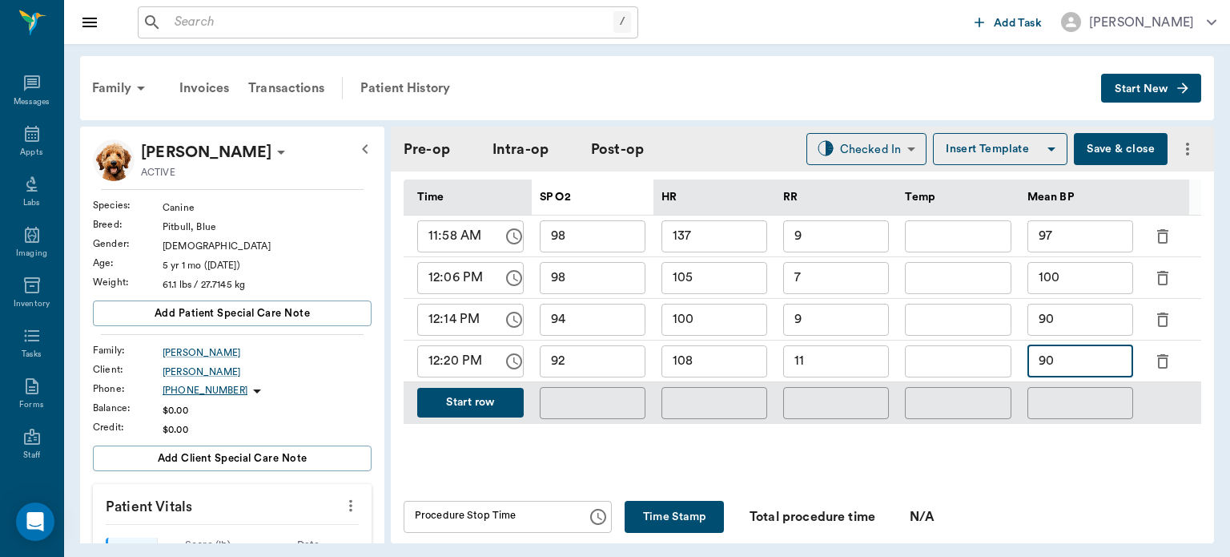
click at [1077, 359] on input "90" at bounding box center [1081, 361] width 106 height 32
type input "9"
type input "85"
click at [492, 404] on button "Start row" at bounding box center [470, 403] width 107 height 30
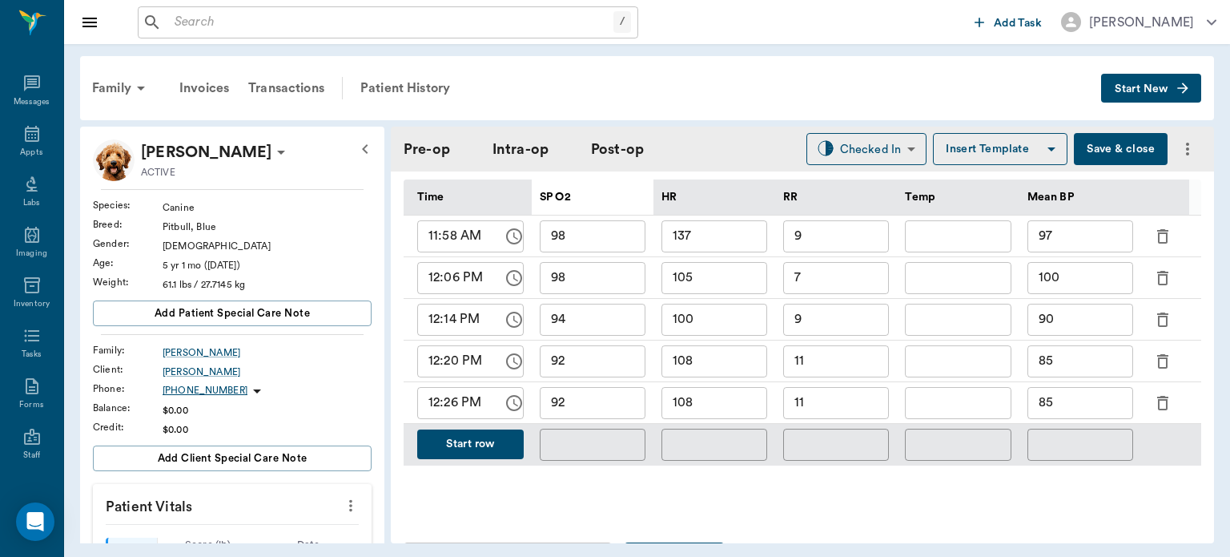
click at [731, 395] on input "108" at bounding box center [715, 403] width 106 height 32
type input "109"
click at [603, 394] on input "92" at bounding box center [593, 403] width 106 height 32
type input "90"
click at [832, 388] on input "11" at bounding box center [836, 403] width 106 height 32
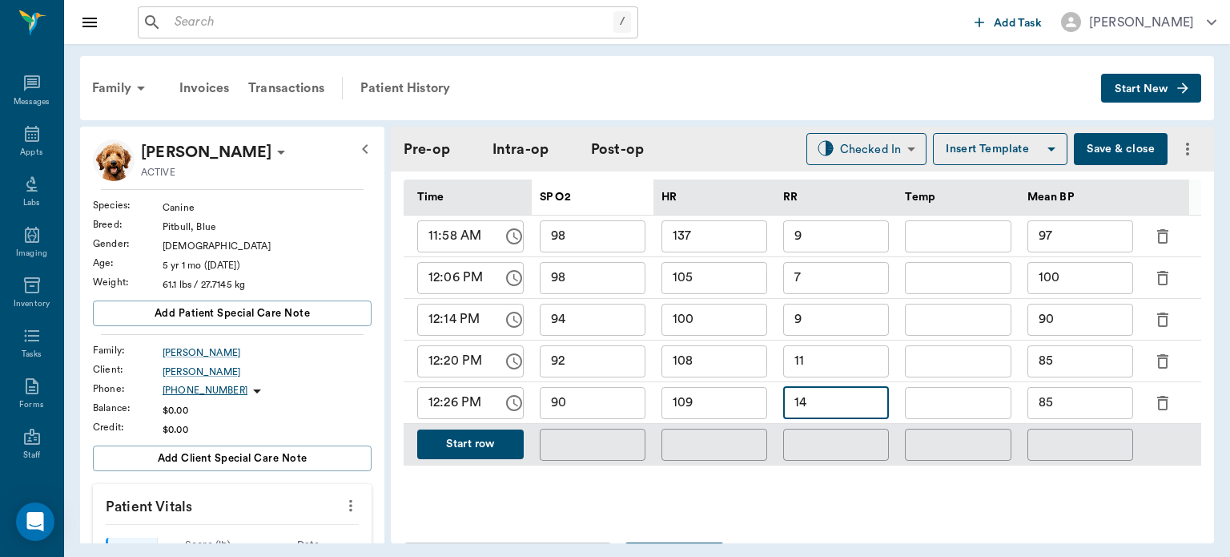
type input "14"
click at [1084, 388] on input "85" at bounding box center [1081, 403] width 106 height 32
type input "8"
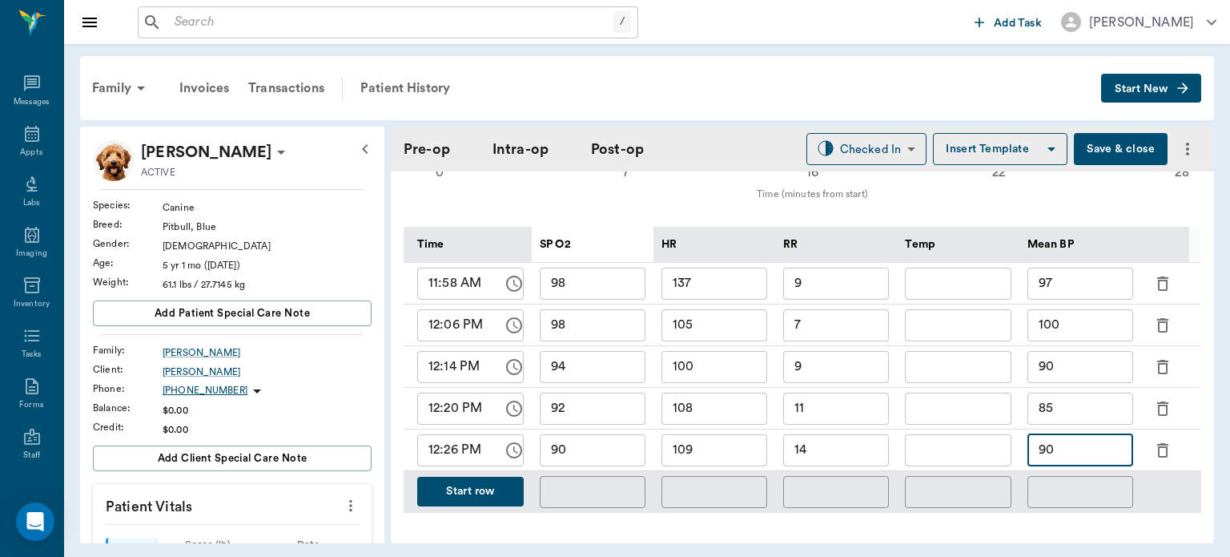
scroll to position [756, 0]
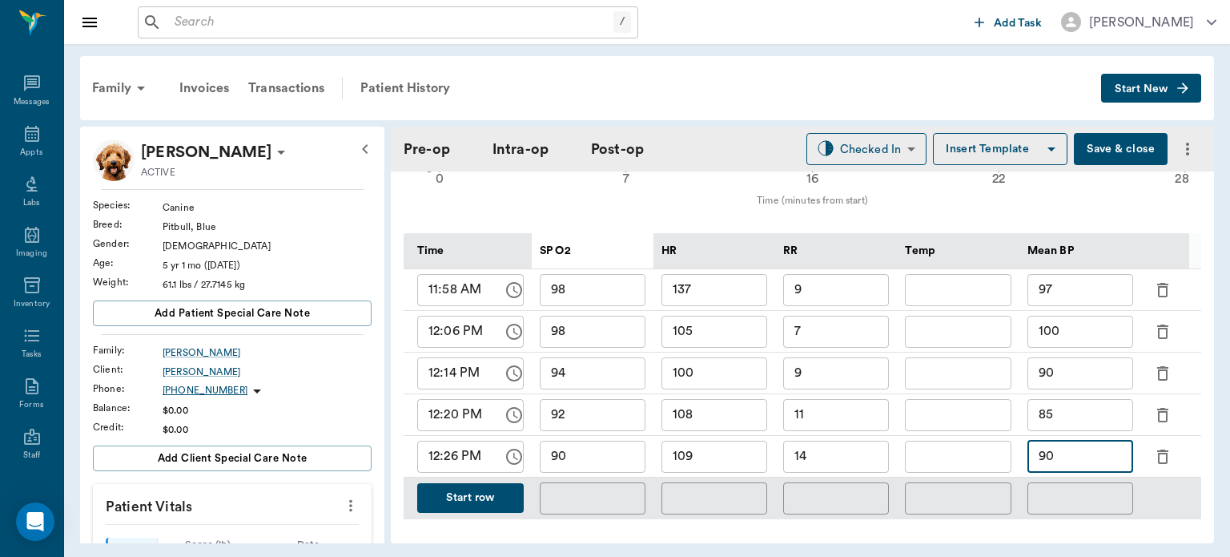
type input "90"
click at [461, 518] on div "Time SP O2 HR RR Temp Mean BP 11:58 AM ​ 98 ​ 137 ​ 9 ​ ​ 97 ​ 12:06 PM ​ 98 ​ …" at bounding box center [803, 375] width 798 height 337
click at [471, 484] on button "Start row" at bounding box center [470, 498] width 107 height 30
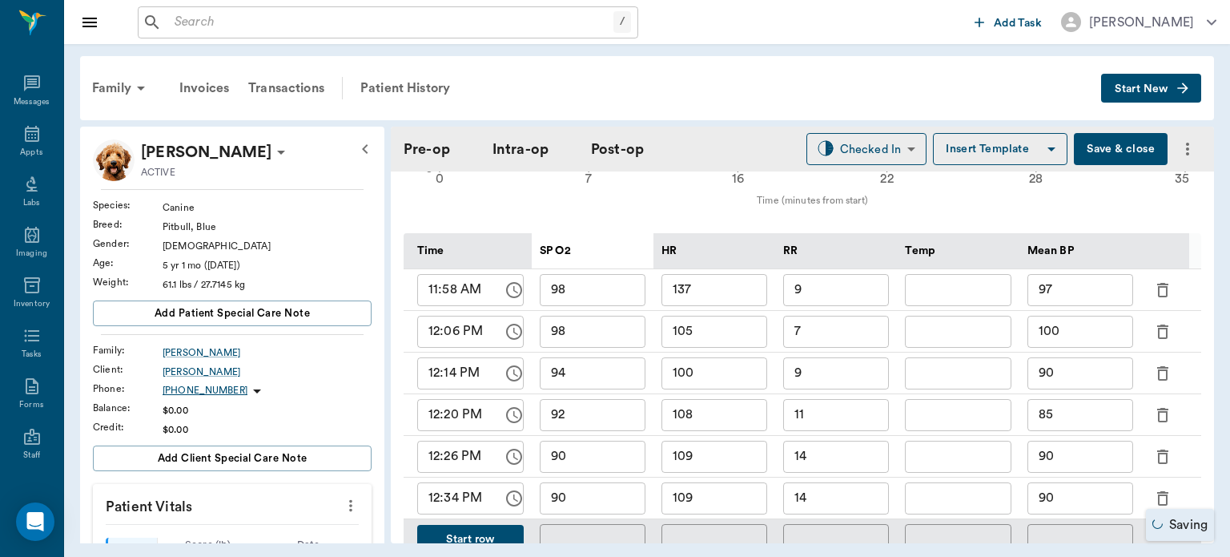
click at [752, 495] on input "109" at bounding box center [715, 498] width 106 height 32
type input "113"
click at [627, 495] on input "90" at bounding box center [593, 498] width 106 height 32
type input "98"
click at [856, 491] on input "14" at bounding box center [836, 498] width 106 height 32
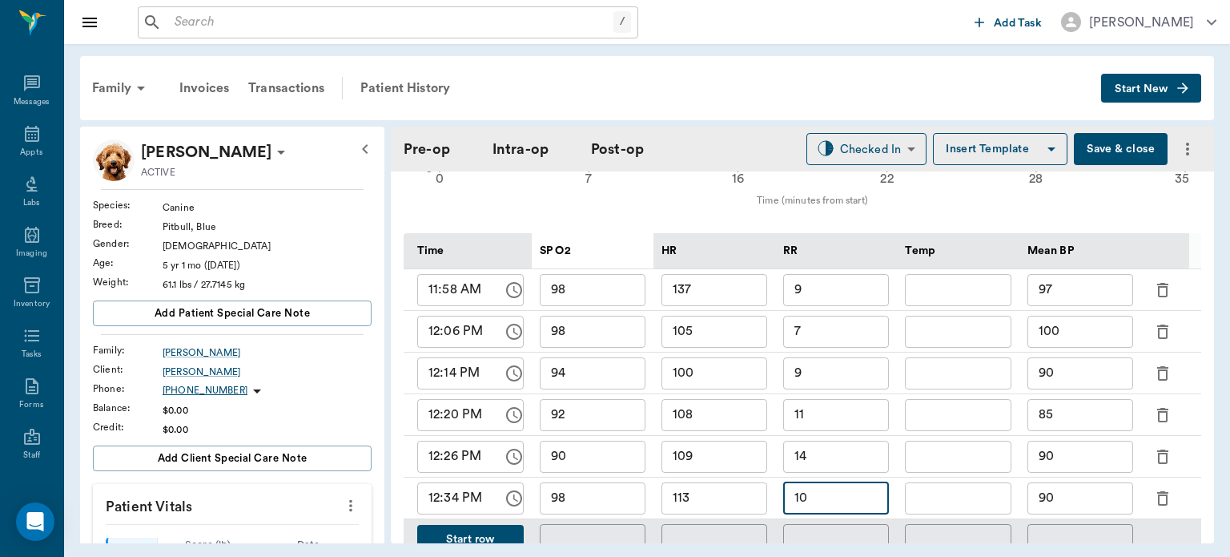
type input "10"
click at [1104, 487] on input "90" at bounding box center [1081, 498] width 106 height 32
type input "9"
type input "100"
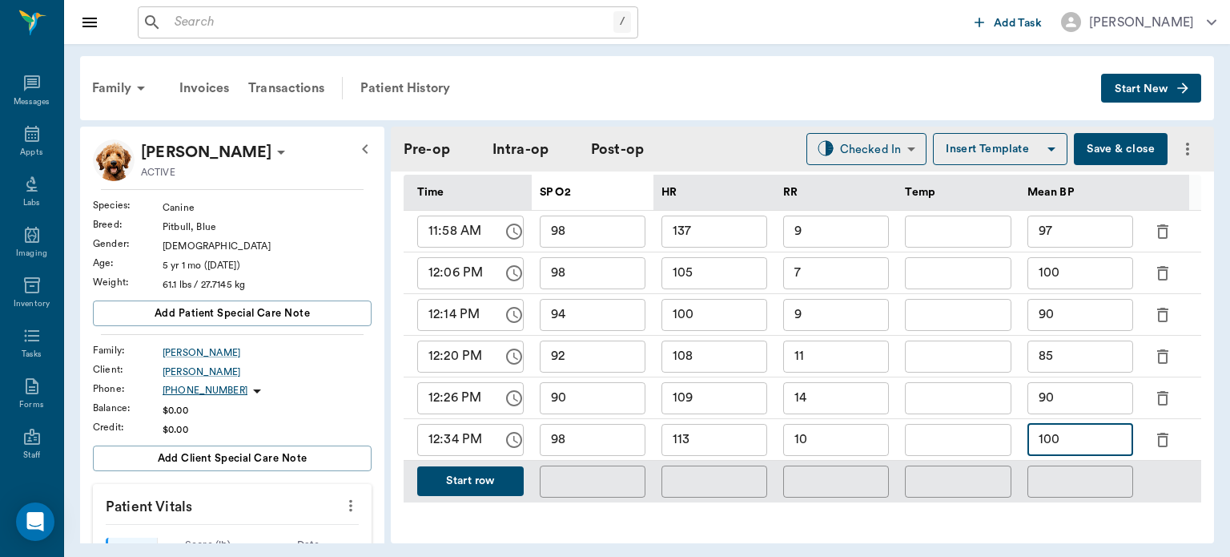
scroll to position [833, 0]
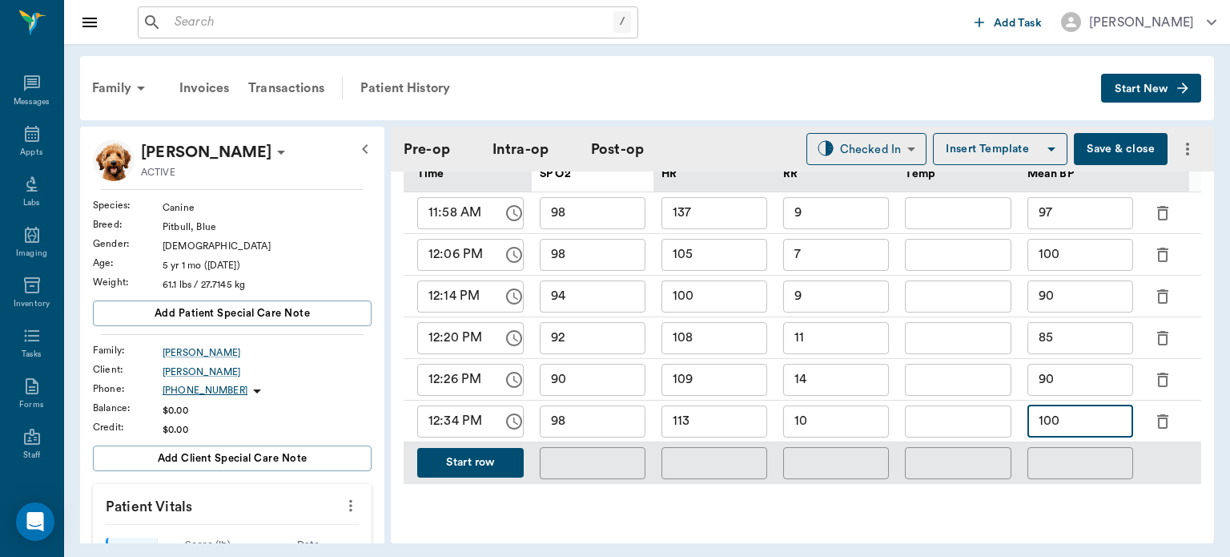
click at [483, 452] on button "Start row" at bounding box center [470, 463] width 107 height 30
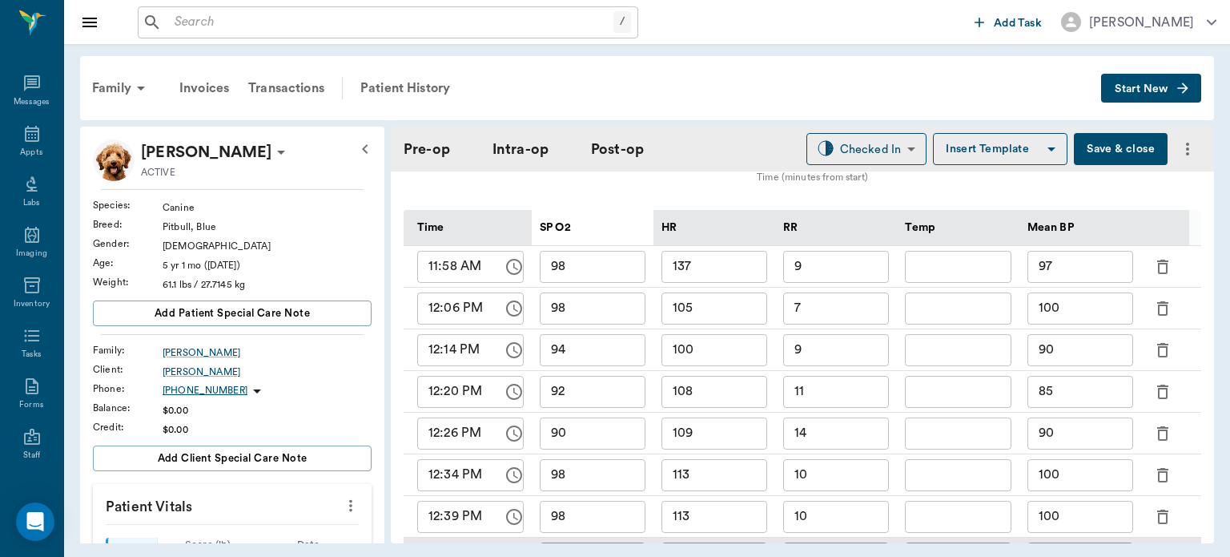
scroll to position [798, 0]
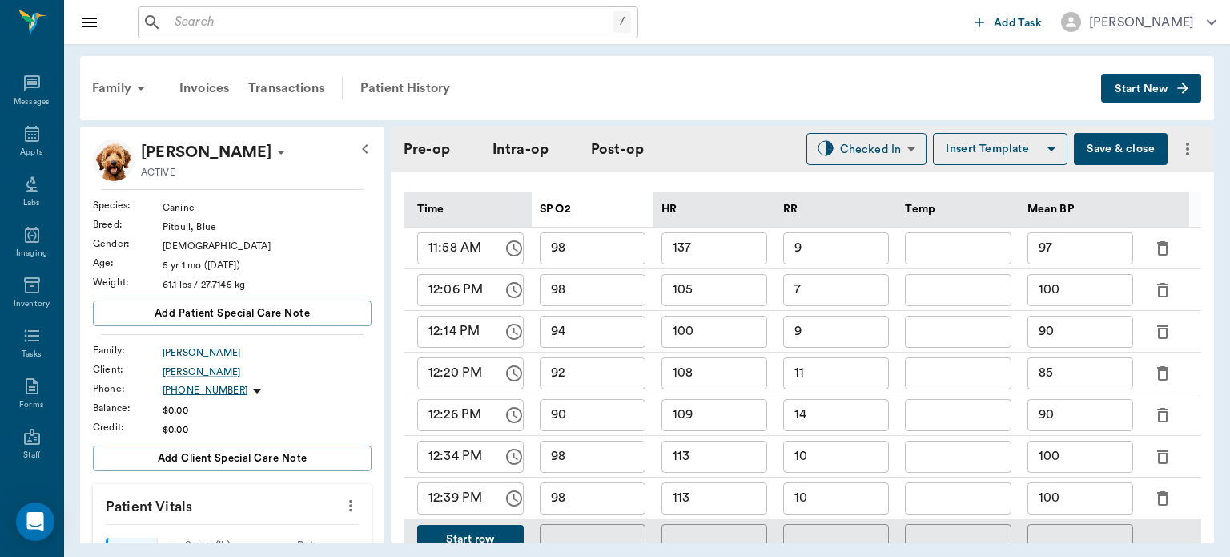
click at [726, 495] on input "113" at bounding box center [715, 498] width 106 height 32
type input "115"
click at [628, 495] on input "98" at bounding box center [593, 498] width 106 height 32
type input "99"
click at [846, 493] on input "10" at bounding box center [836, 498] width 106 height 32
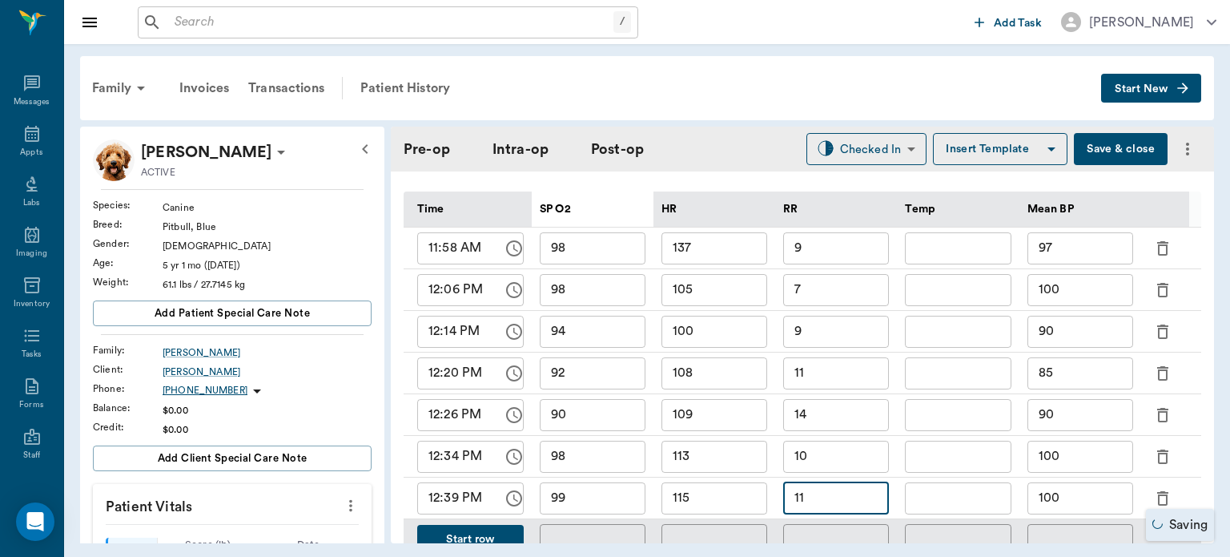
type input "11"
click at [1085, 492] on input "100" at bounding box center [1081, 498] width 106 height 32
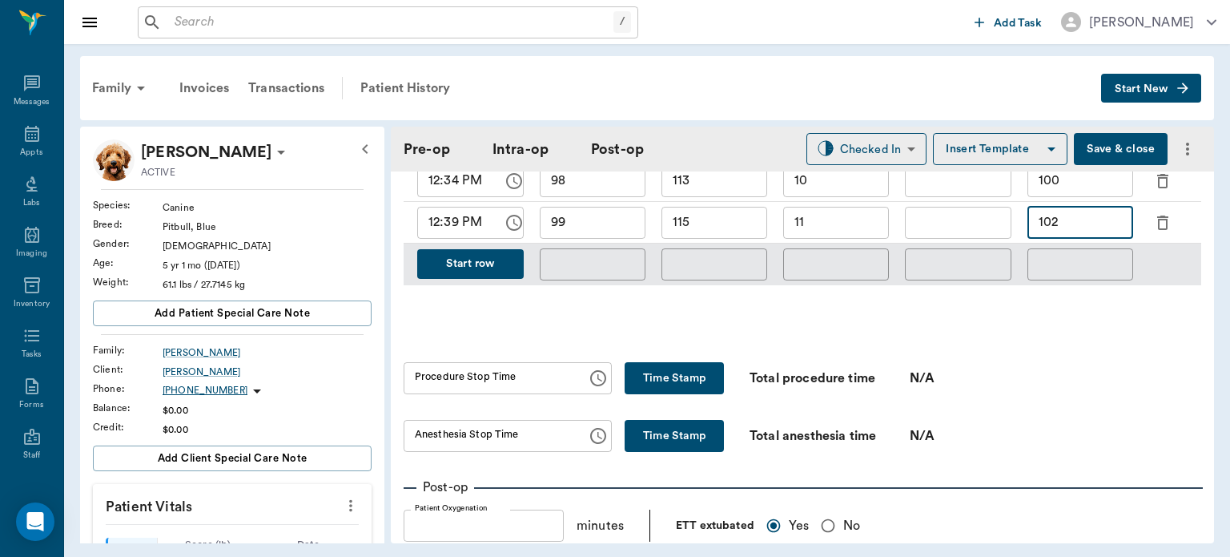
scroll to position [1113, 0]
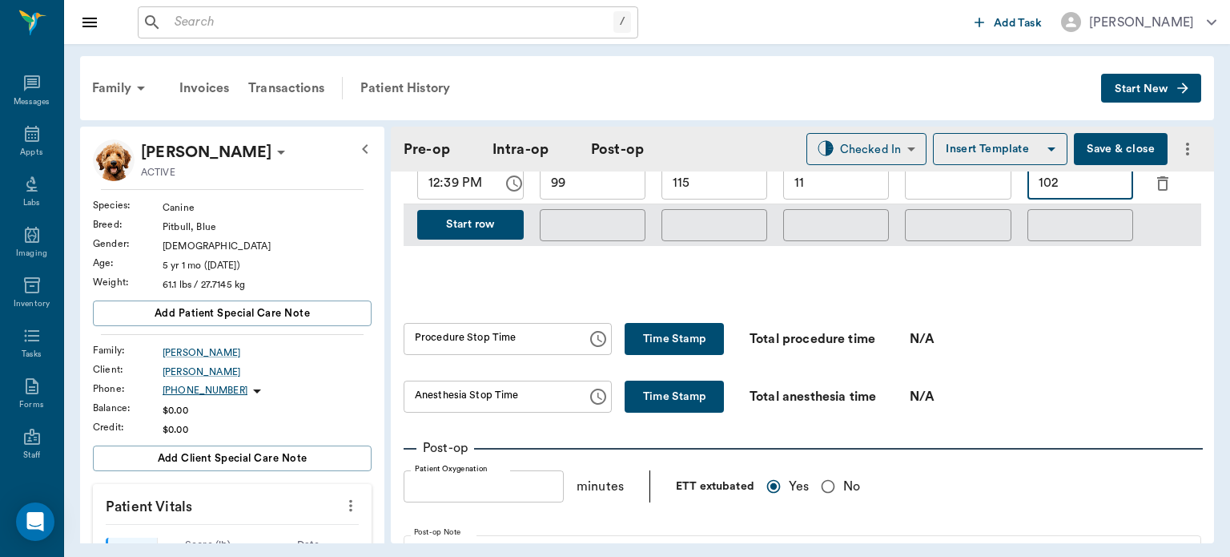
type input "102"
click at [676, 323] on button "Time Stamp" at bounding box center [674, 339] width 99 height 32
type input "12:40 PM"
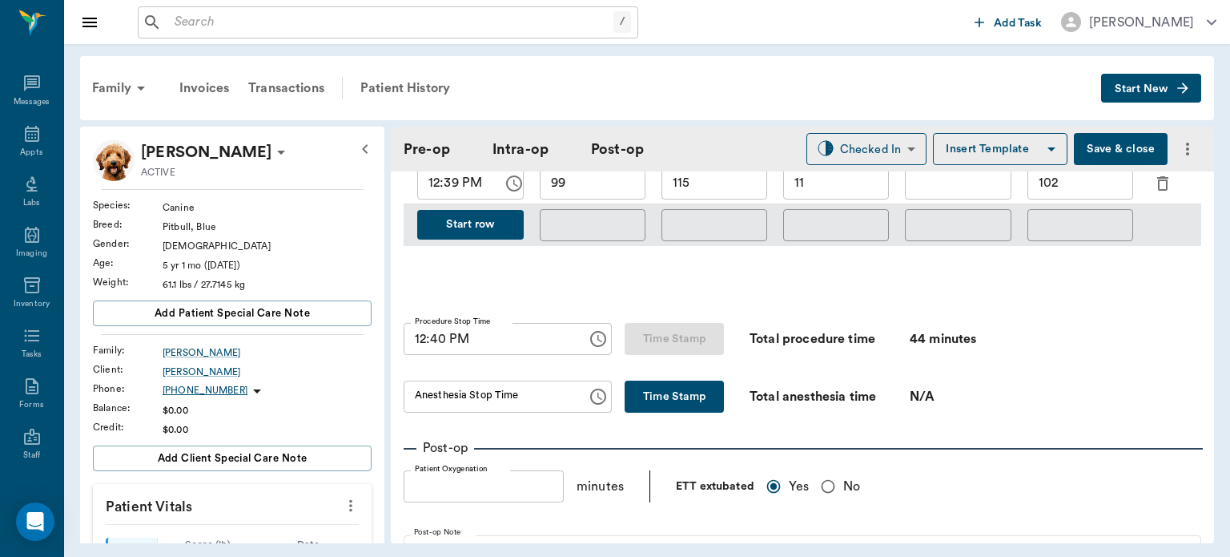
click at [650, 381] on button "Time Stamp" at bounding box center [674, 397] width 99 height 32
type input "12:43 PM"
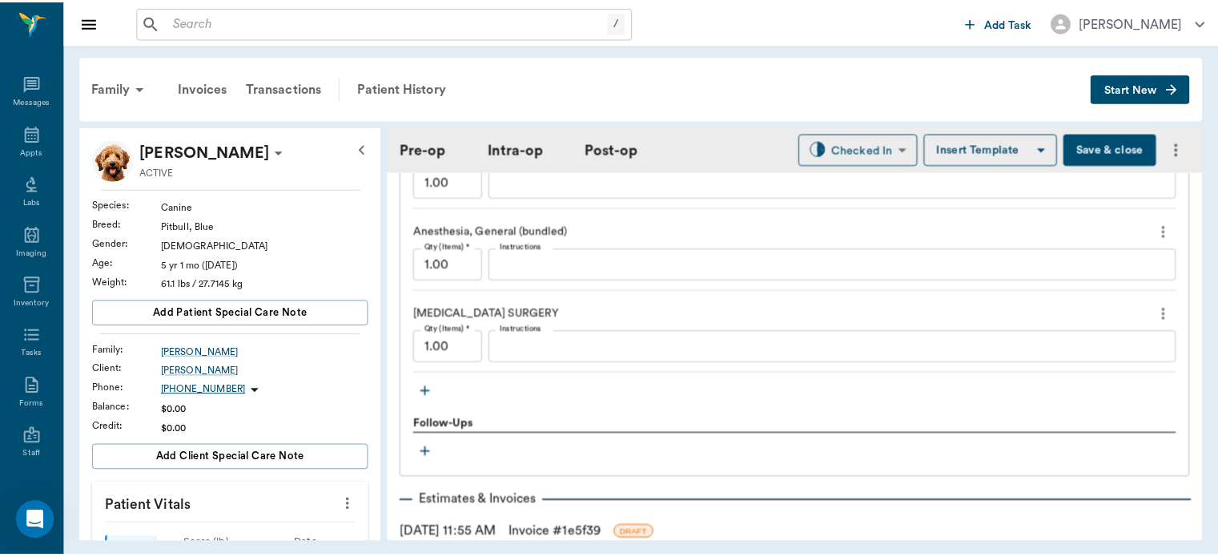
scroll to position [2051, 0]
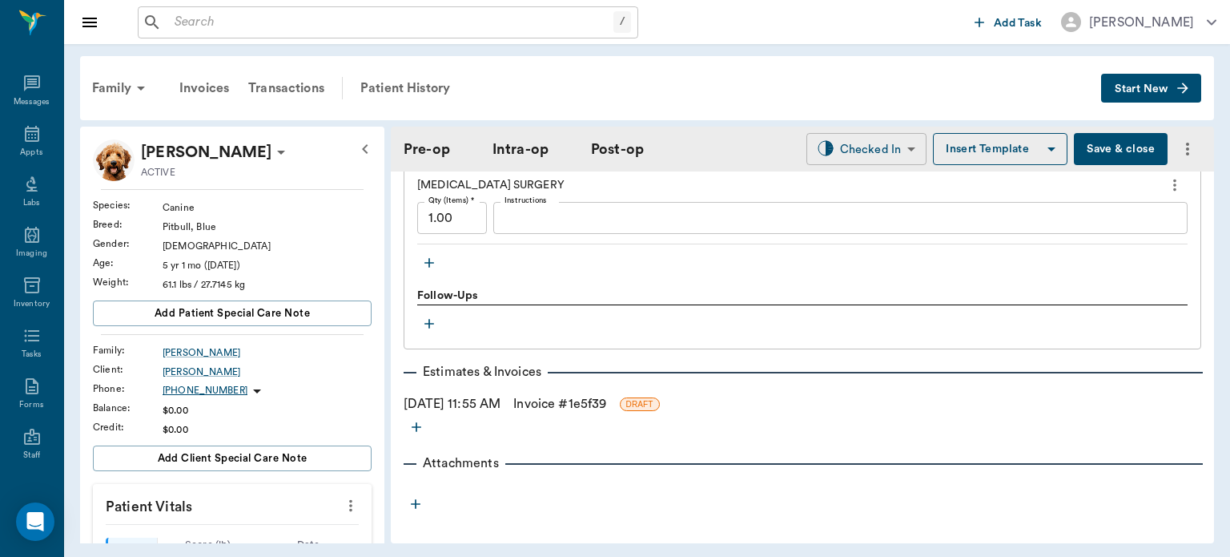
click at [874, 147] on body "/ ​ Add Task [PERSON_NAME] Nectar Messages Appts Labs Imaging Inventory Tasks F…" at bounding box center [615, 278] width 1230 height 557
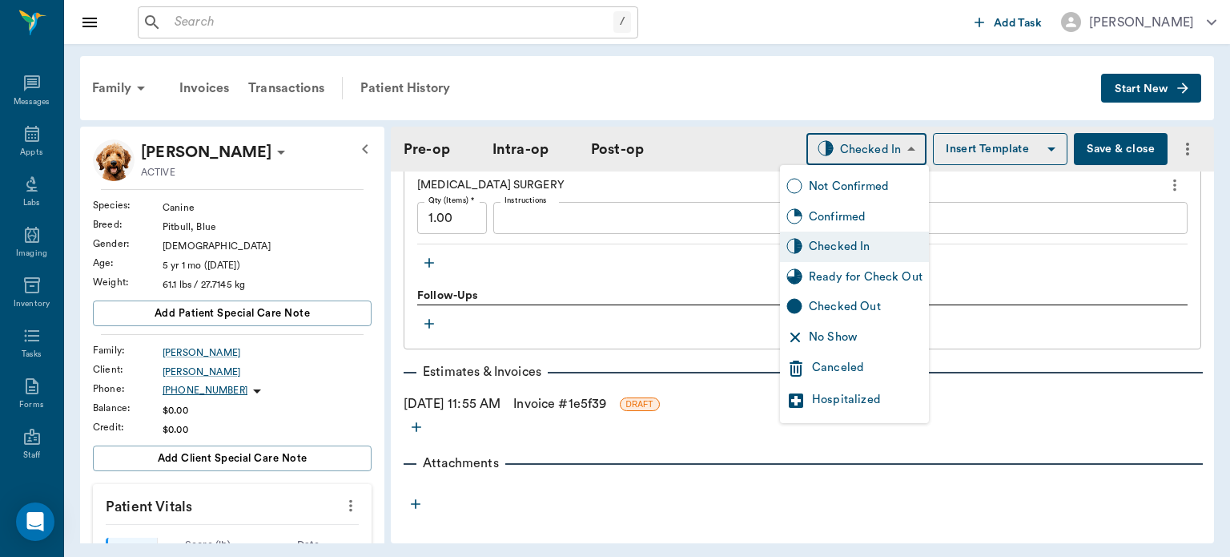
click at [843, 284] on div "Ready for Check Out" at bounding box center [866, 277] width 114 height 18
type input "READY_TO_CHECKOUT"
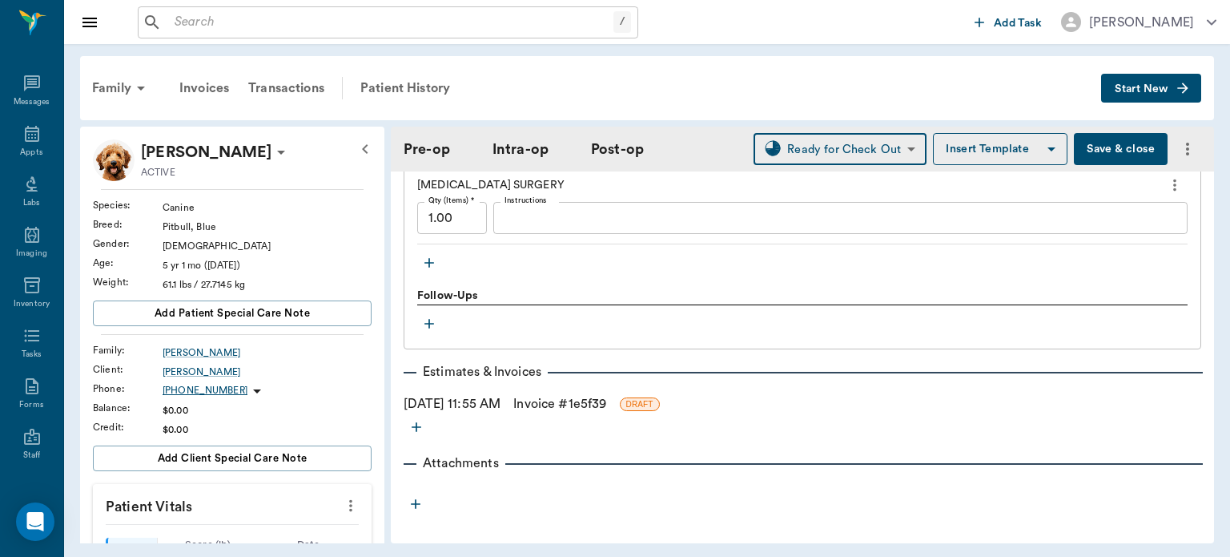
click at [602, 394] on link "Invoice # 1e5f39" at bounding box center [560, 403] width 93 height 19
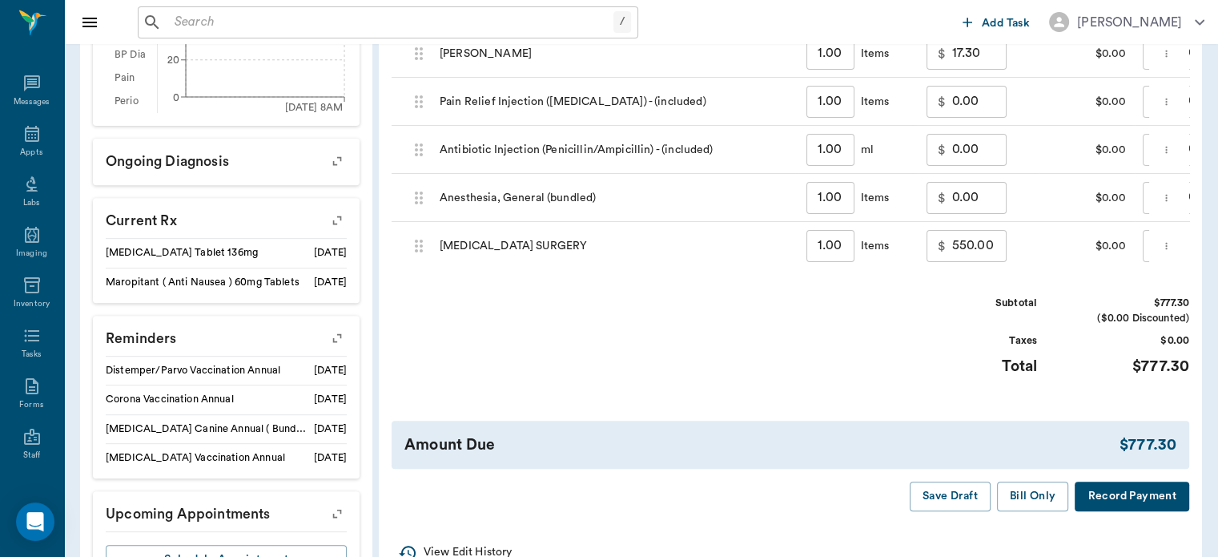
scroll to position [550, 0]
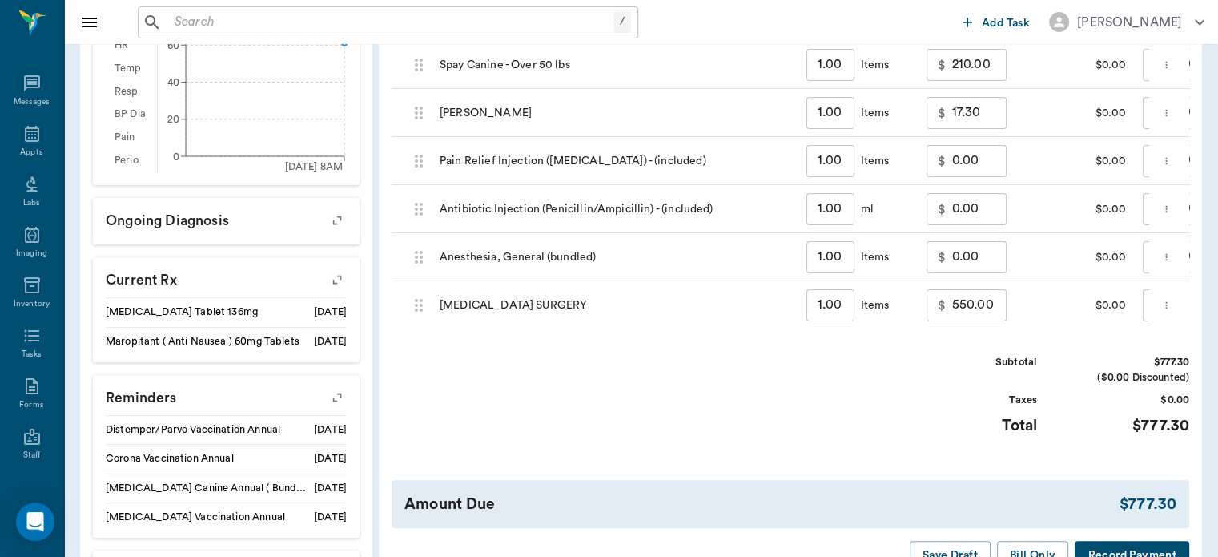
click at [957, 319] on input "550.00" at bounding box center [980, 305] width 54 height 32
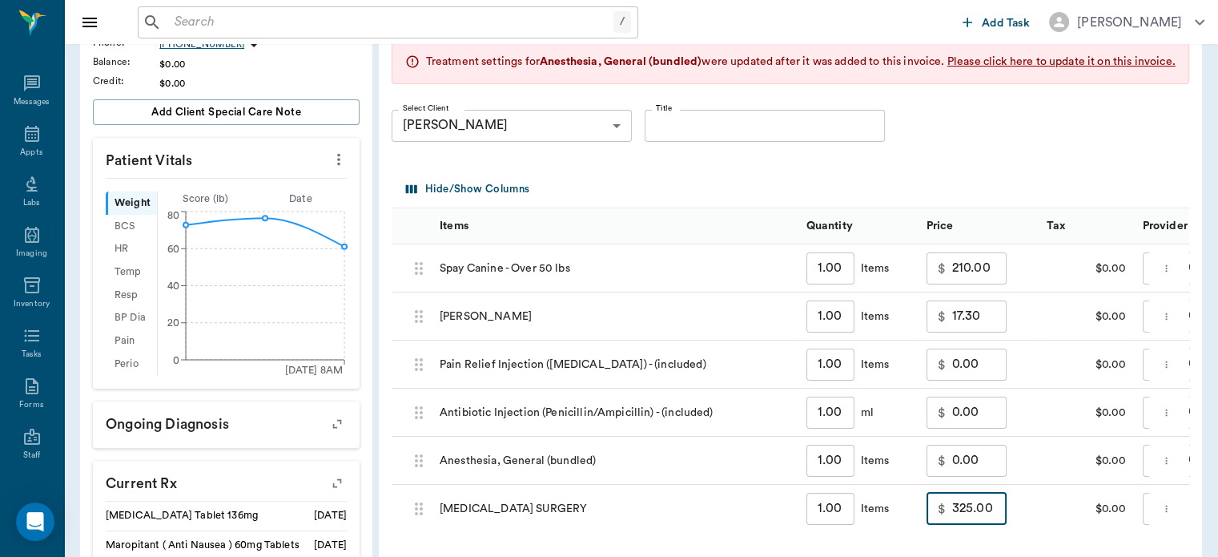
scroll to position [340, 0]
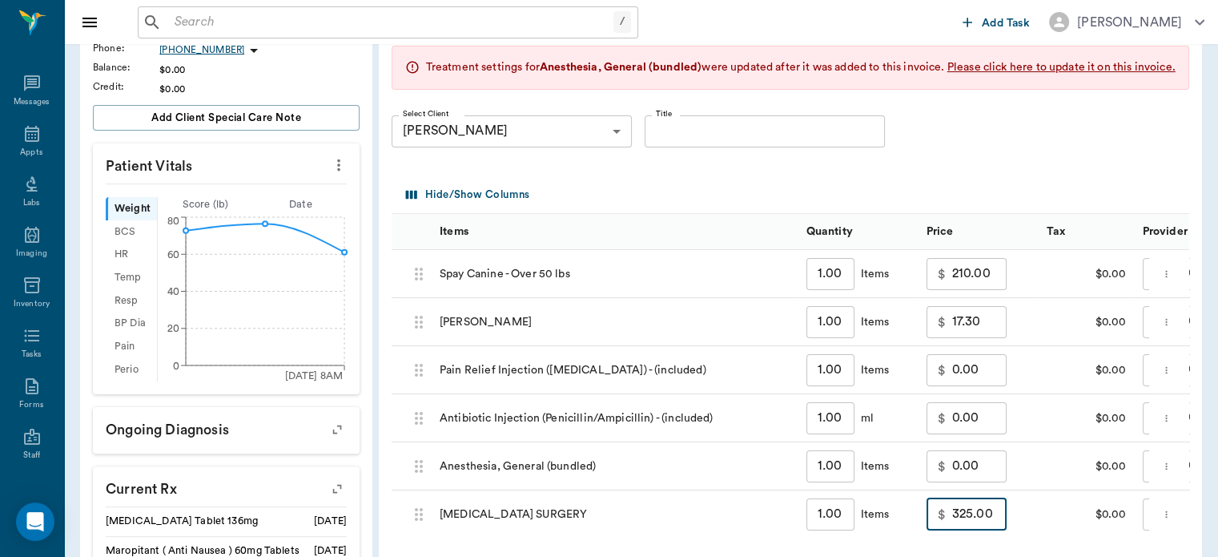
type input "325.00"
click at [964, 289] on input "210.00" at bounding box center [980, 274] width 54 height 32
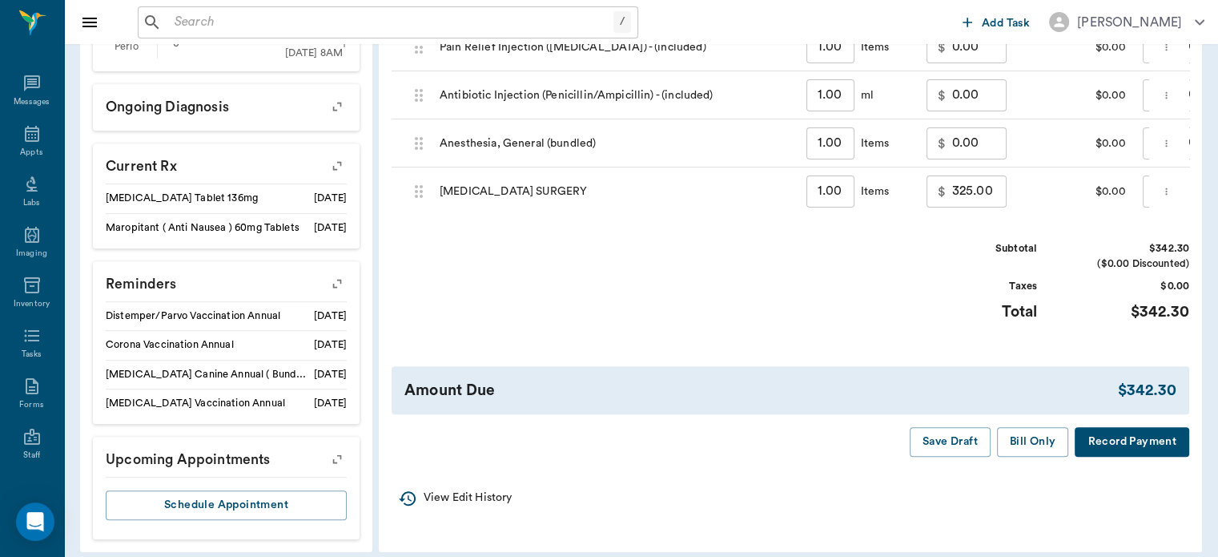
scroll to position [663, 0]
type input "0.00"
click at [1011, 457] on button "Bill Only" at bounding box center [1033, 442] width 72 height 30
